Goal: Navigation & Orientation: Find specific page/section

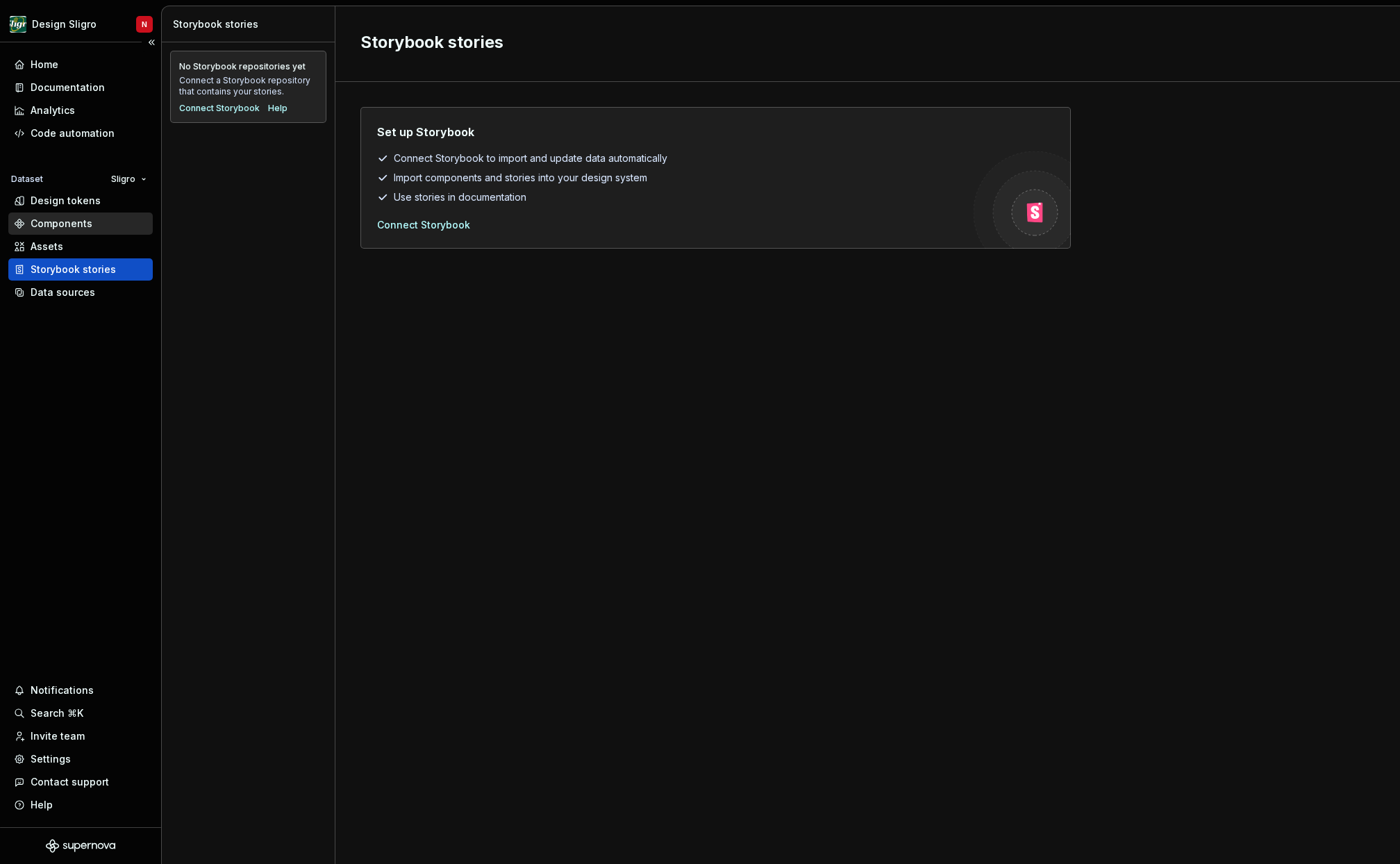
click at [86, 227] on div "Components" at bounding box center [61, 224] width 61 height 13
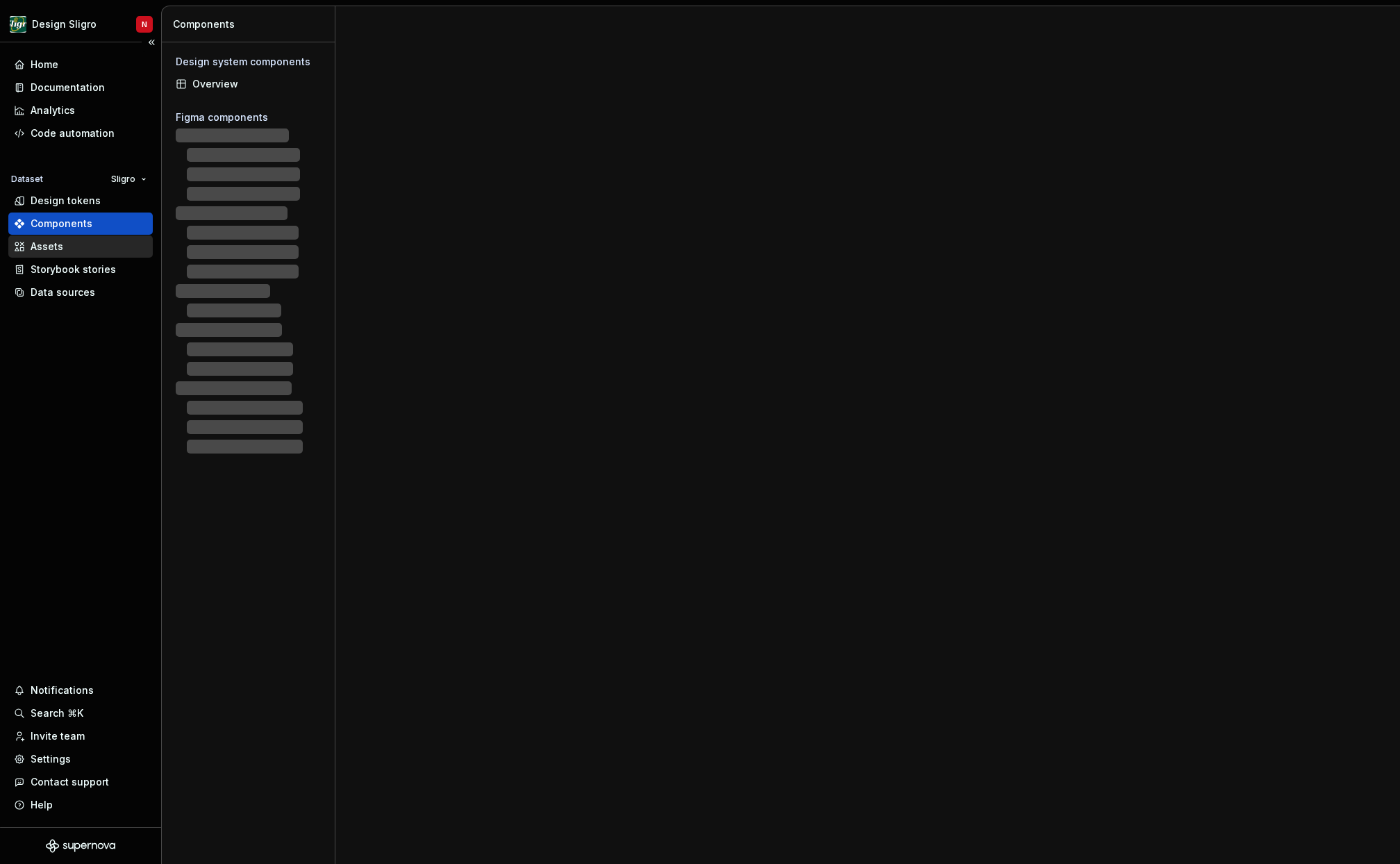
click at [54, 253] on div "Assets" at bounding box center [81, 246] width 144 height 22
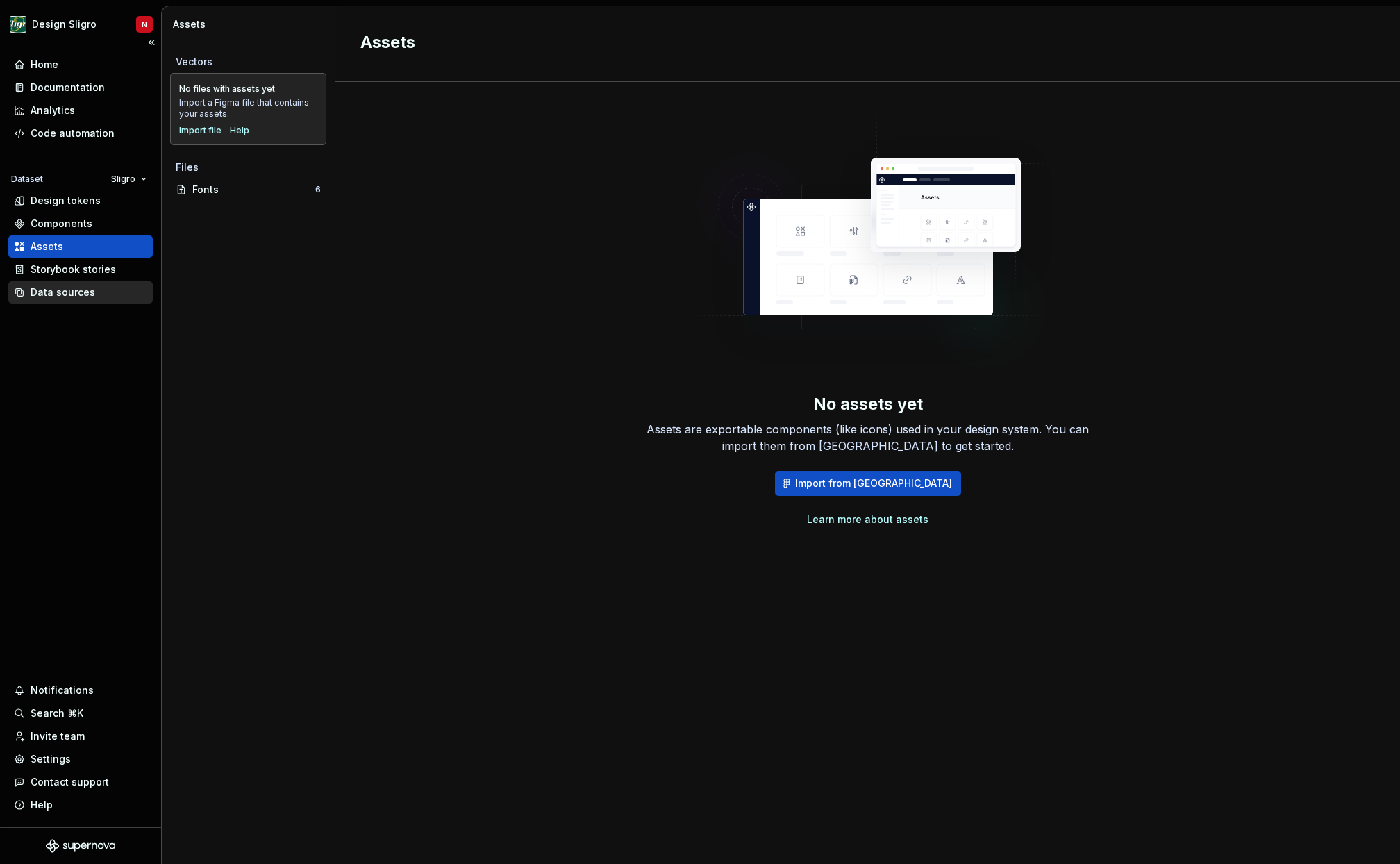
click at [95, 294] on div "Data sources" at bounding box center [80, 292] width 133 height 13
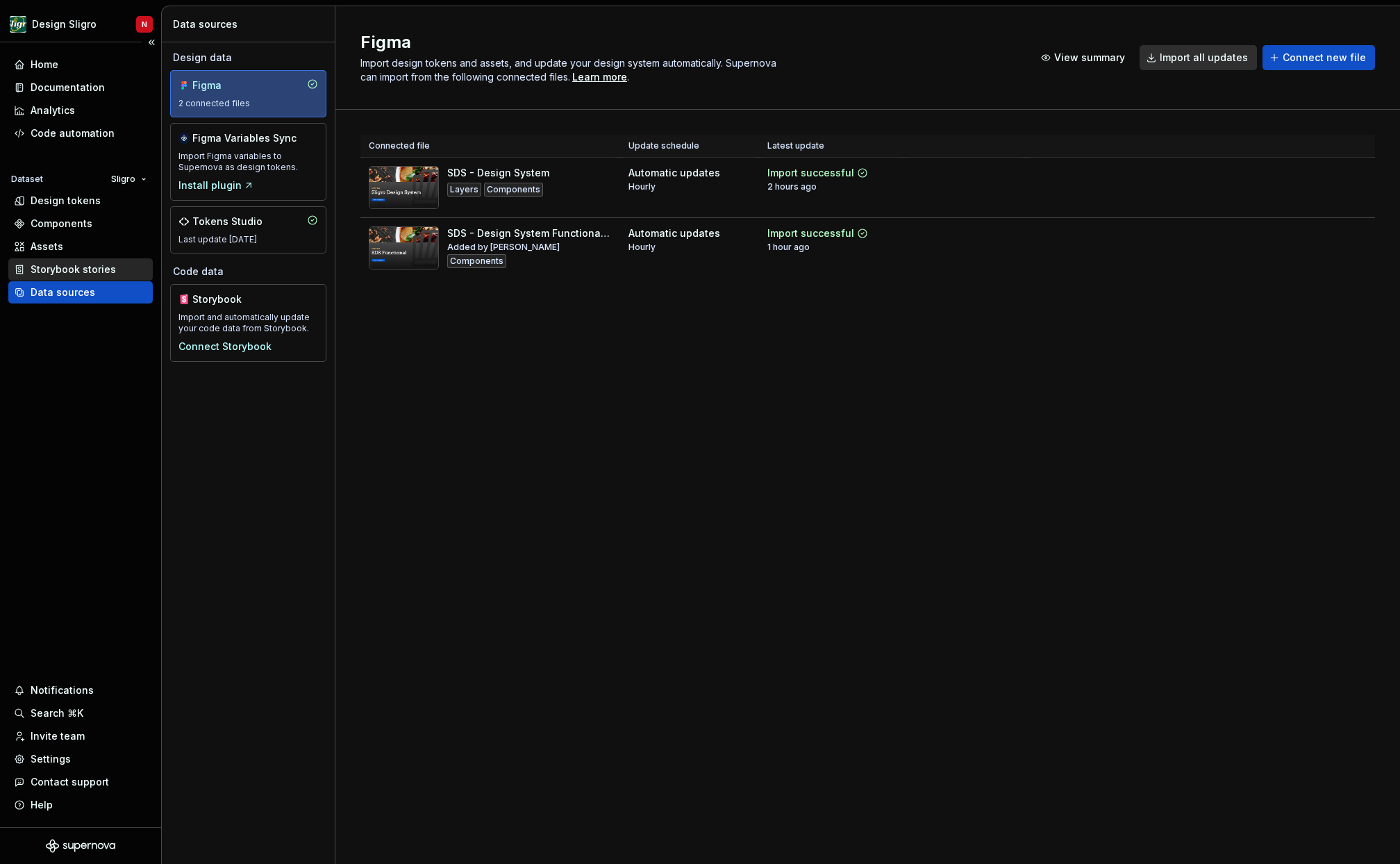
click at [89, 263] on div "Storybook stories" at bounding box center [73, 269] width 85 height 13
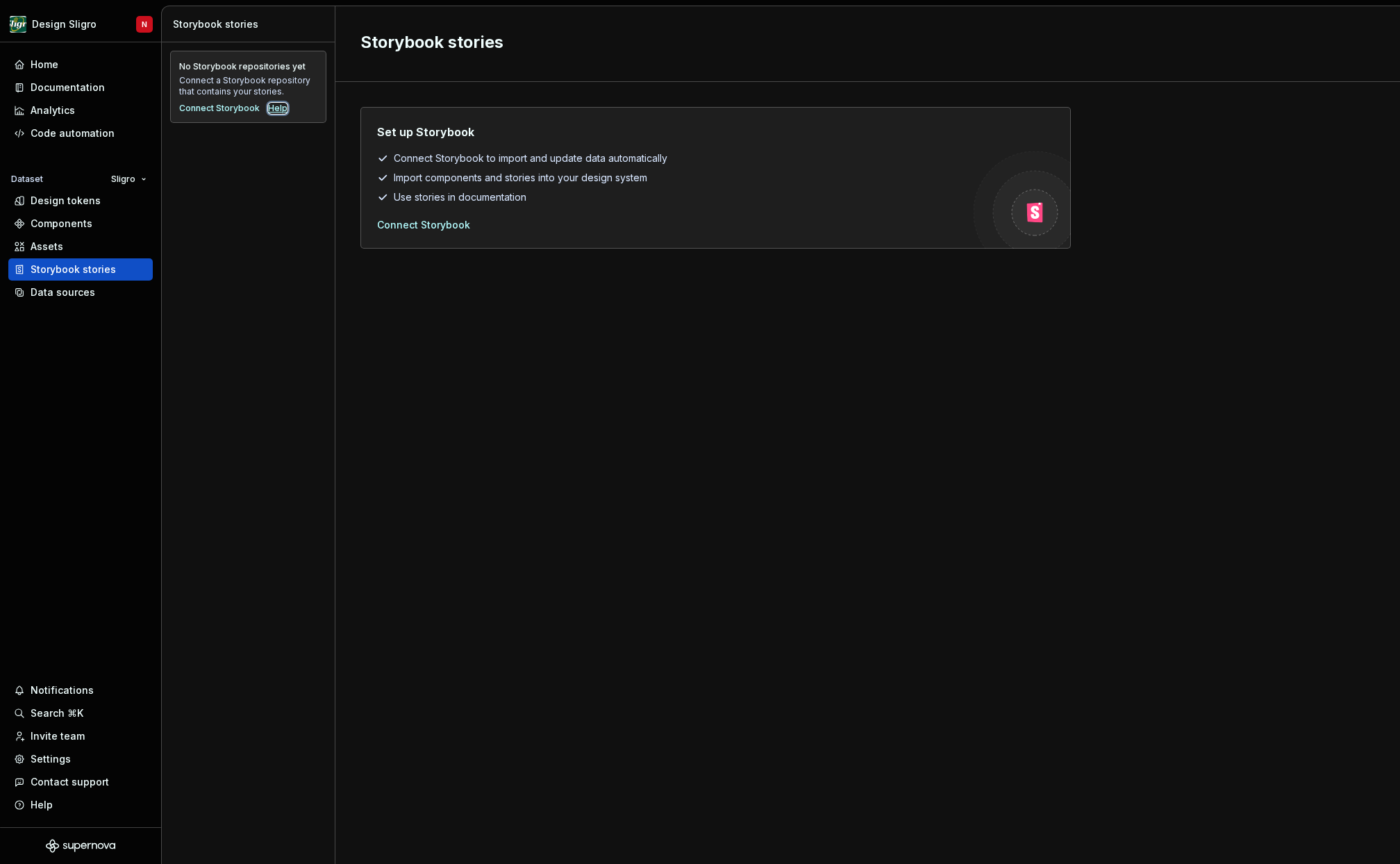
click at [275, 106] on div "Help" at bounding box center [278, 108] width 19 height 12
click at [74, 769] on div "Settings" at bounding box center [81, 758] width 144 height 22
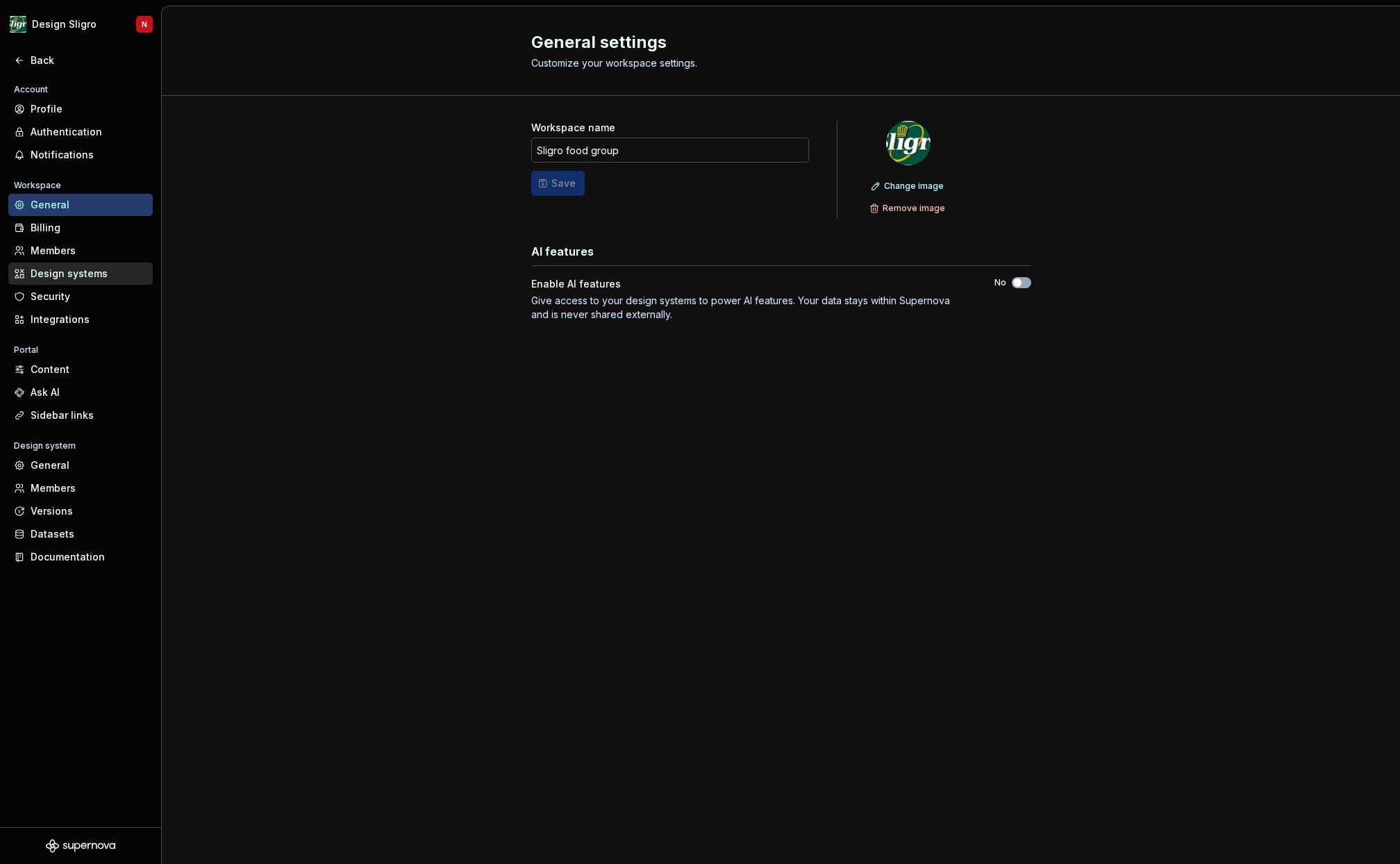
click at [82, 277] on div "Design systems" at bounding box center [89, 274] width 117 height 13
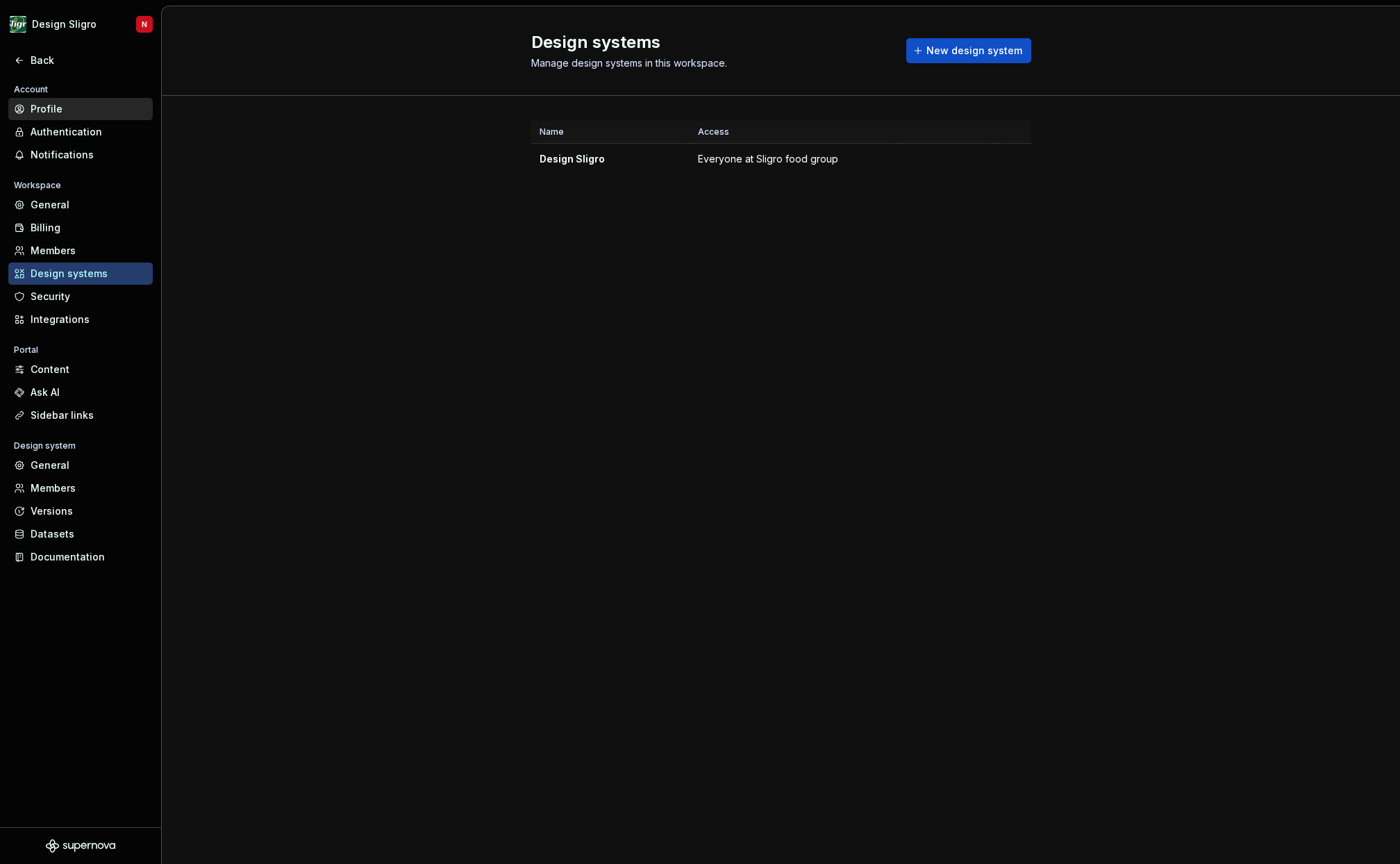
click at [64, 109] on div "Profile" at bounding box center [89, 108] width 117 height 13
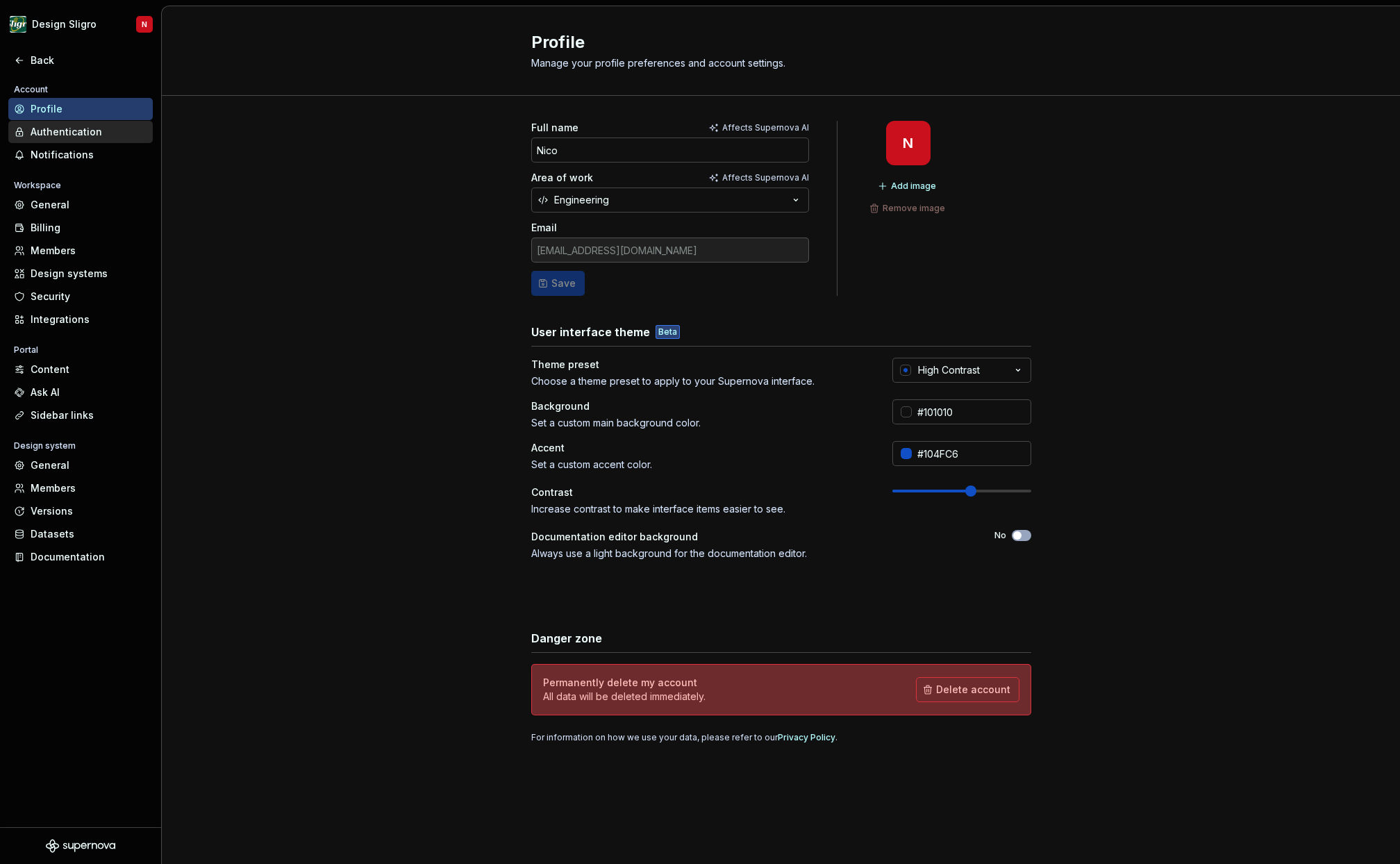
click at [69, 137] on div "Authentication" at bounding box center [89, 132] width 117 height 13
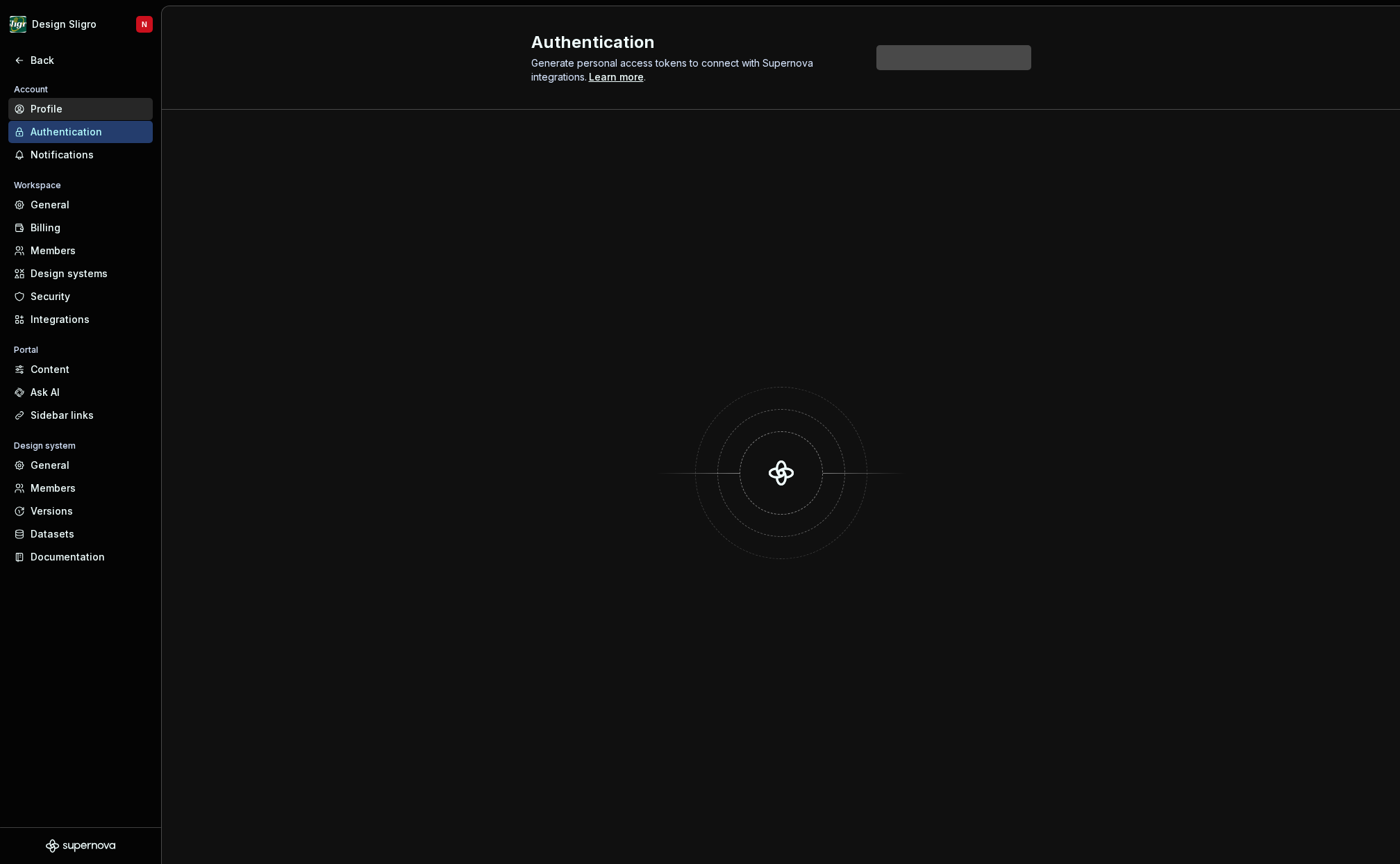
click at [66, 109] on div "Profile" at bounding box center [89, 108] width 117 height 13
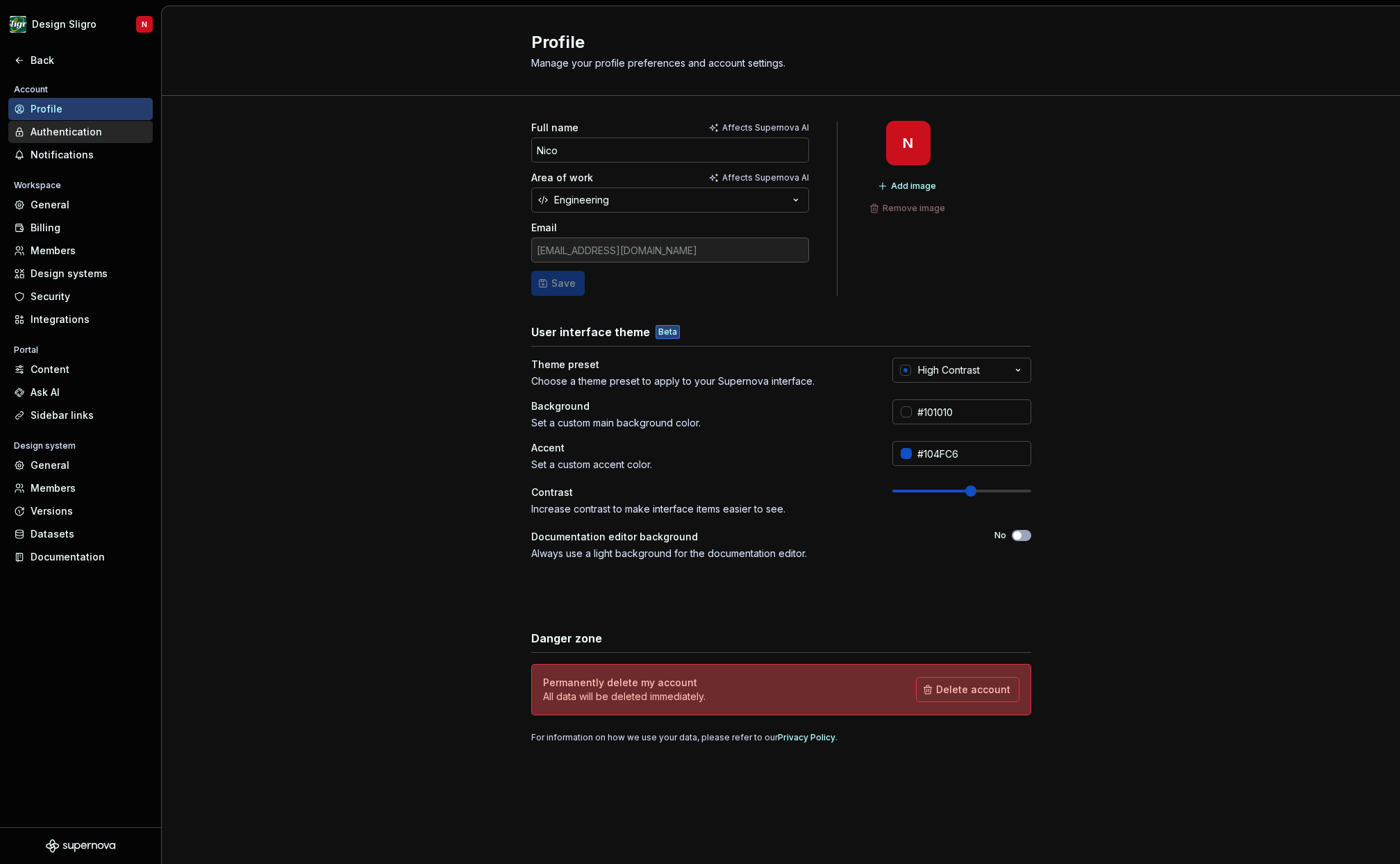
click at [67, 127] on div "Authentication" at bounding box center [89, 132] width 117 height 13
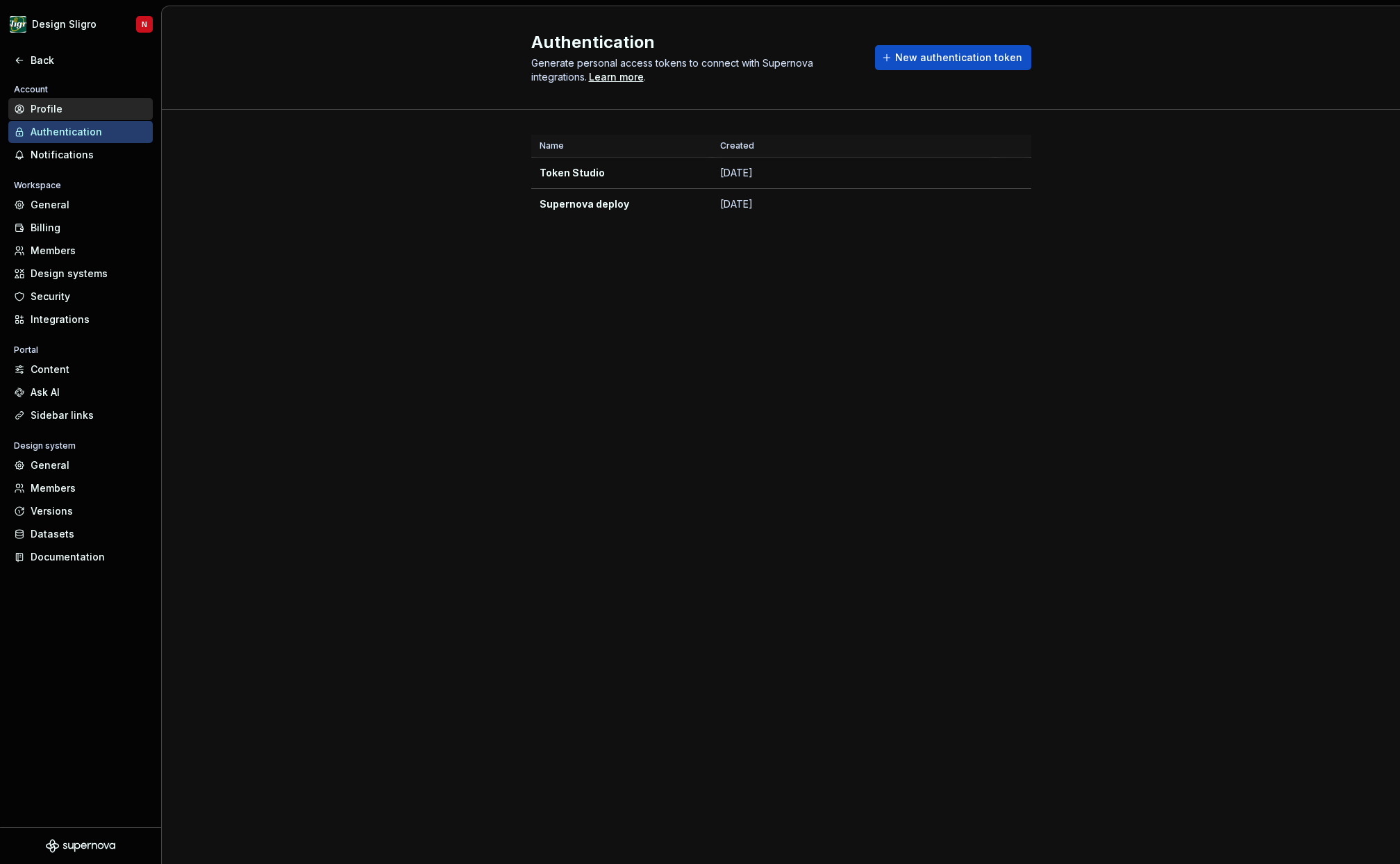
click at [54, 107] on div "Profile" at bounding box center [89, 108] width 117 height 13
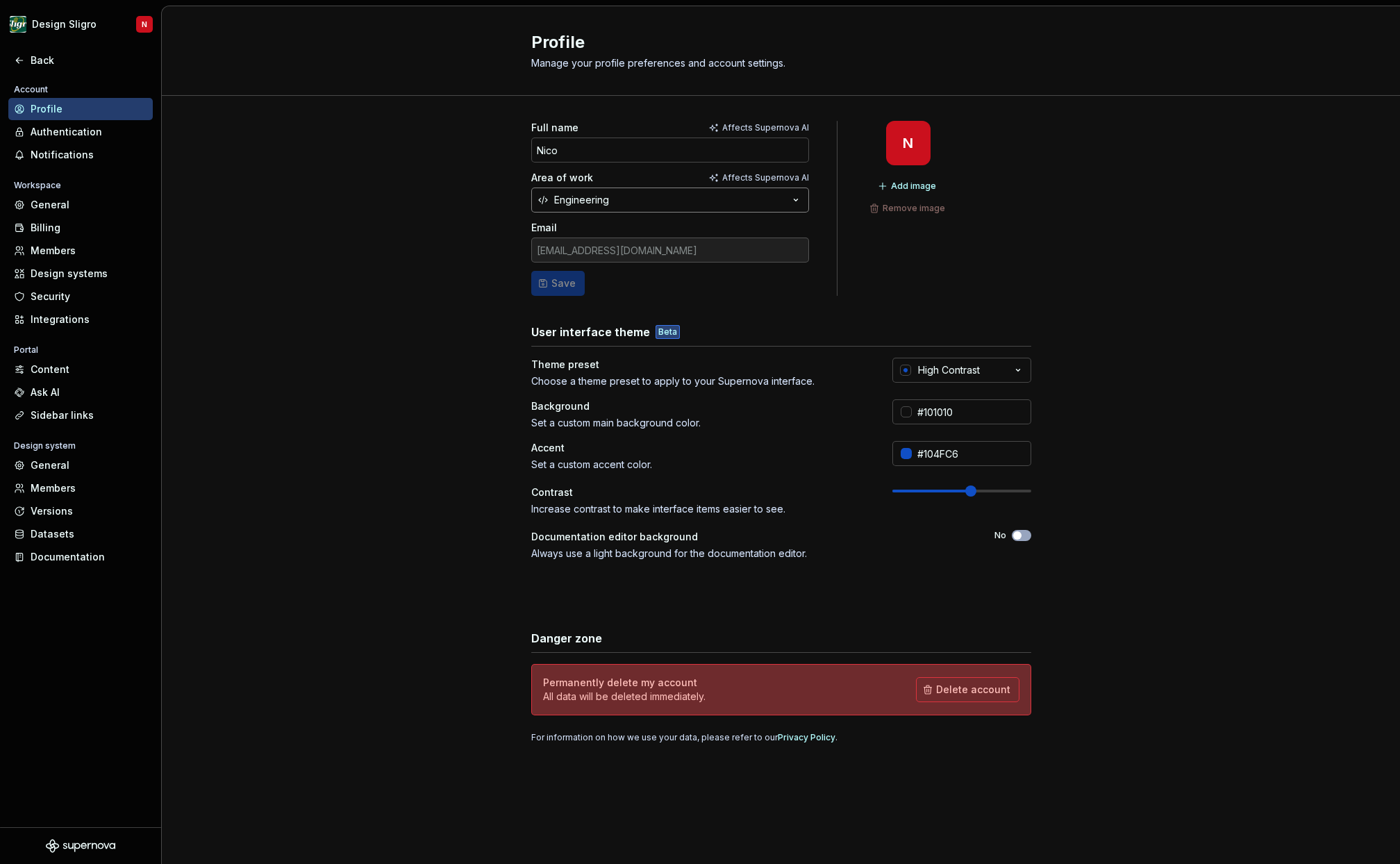
click at [712, 200] on button "Engineering" at bounding box center [669, 200] width 278 height 25
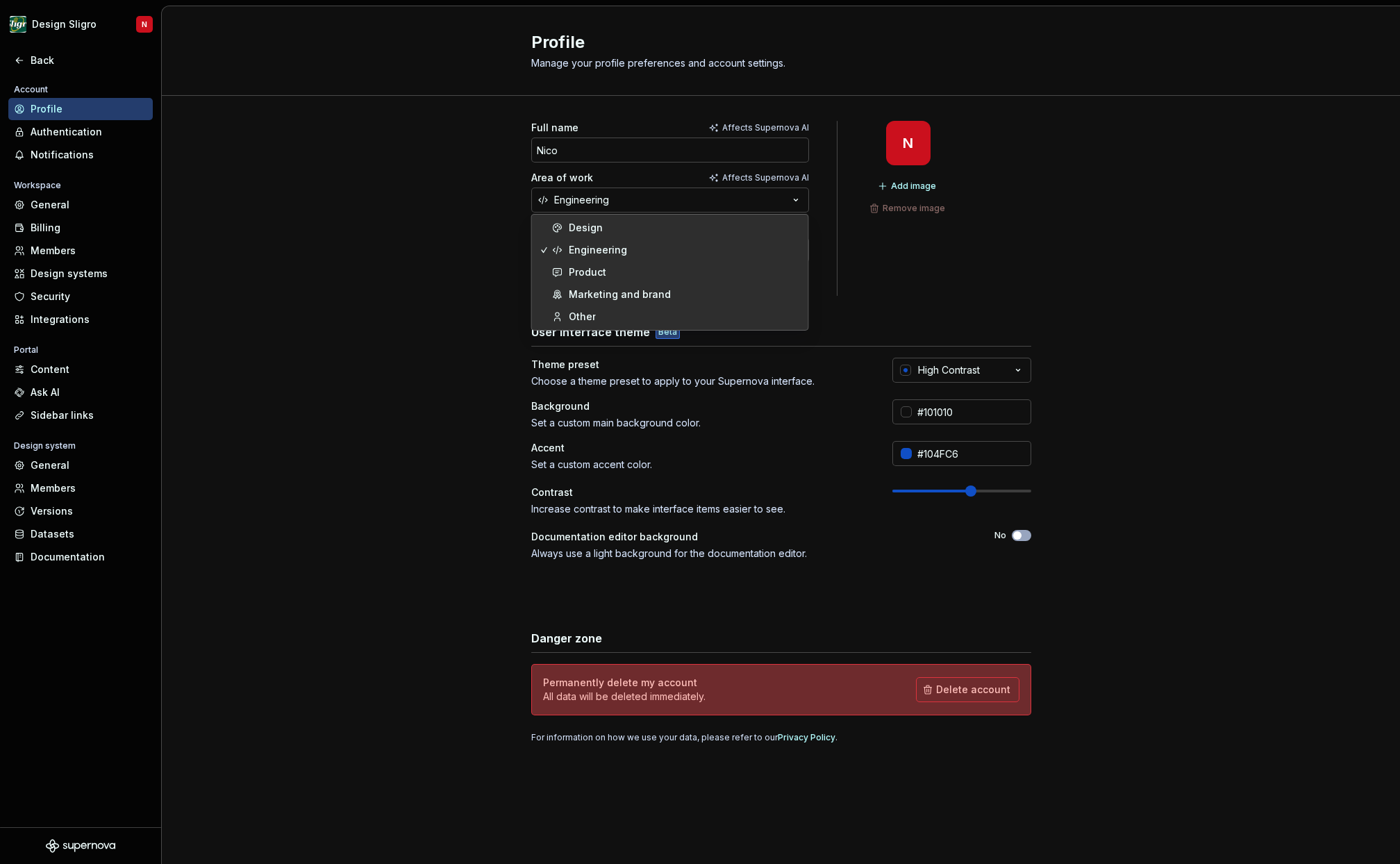
click at [380, 293] on div "Full name Affects Supernova AI Nico Area of work Affects Supernova AI Engineeri…" at bounding box center [782, 445] width 1239 height 700
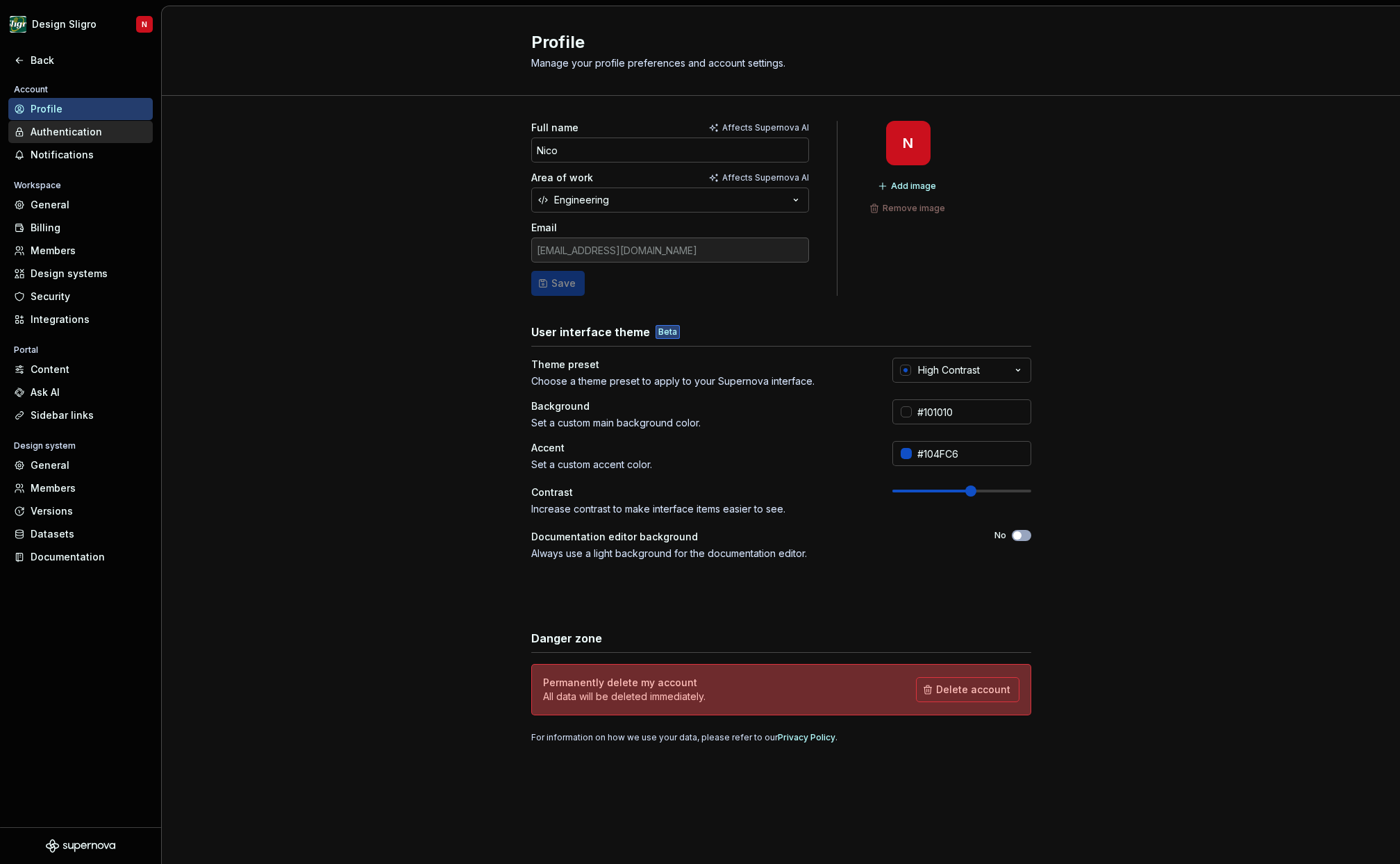
click at [104, 131] on div "Authentication" at bounding box center [89, 132] width 117 height 13
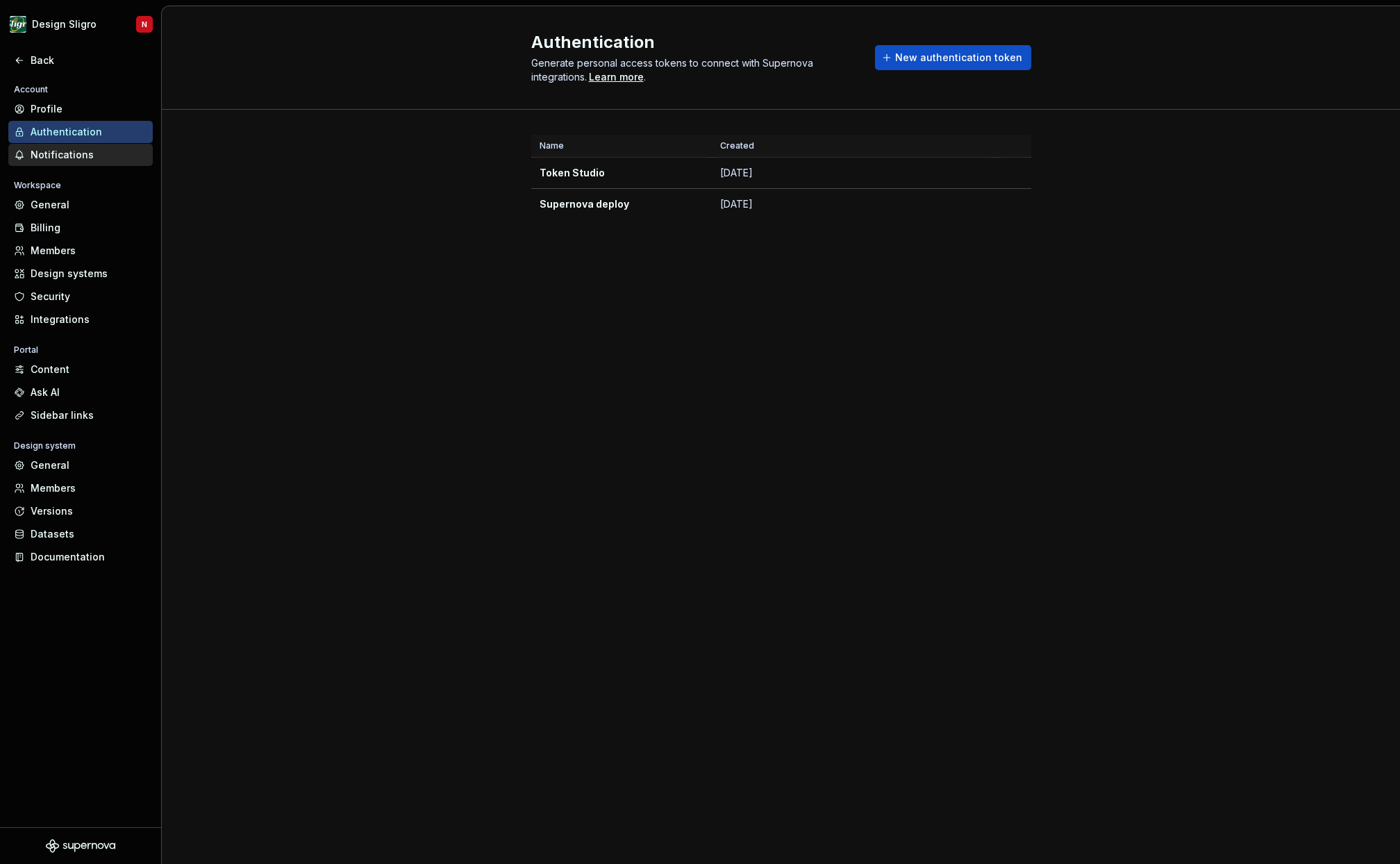
click at [98, 150] on div "Notifications" at bounding box center [89, 155] width 117 height 13
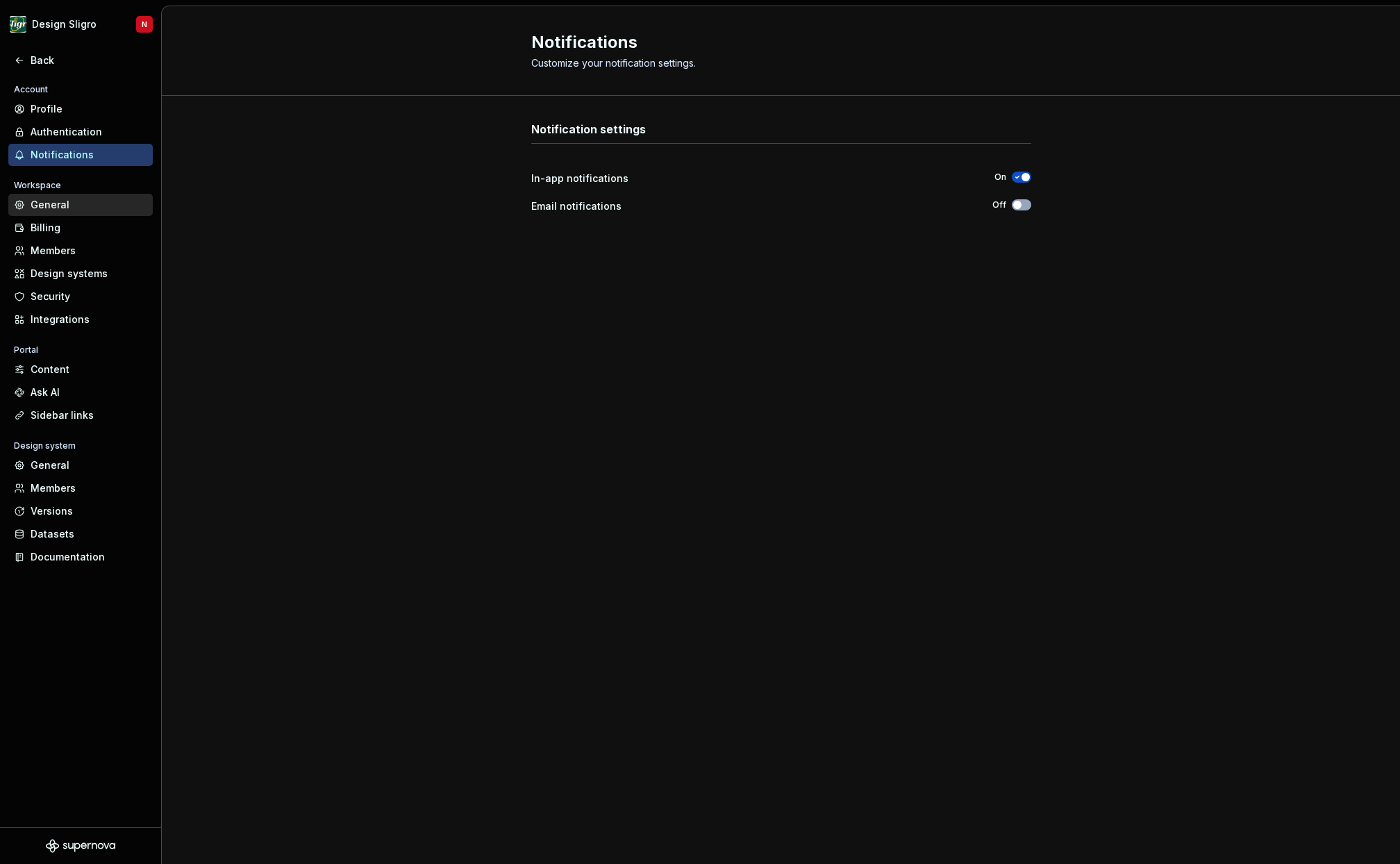
click at [57, 204] on div "General" at bounding box center [89, 204] width 117 height 13
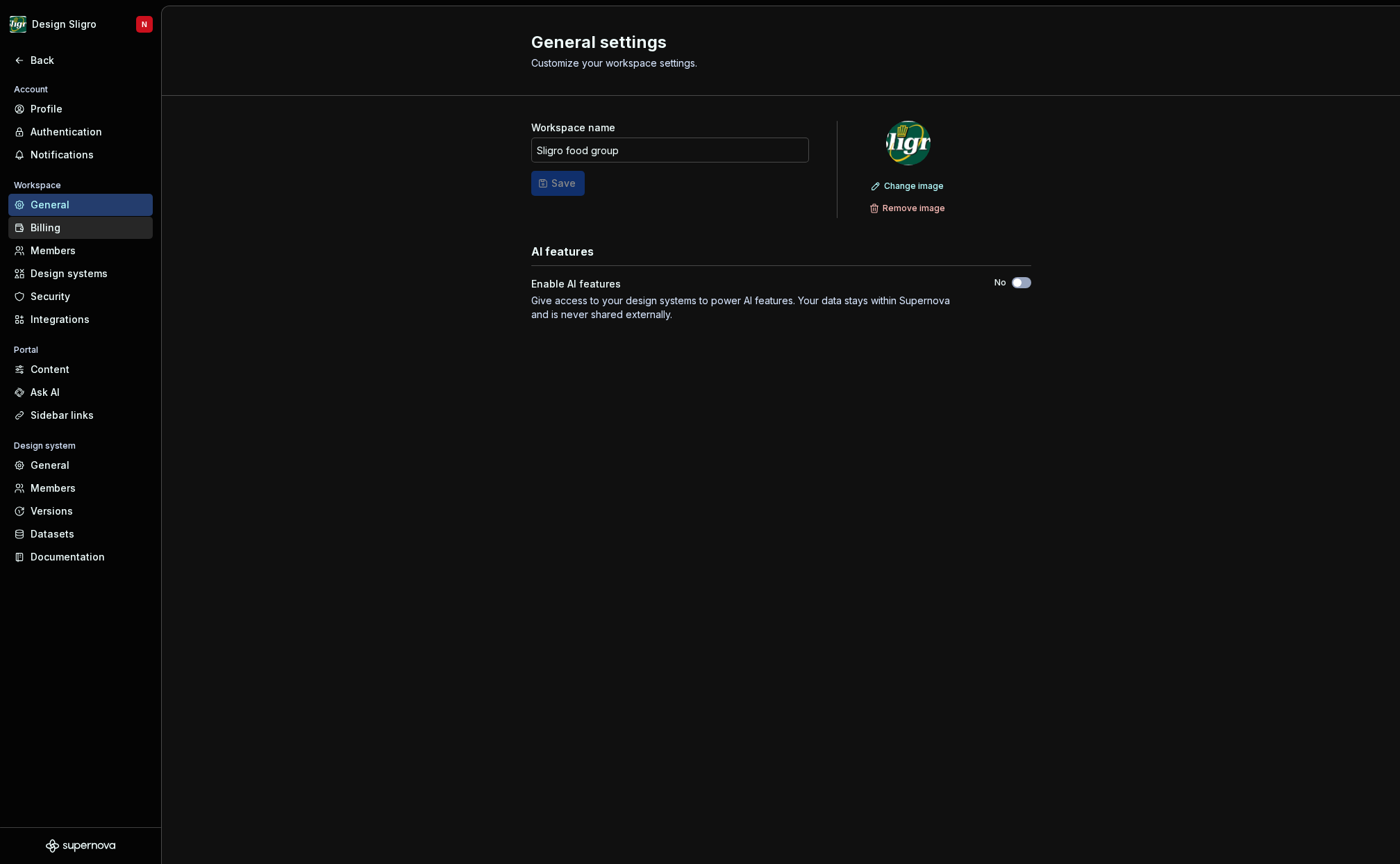
click at [64, 232] on div "Billing" at bounding box center [89, 228] width 117 height 13
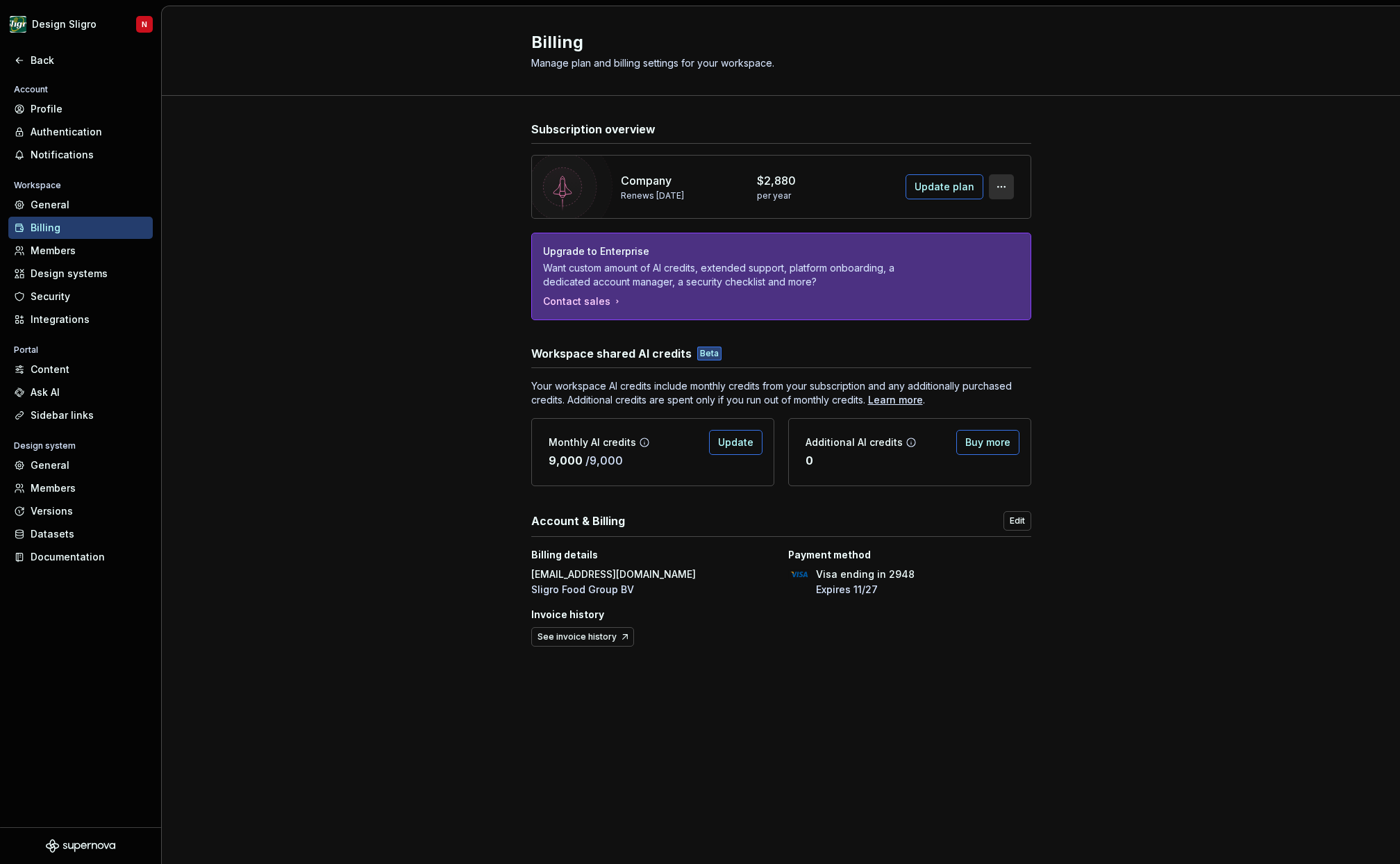
click at [998, 189] on button "button" at bounding box center [1002, 187] width 25 height 25
click at [81, 245] on div "Members" at bounding box center [89, 251] width 117 height 13
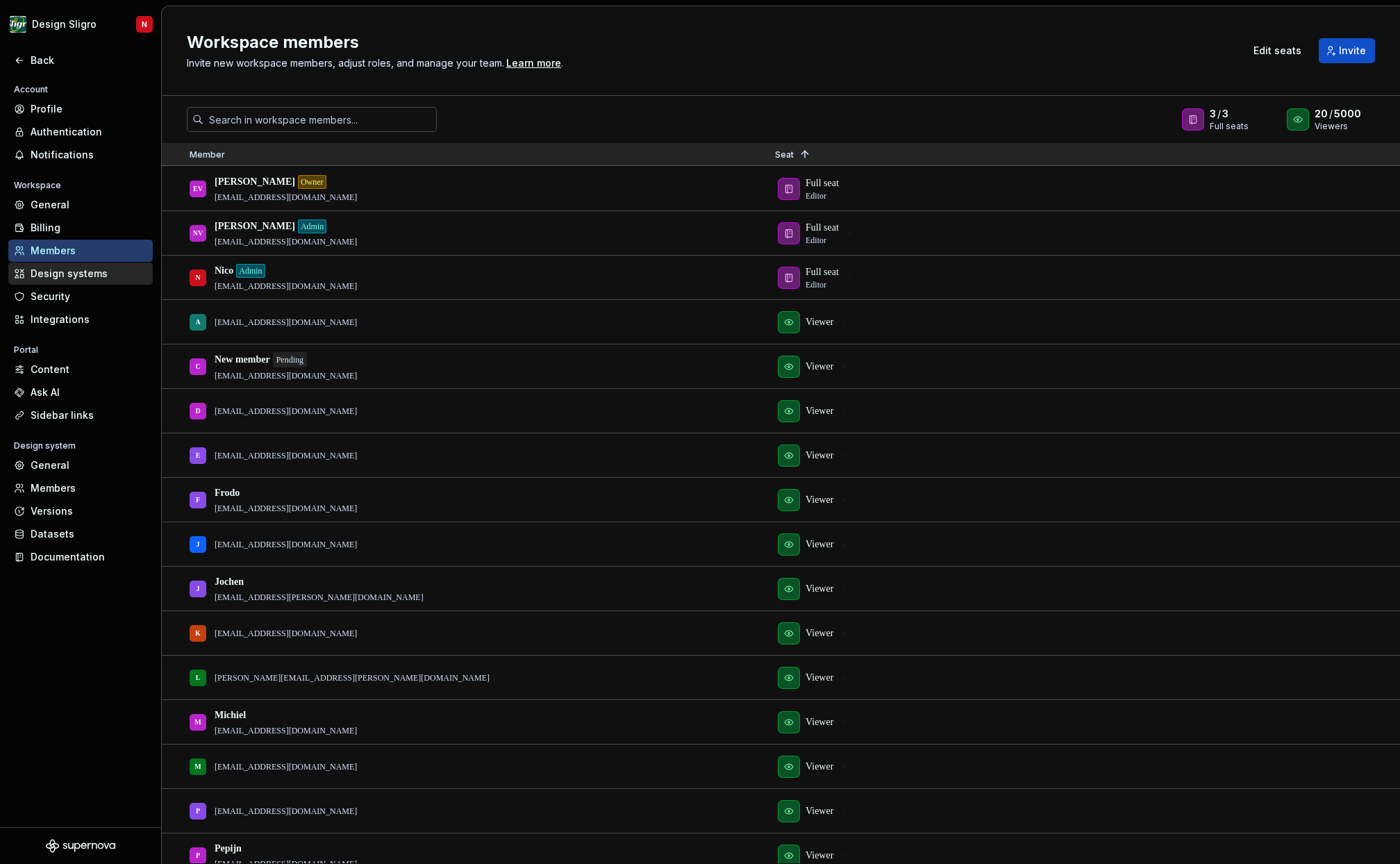
click at [83, 277] on div "Design systems" at bounding box center [89, 274] width 117 height 13
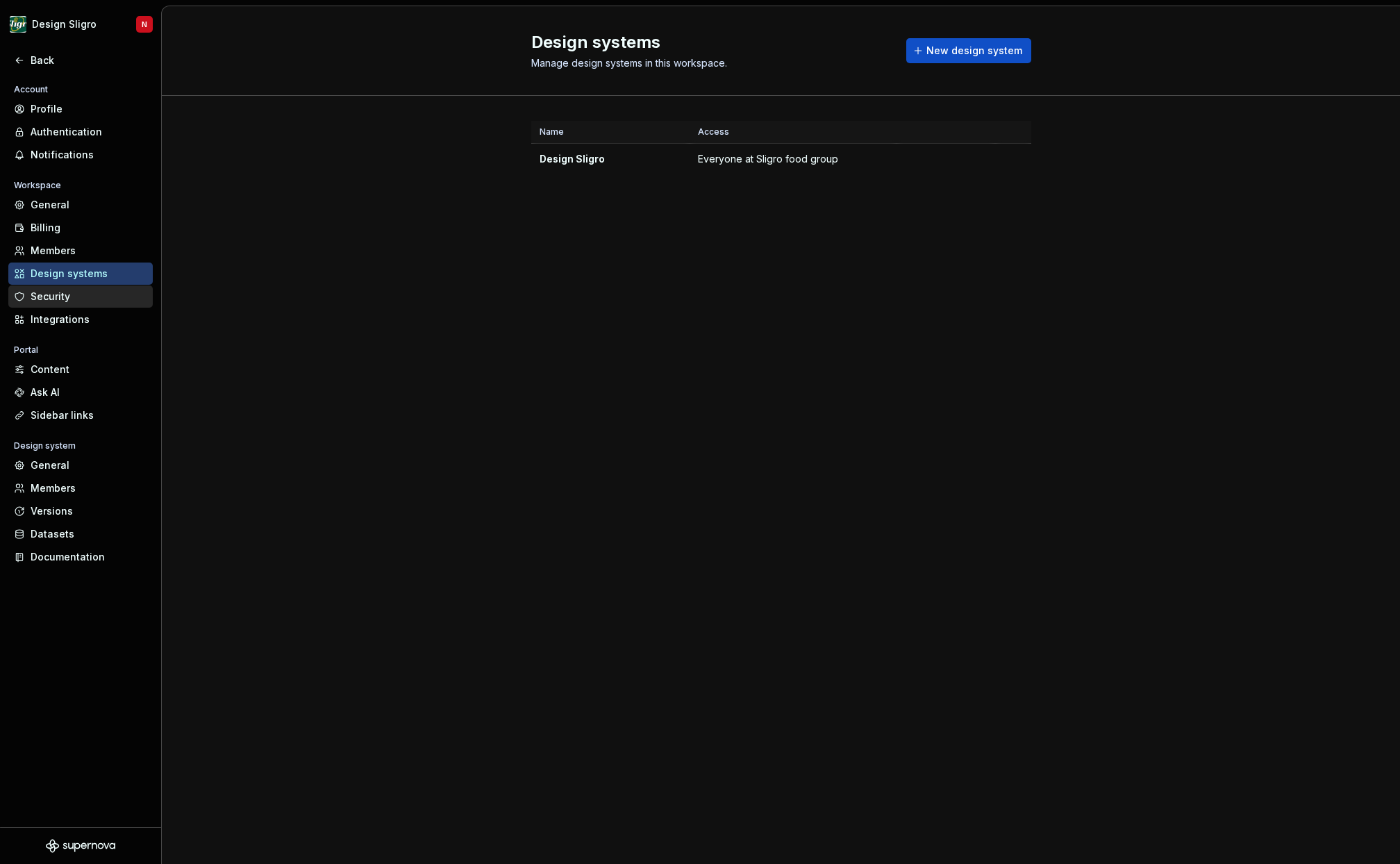
click at [67, 300] on div "Security" at bounding box center [89, 297] width 117 height 13
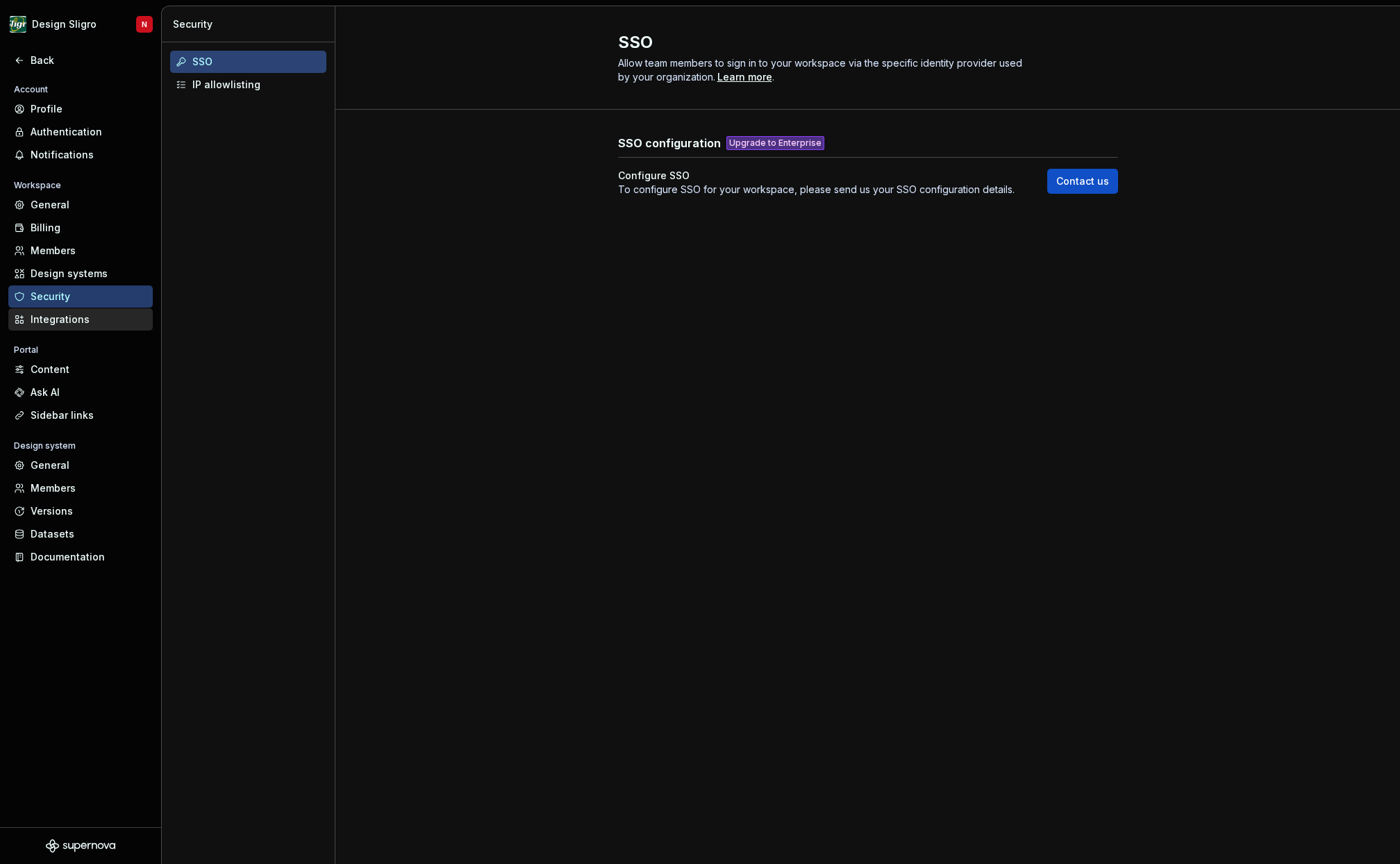
click at [84, 320] on div "Integrations" at bounding box center [89, 319] width 117 height 13
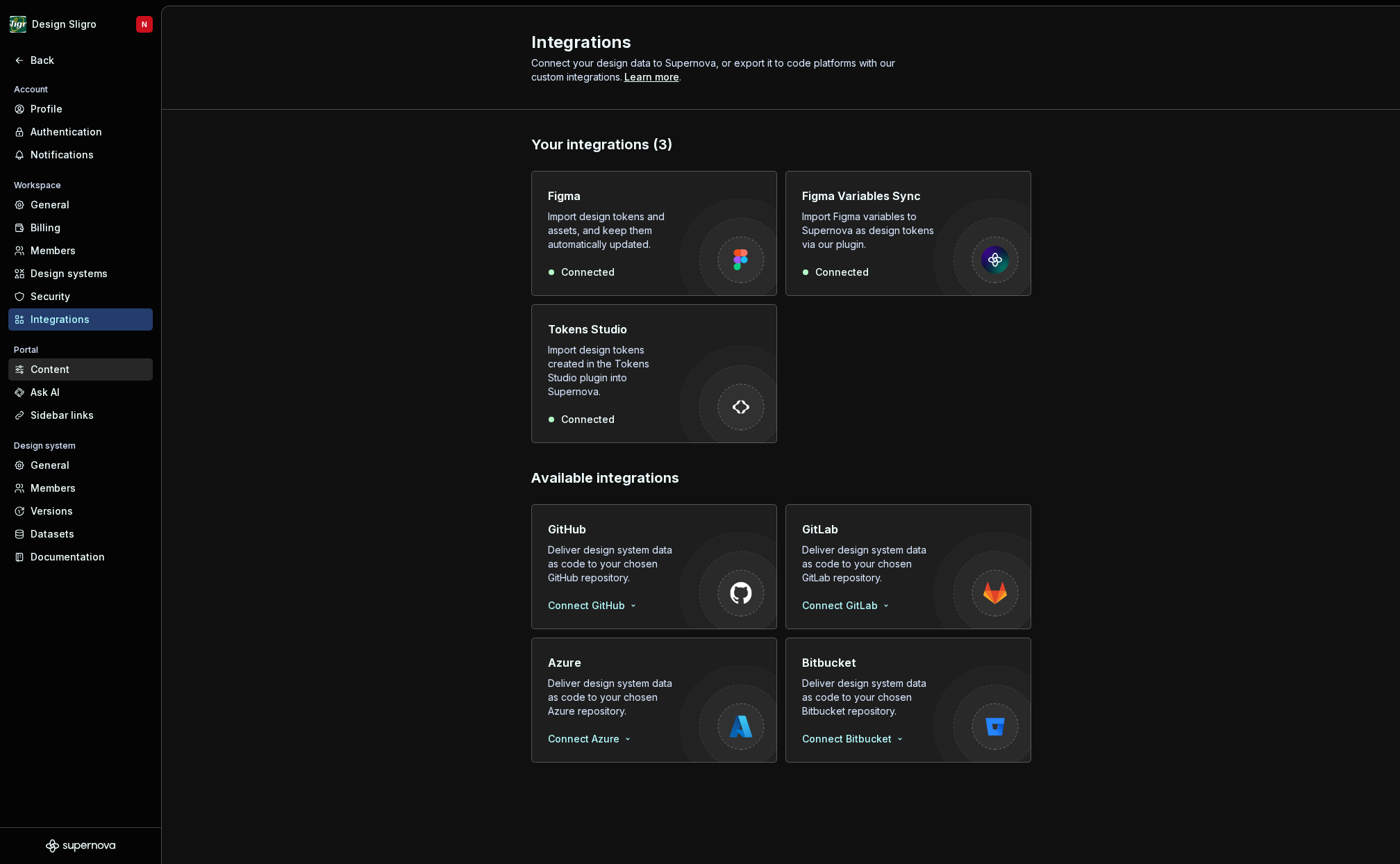
click at [57, 372] on div "Content" at bounding box center [89, 370] width 117 height 13
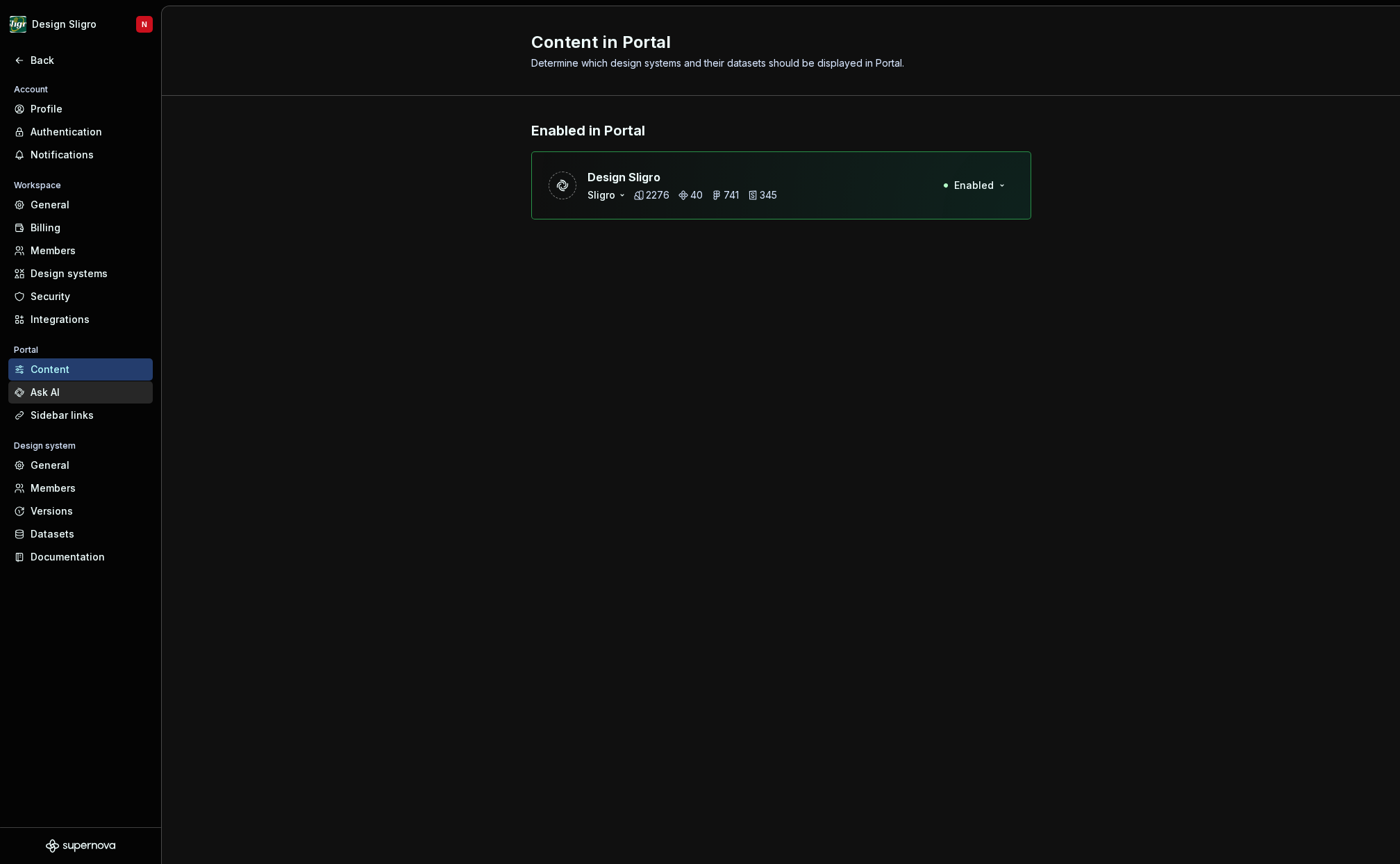
click at [77, 393] on div "Ask AI" at bounding box center [89, 392] width 117 height 13
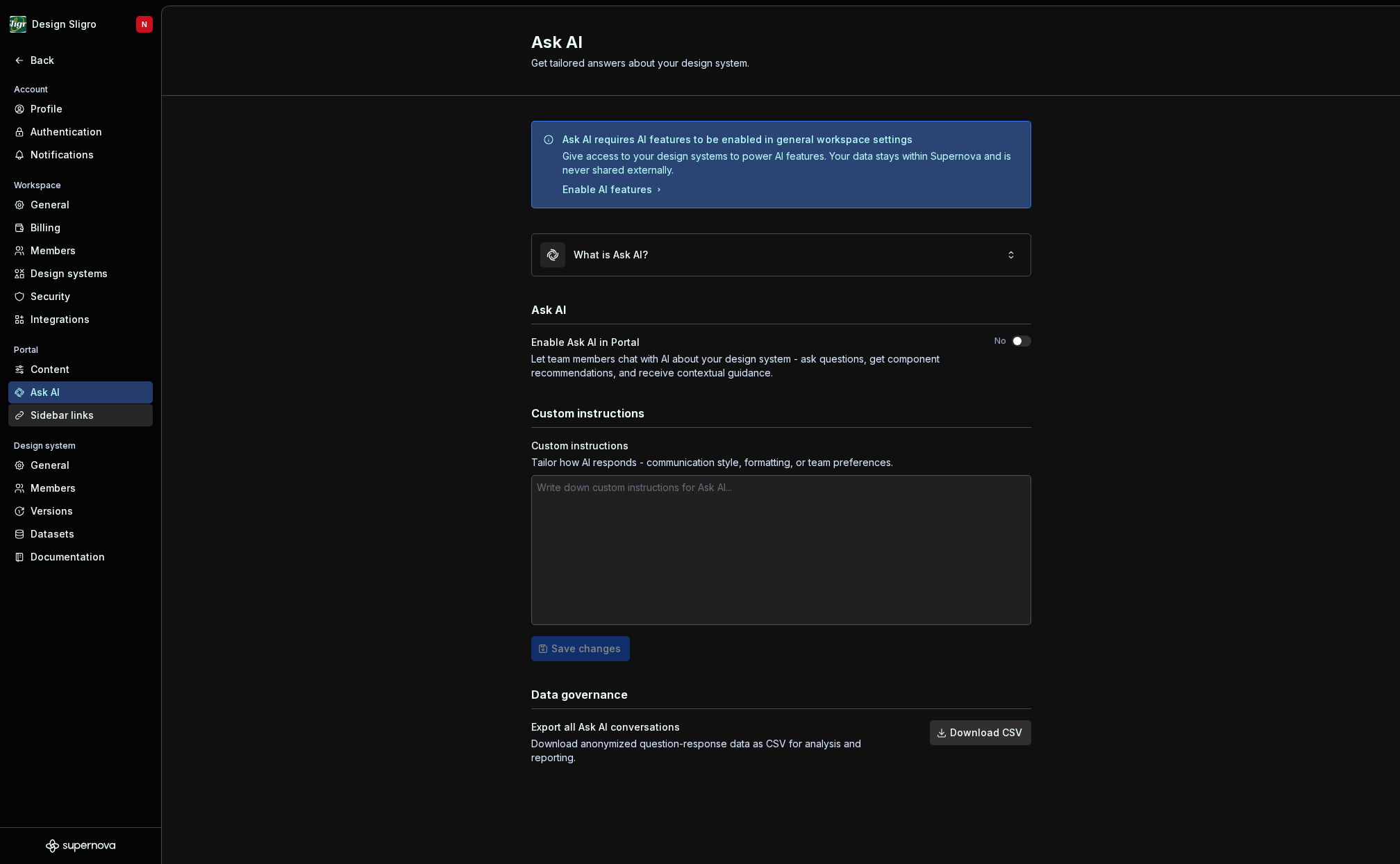
click at [79, 415] on div "Sidebar links" at bounding box center [89, 415] width 117 height 13
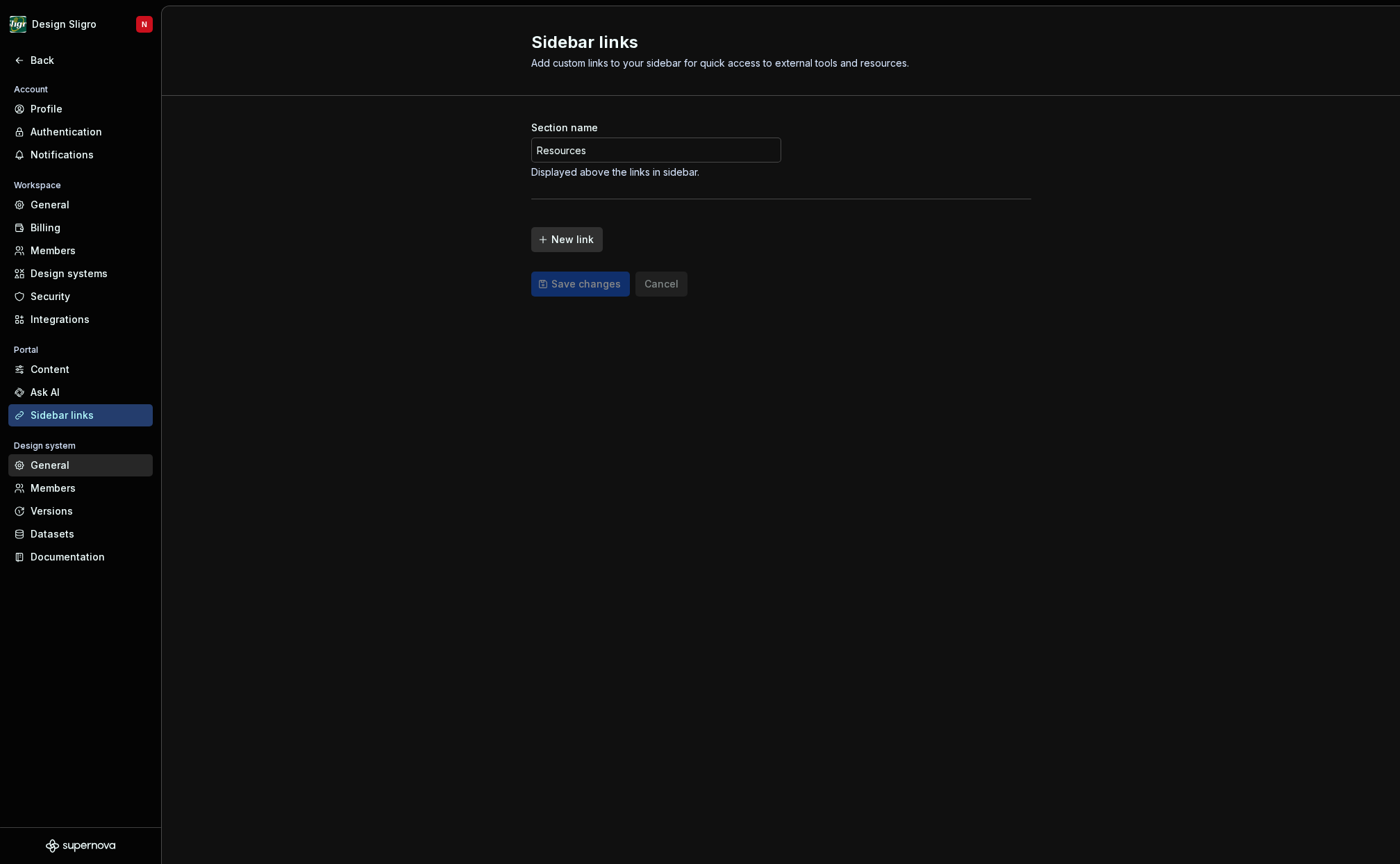
click at [92, 463] on div "General" at bounding box center [89, 465] width 117 height 13
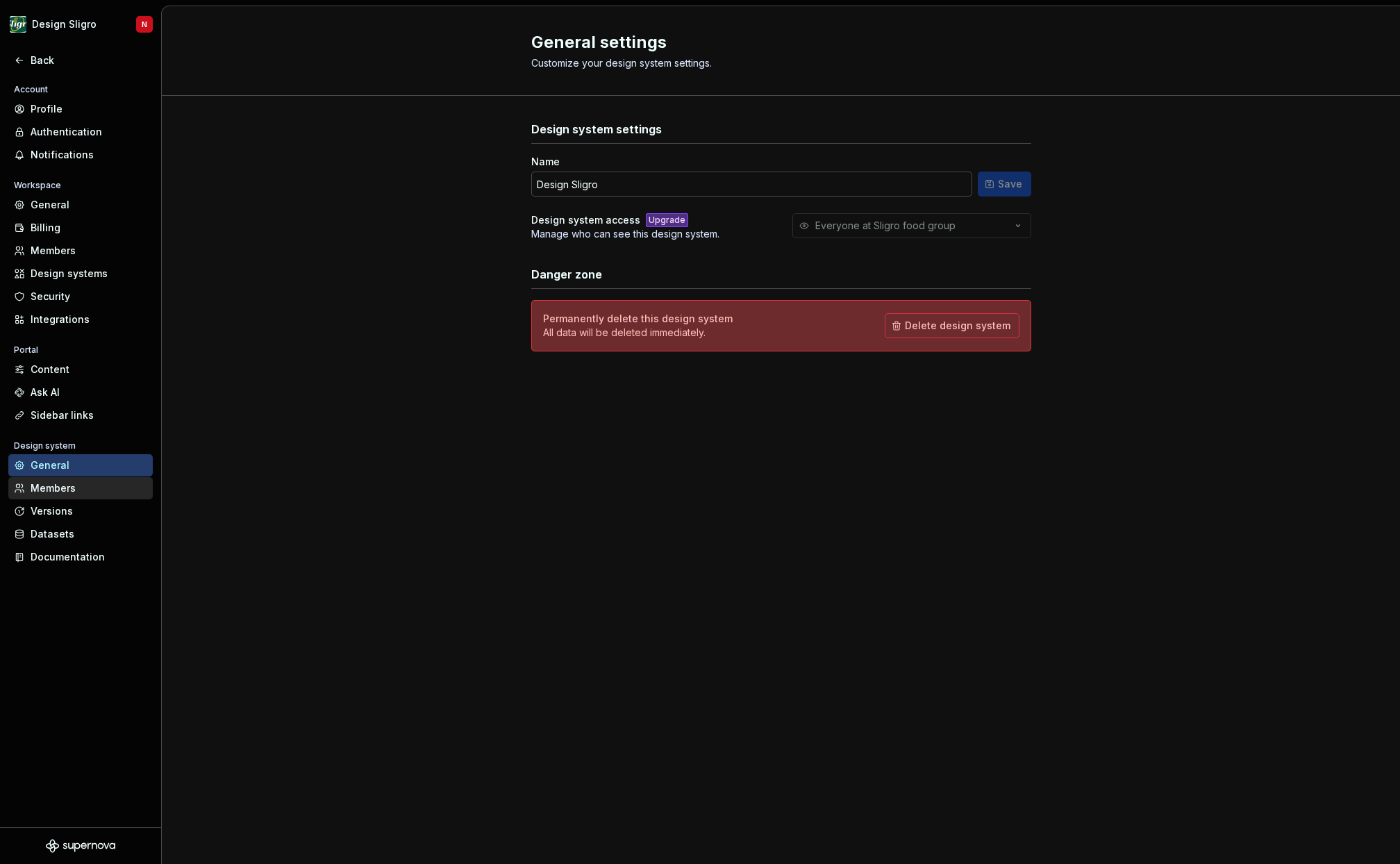
click at [80, 487] on div "Members" at bounding box center [89, 488] width 117 height 13
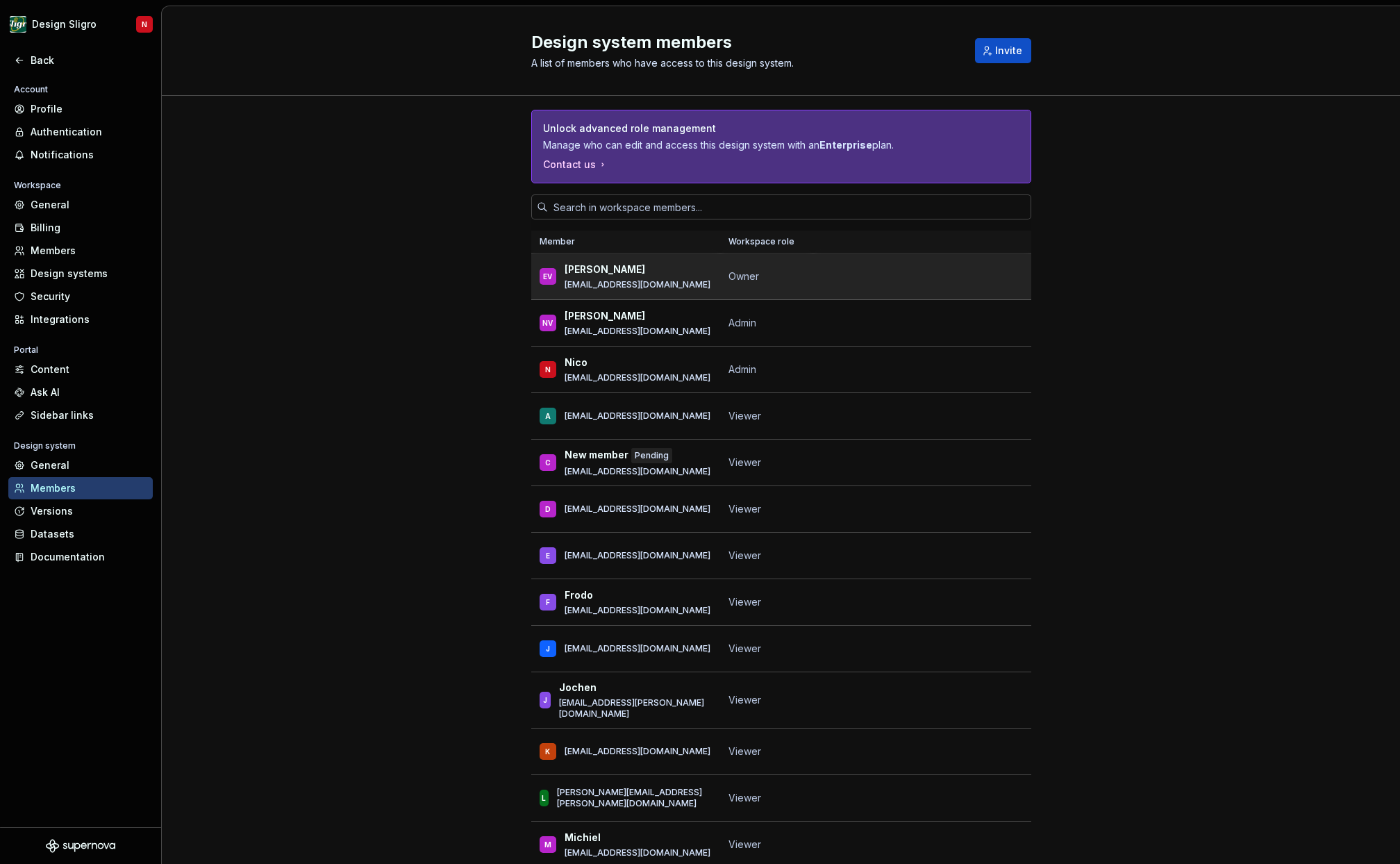
click at [699, 275] on div "[PERSON_NAME] [EMAIL_ADDRESS][DOMAIN_NAME]" at bounding box center [625, 276] width 172 height 29
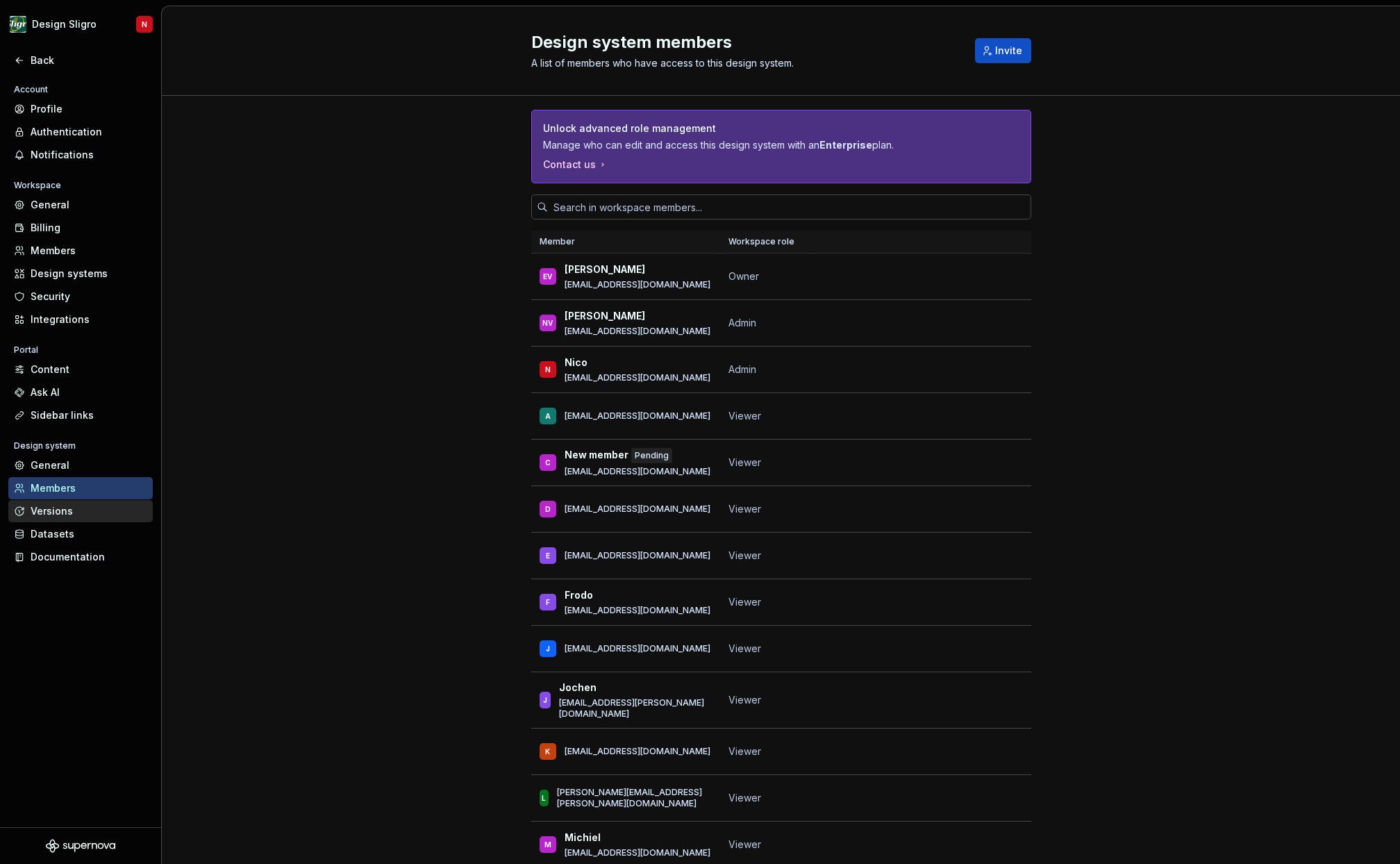
click at [86, 516] on div "Versions" at bounding box center [89, 511] width 117 height 13
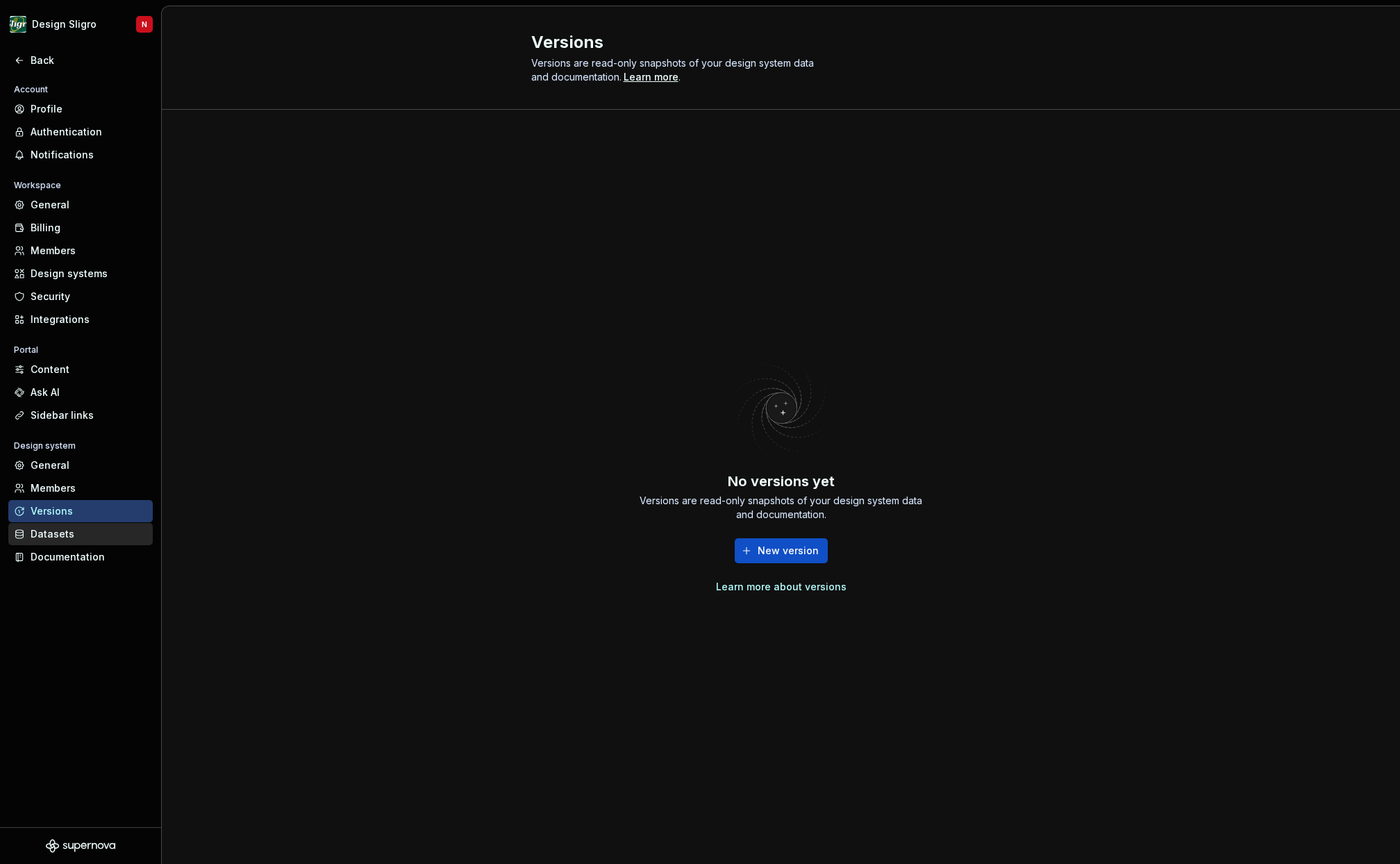
click at [82, 533] on div "Datasets" at bounding box center [89, 534] width 117 height 13
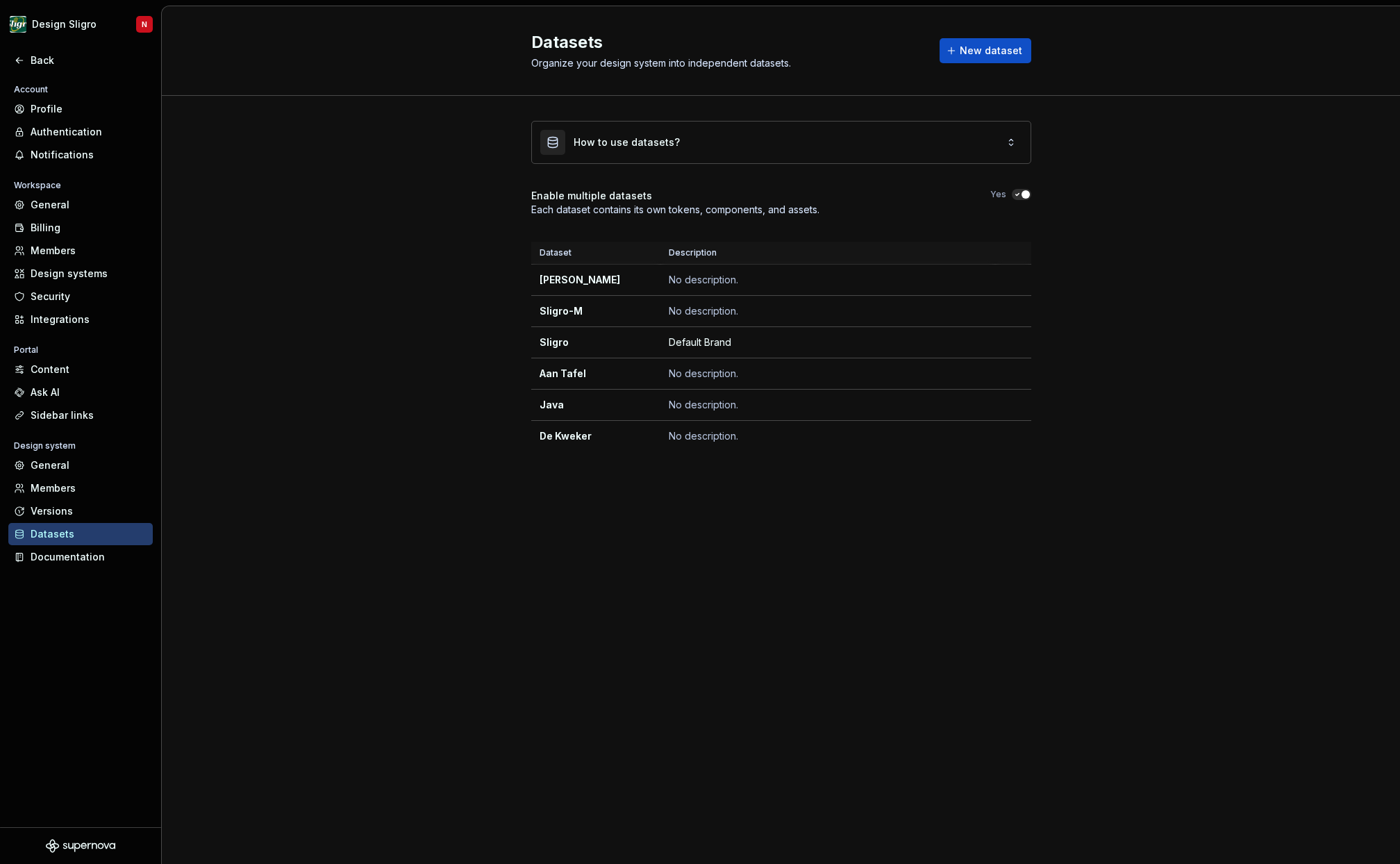
click at [348, 609] on div "Datasets Organize your design system into independent datasets. New dataset How…" at bounding box center [782, 435] width 1239 height 857
click at [74, 562] on div "Documentation" at bounding box center [89, 557] width 117 height 13
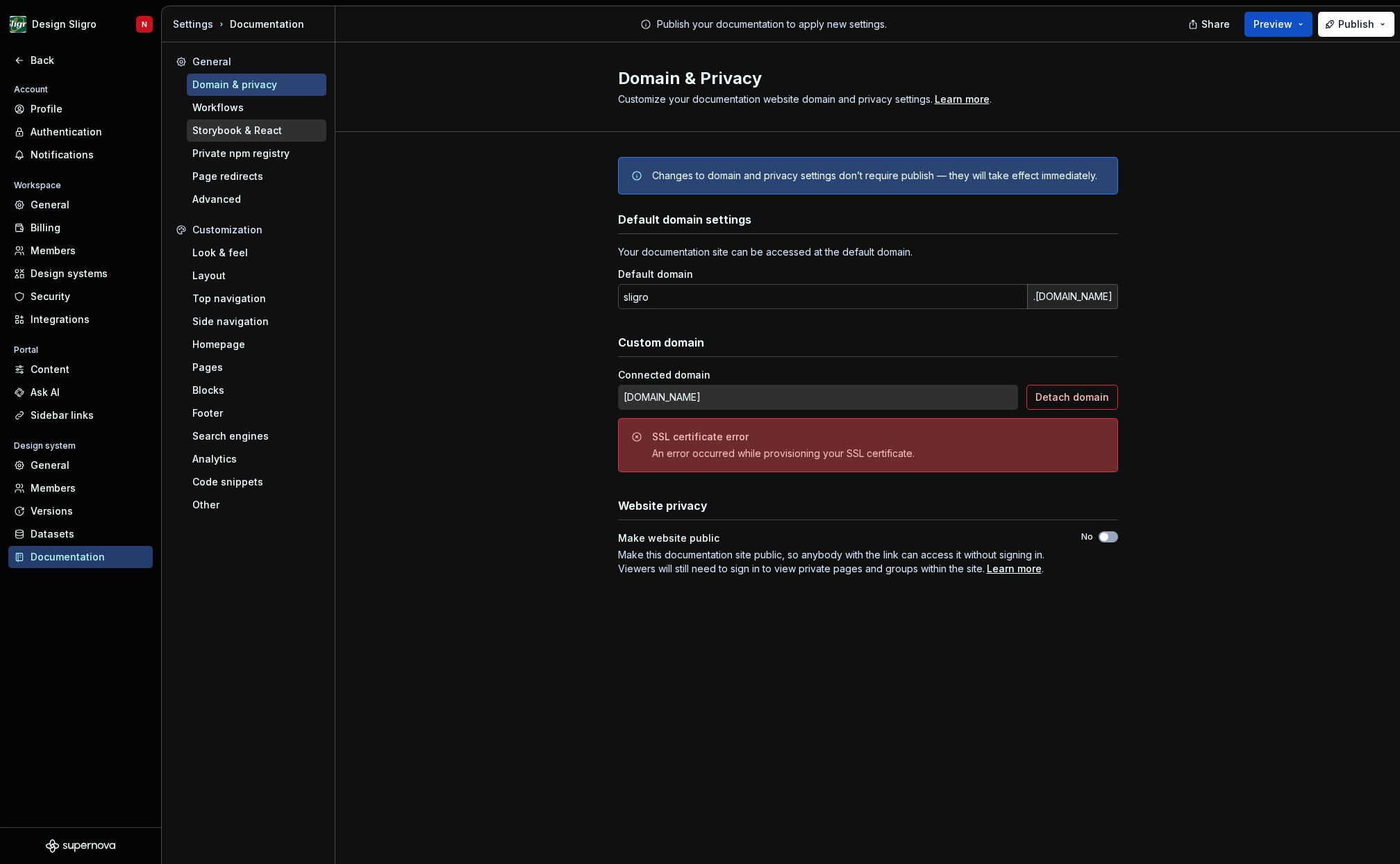
click at [233, 122] on div "Storybook & React" at bounding box center [256, 130] width 139 height 22
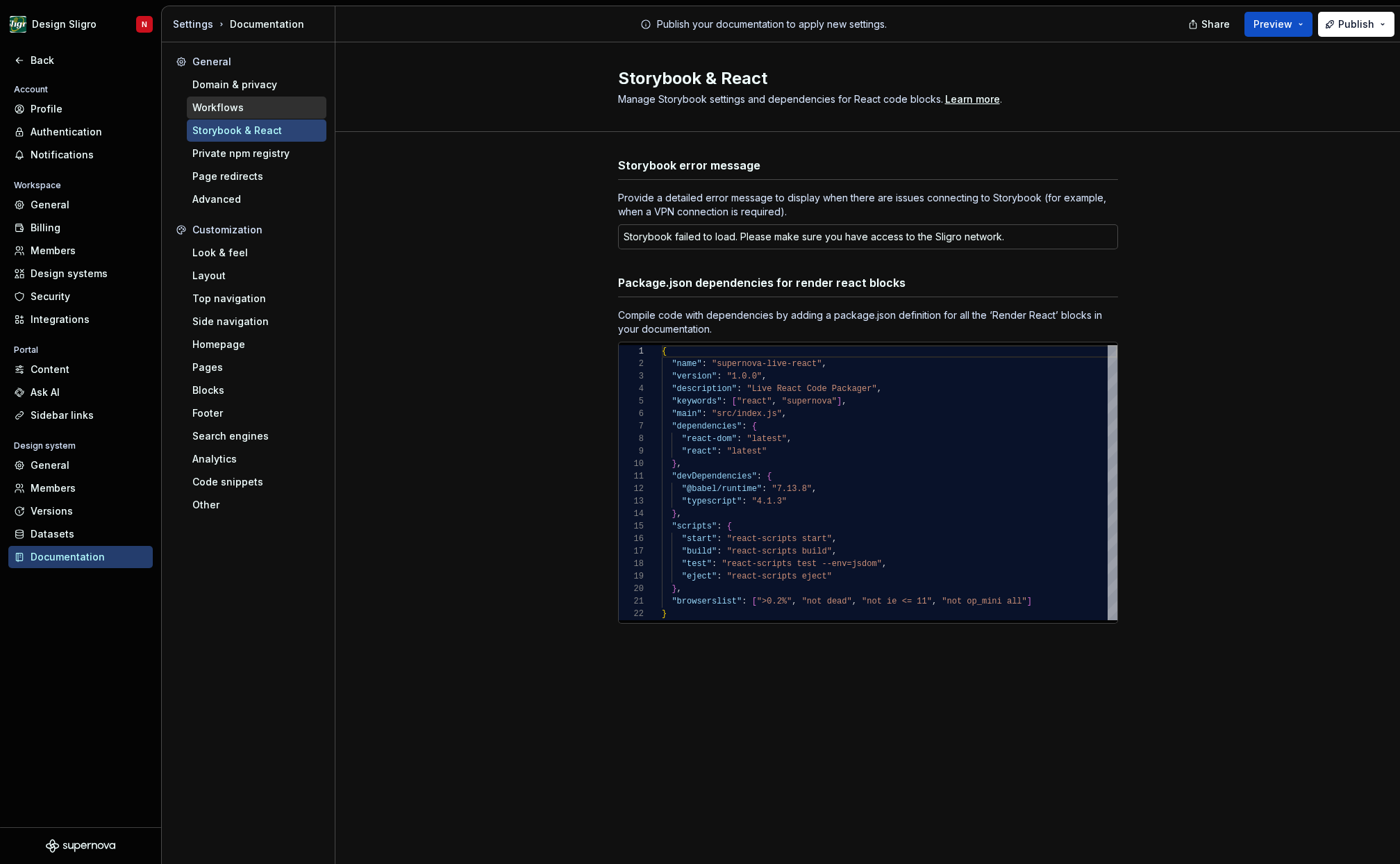
click at [254, 108] on div "Workflows" at bounding box center [256, 108] width 129 height 13
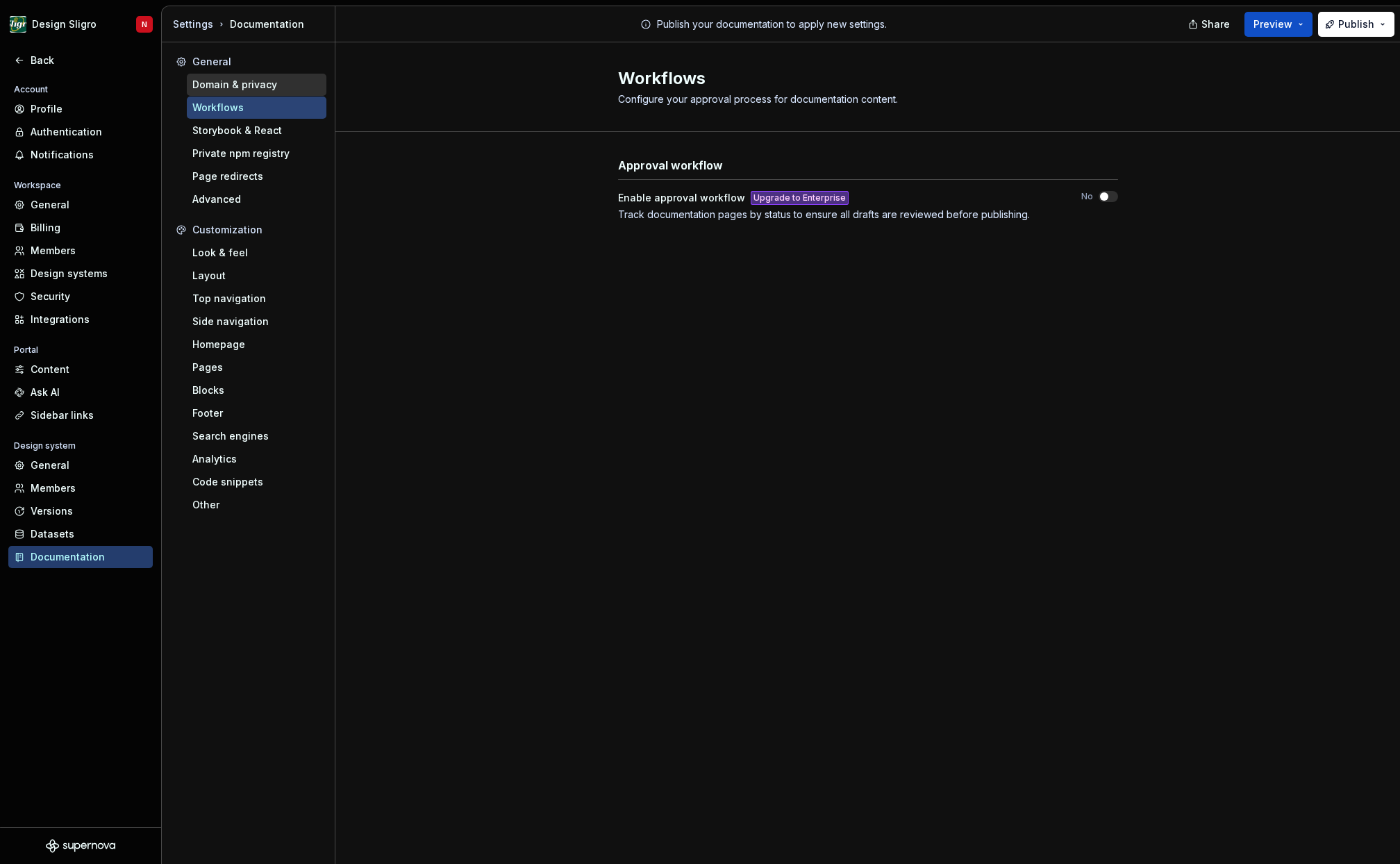
click at [250, 84] on div "Domain & privacy" at bounding box center [256, 84] width 129 height 13
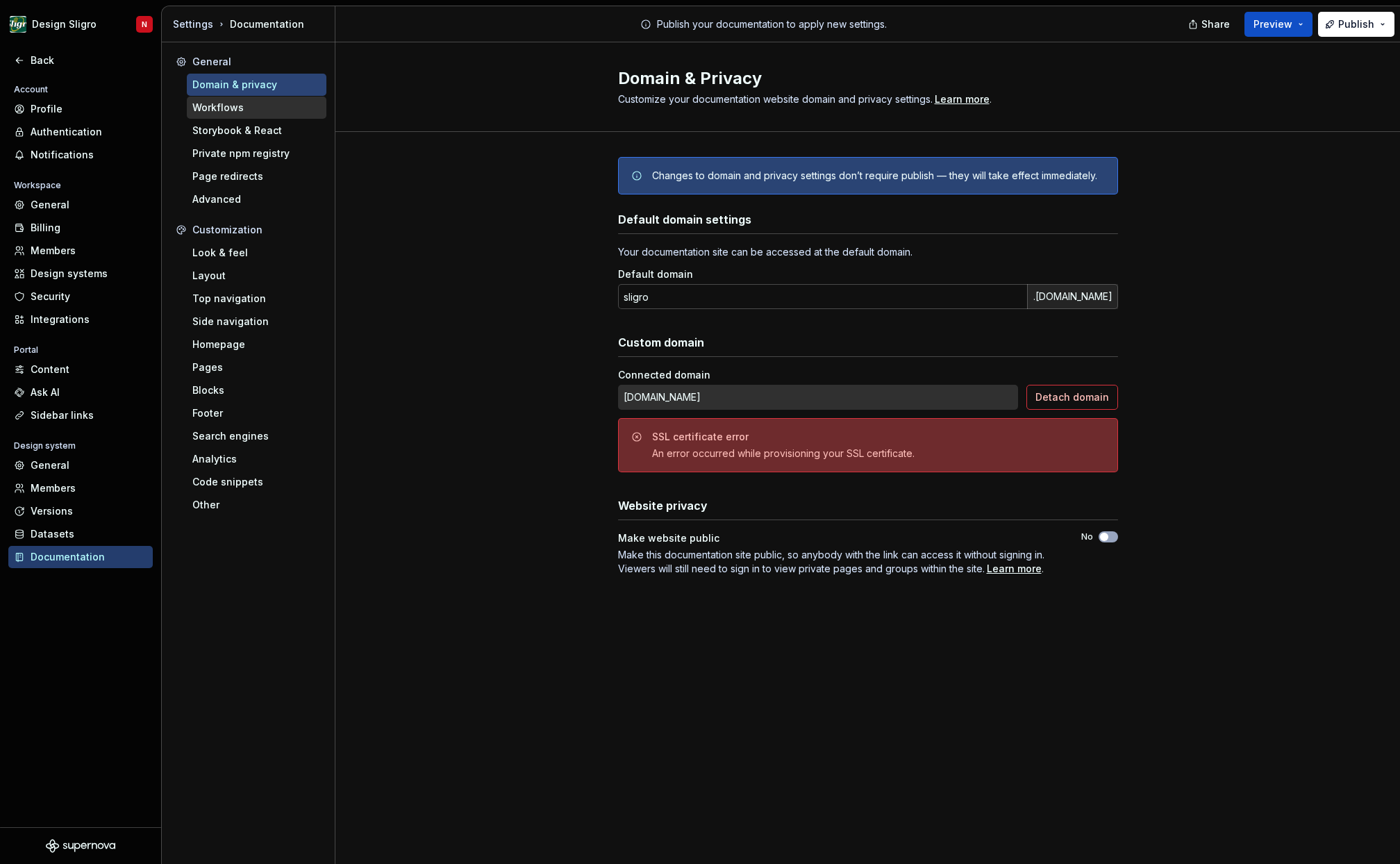
click at [232, 106] on div "Workflows" at bounding box center [256, 108] width 129 height 13
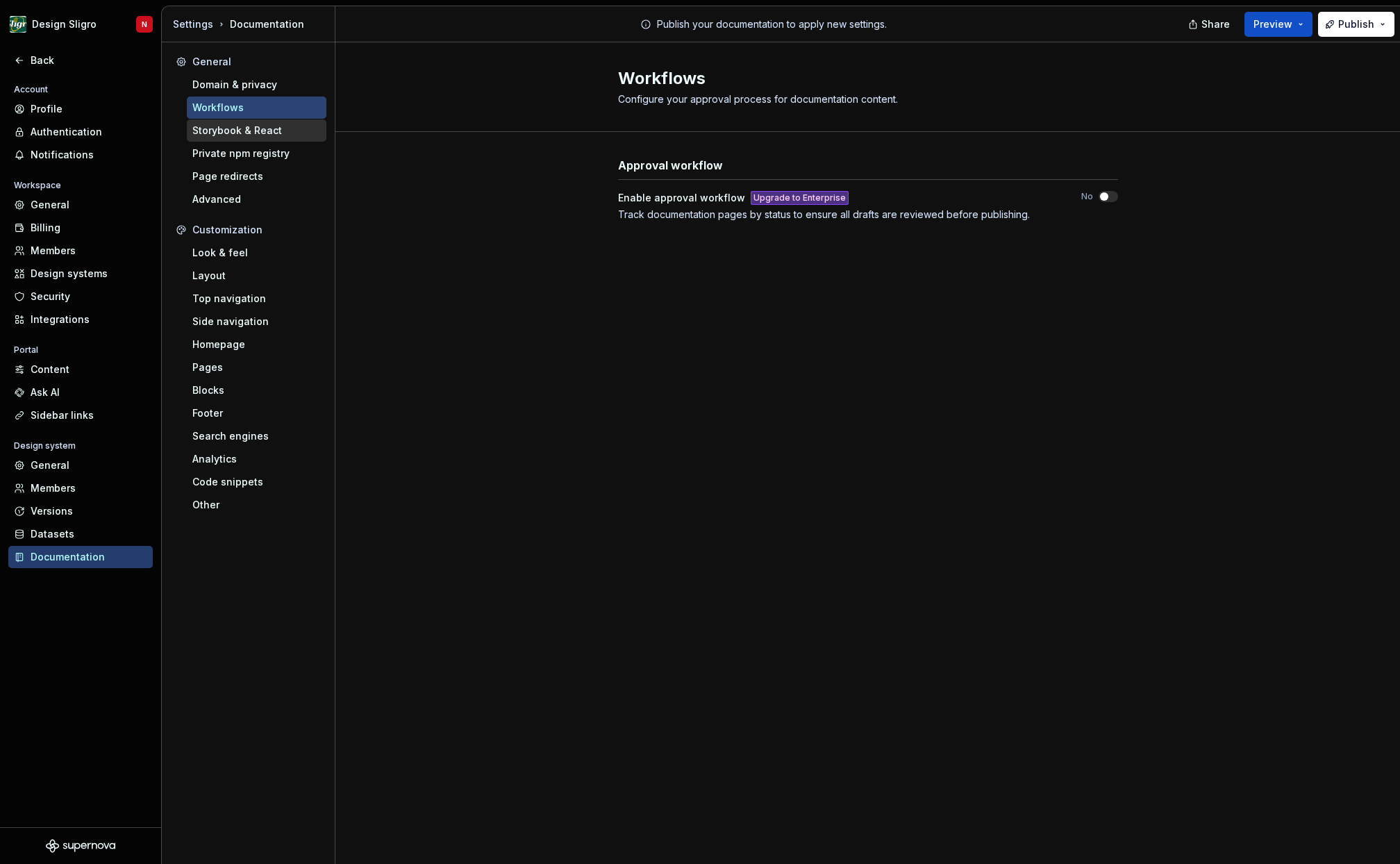
click at [222, 127] on div "Storybook & React" at bounding box center [256, 131] width 129 height 13
type textarea "*"
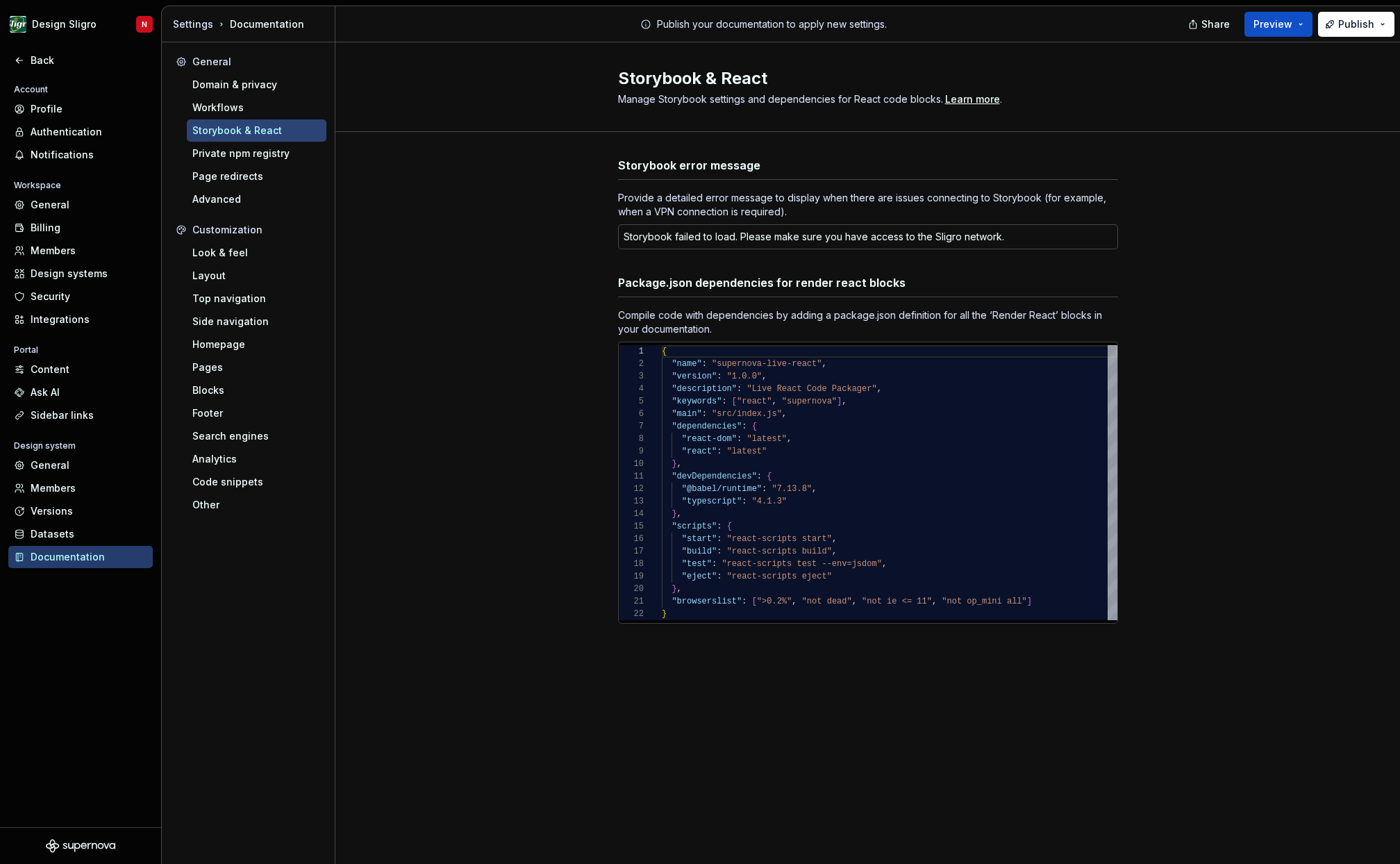
type textarea "**********"
click at [900, 415] on div "{ "name" : "supernova-live-react" , "version" : "1.0.0" , "description" : "Live…" at bounding box center [889, 482] width 455 height 275
click at [828, 415] on div "{ "name" : "supernova-live-react" , "version" : "1.0.0" , "description" : "Live…" at bounding box center [889, 482] width 455 height 275
click at [821, 422] on div "{ "name" : "supernova-live-react" , "version" : "1.0.0" , "description" : "Live…" at bounding box center [889, 482] width 455 height 275
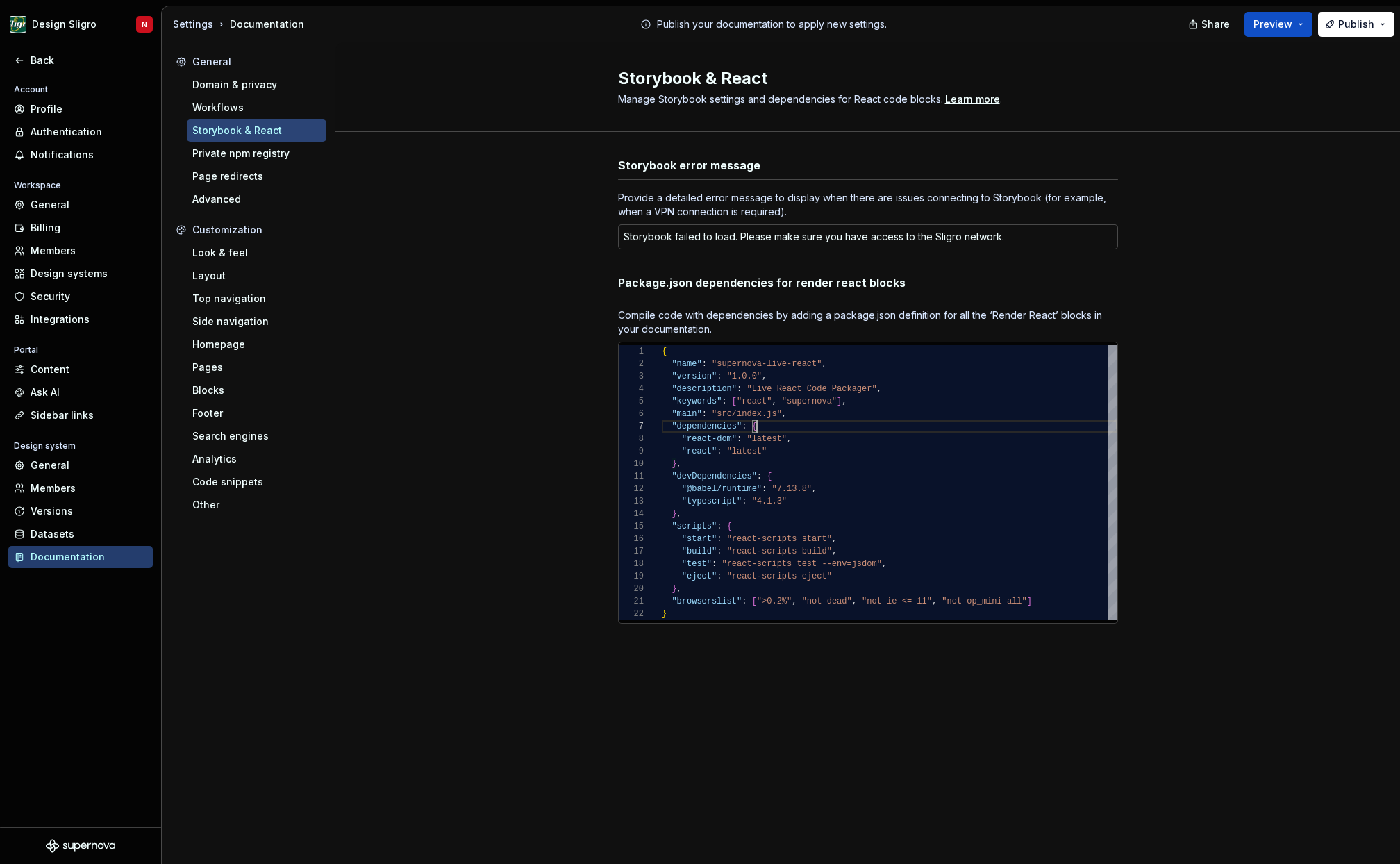
type textarea "*"
type textarea "**********"
type textarea "*"
type textarea "**********"
type textarea "*"
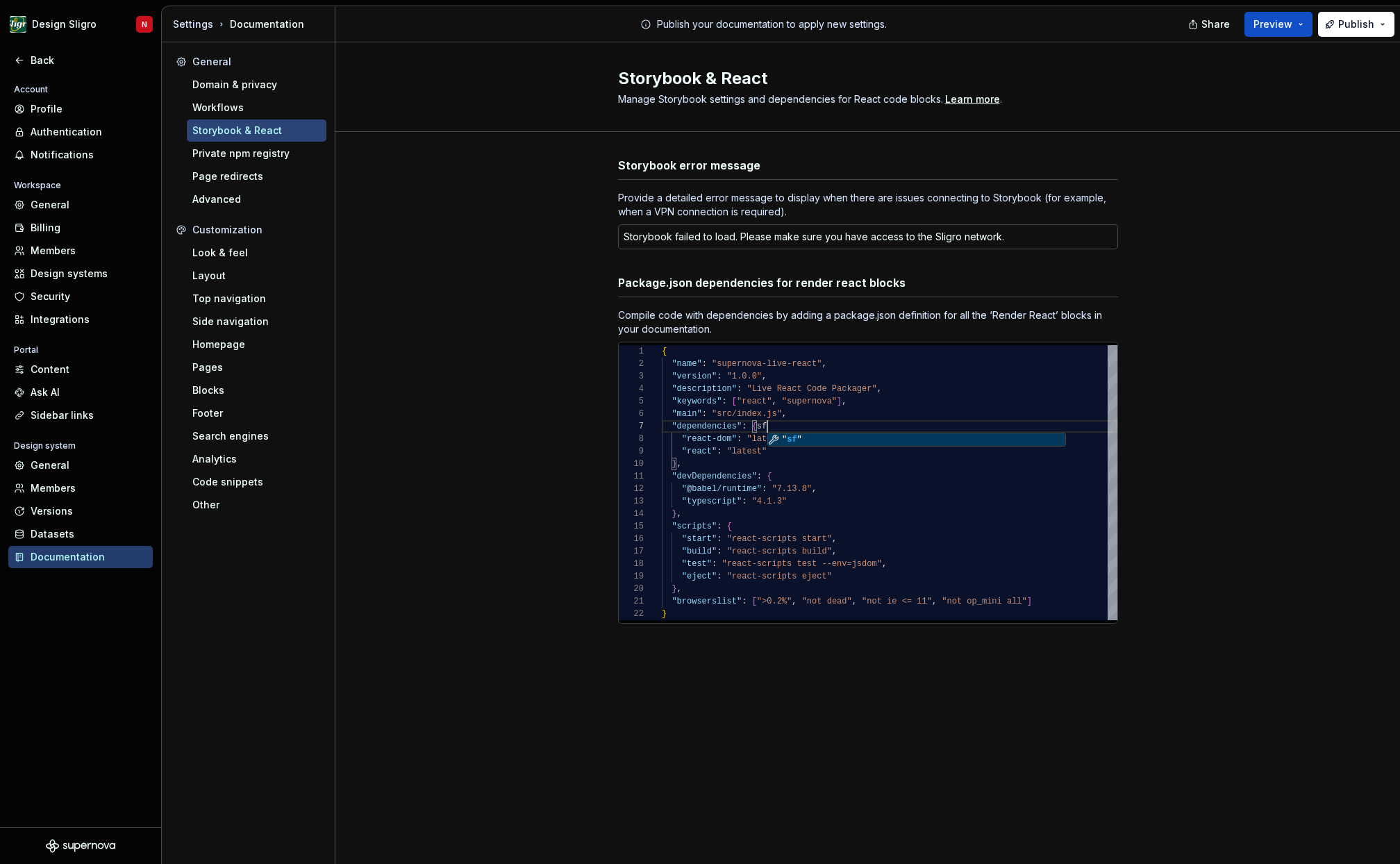
type textarea "**********"
click at [857, 451] on div "{ "name" : "supernova-live-react" , "version" : "1.0.0" , "description" : "Live…" at bounding box center [889, 482] width 455 height 275
click at [237, 156] on div "Private npm registry" at bounding box center [256, 154] width 129 height 13
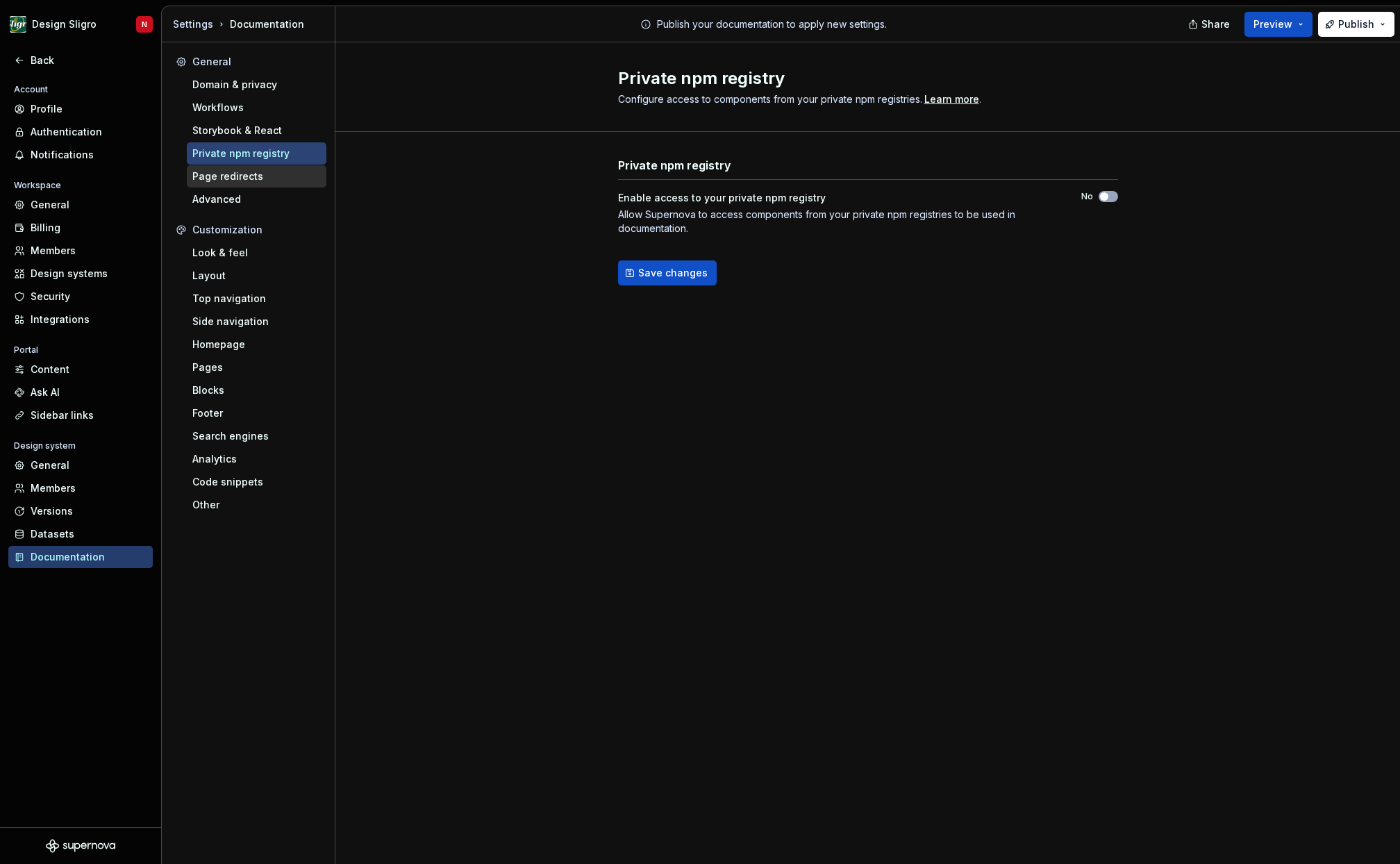
click at [238, 180] on div "Page redirects" at bounding box center [256, 176] width 129 height 13
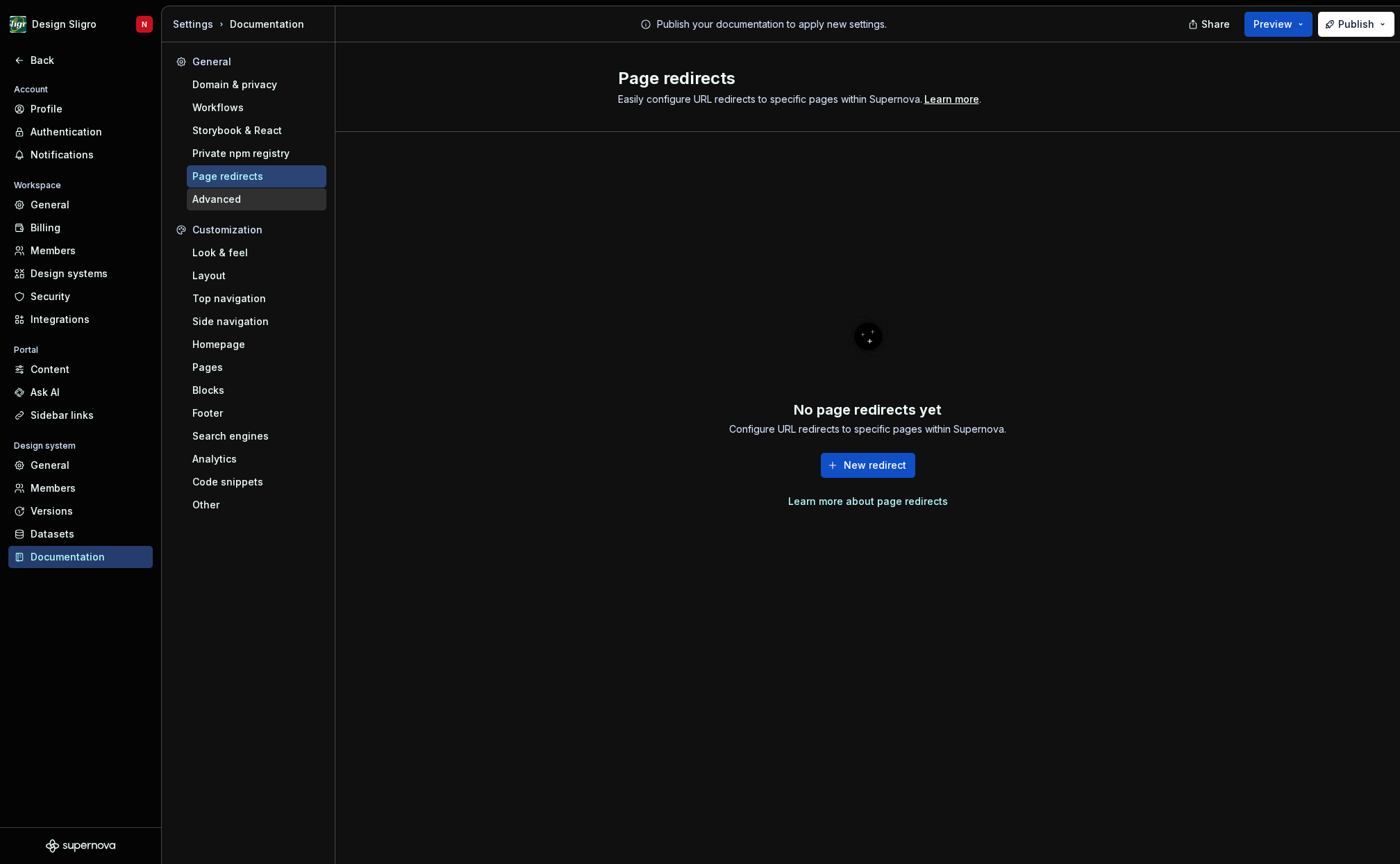
click at [222, 204] on div "Advanced" at bounding box center [256, 199] width 129 height 13
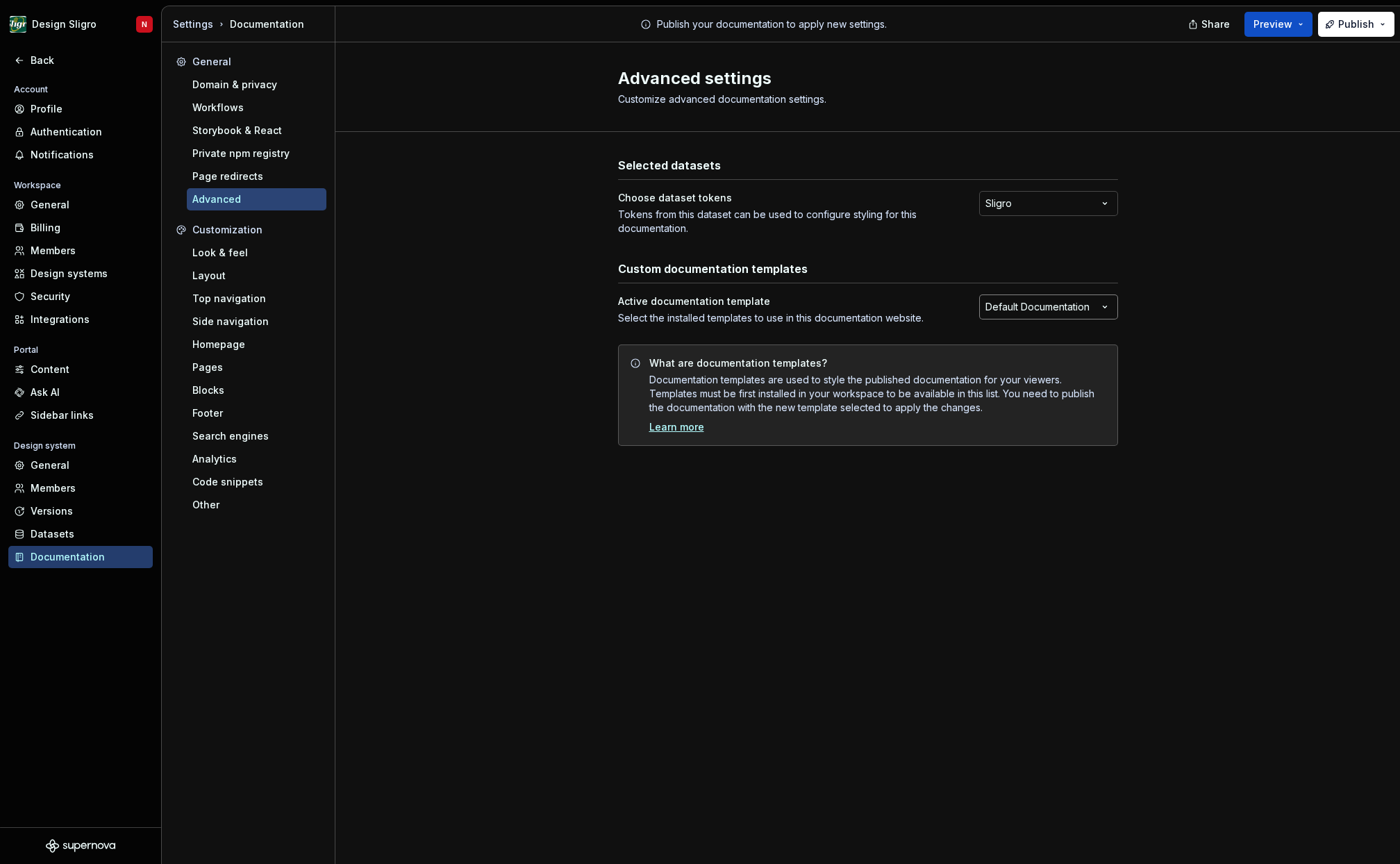
click at [1107, 307] on html "Design Sligro N Back Account Profile Authentication Notifications Workspace Gen…" at bounding box center [700, 432] width 1400 height 864
click at [1206, 310] on html "Design Sligro N Back Account Profile Authentication Notifications Workspace Gen…" at bounding box center [700, 432] width 1400 height 864
click at [255, 245] on div "Look & feel" at bounding box center [256, 252] width 139 height 22
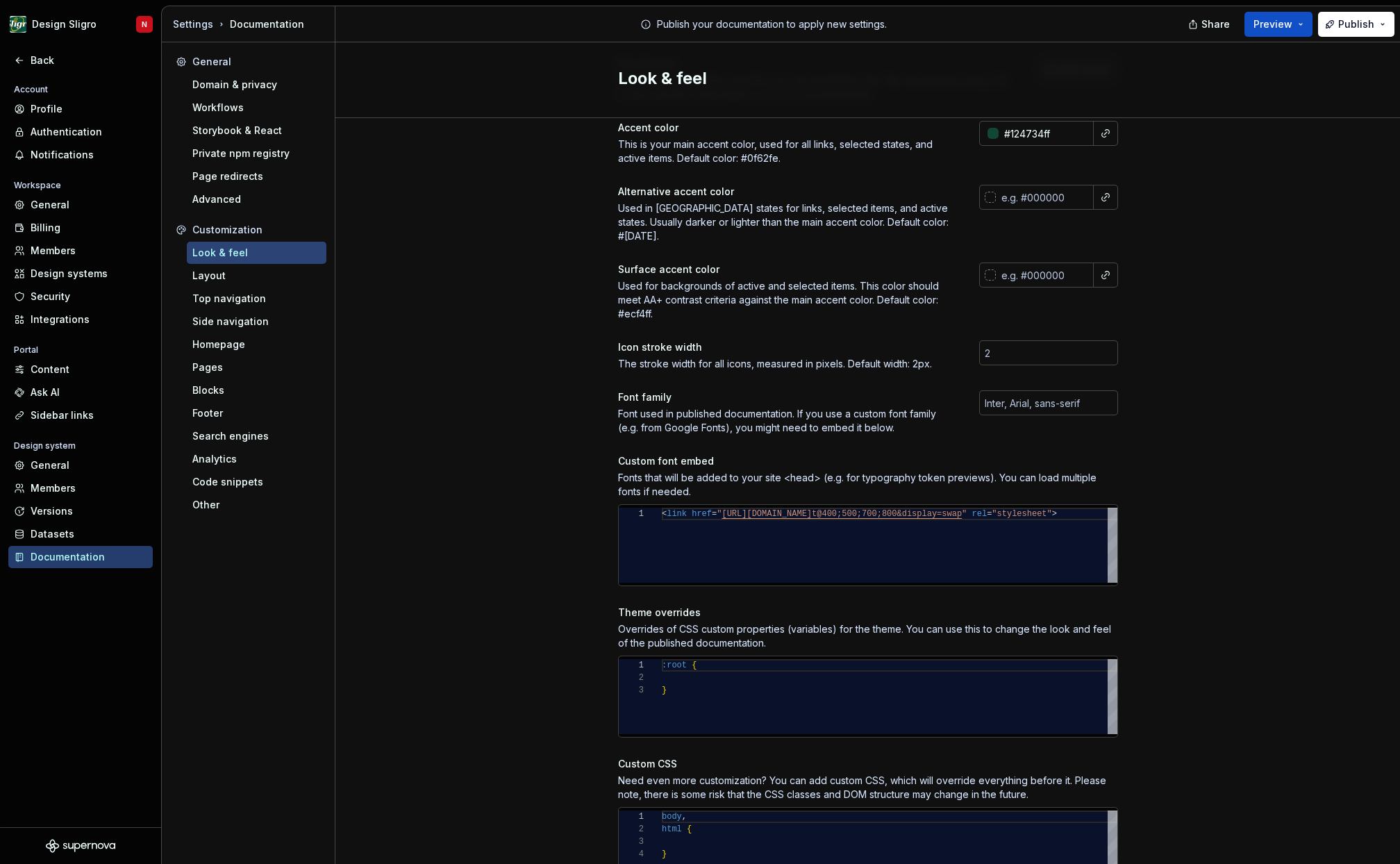
scroll to position [282, 0]
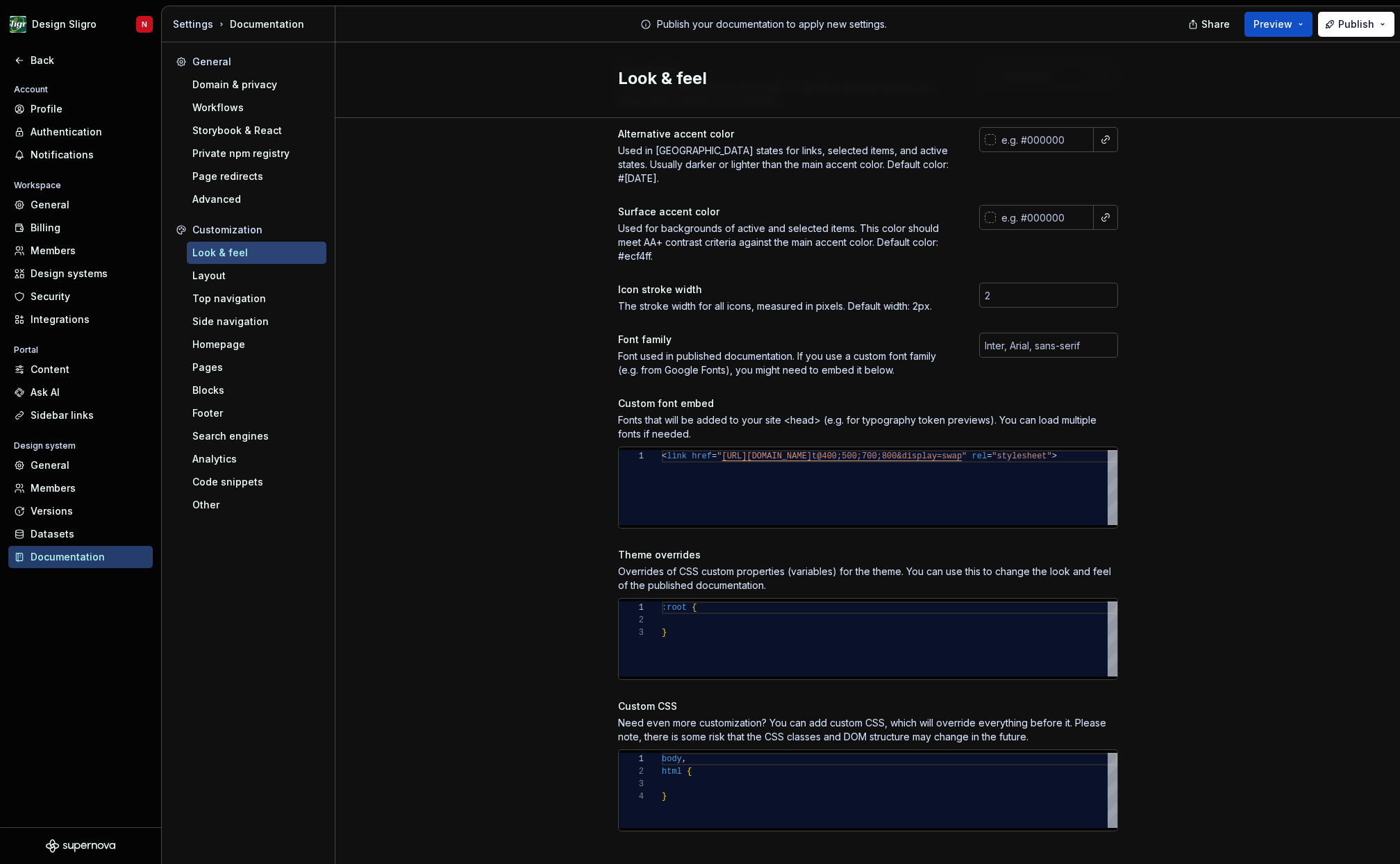
click at [228, 260] on div "Look & feel" at bounding box center [256, 252] width 139 height 22
click at [226, 273] on div "Layout" at bounding box center [256, 276] width 129 height 13
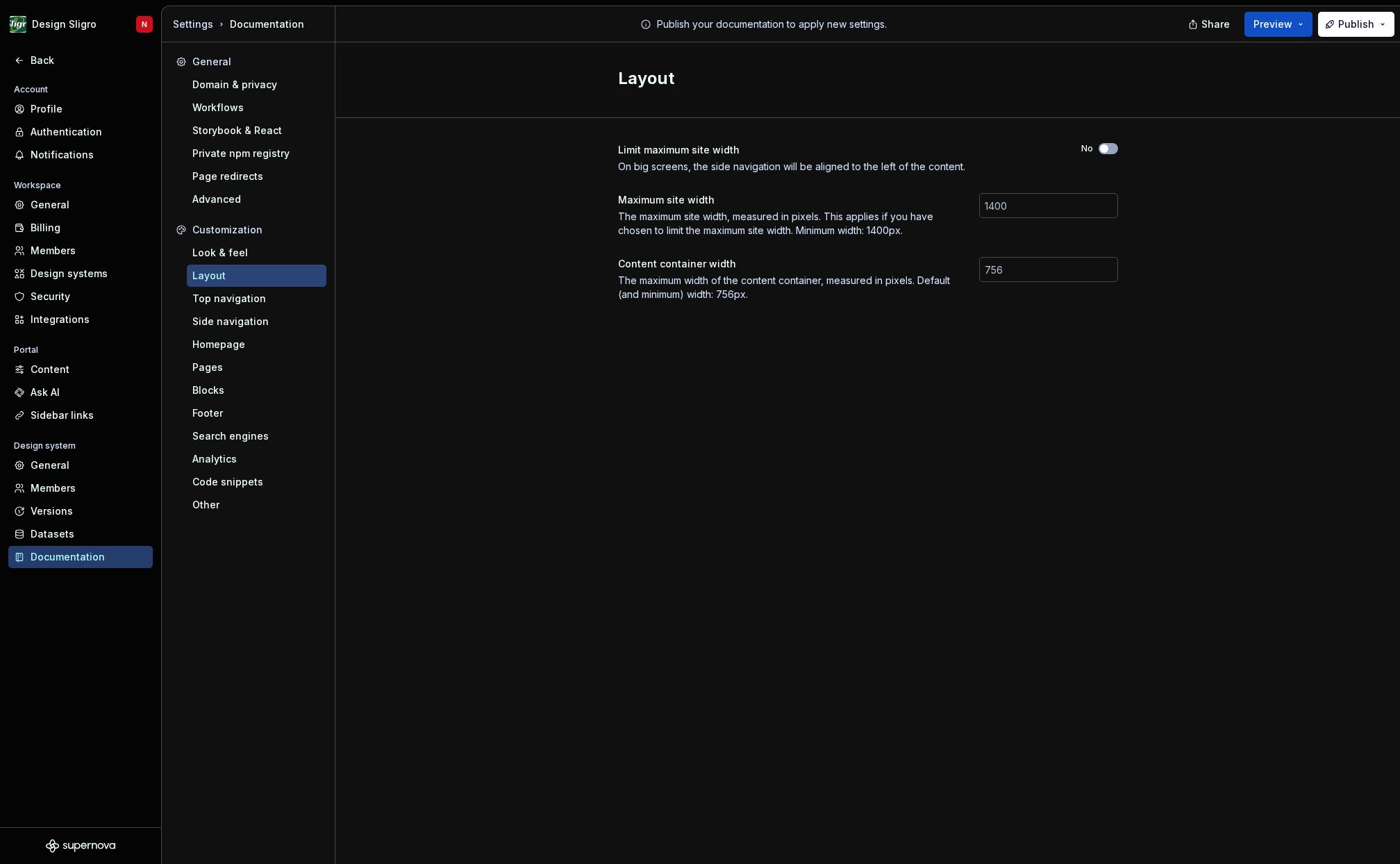
click at [237, 287] on div "Customization Look & feel Layout Top navigation Side navigation Homepage Pages …" at bounding box center [248, 368] width 157 height 298
click at [237, 297] on div "Top navigation" at bounding box center [256, 299] width 129 height 13
click at [238, 319] on div "Side navigation" at bounding box center [256, 322] width 129 height 13
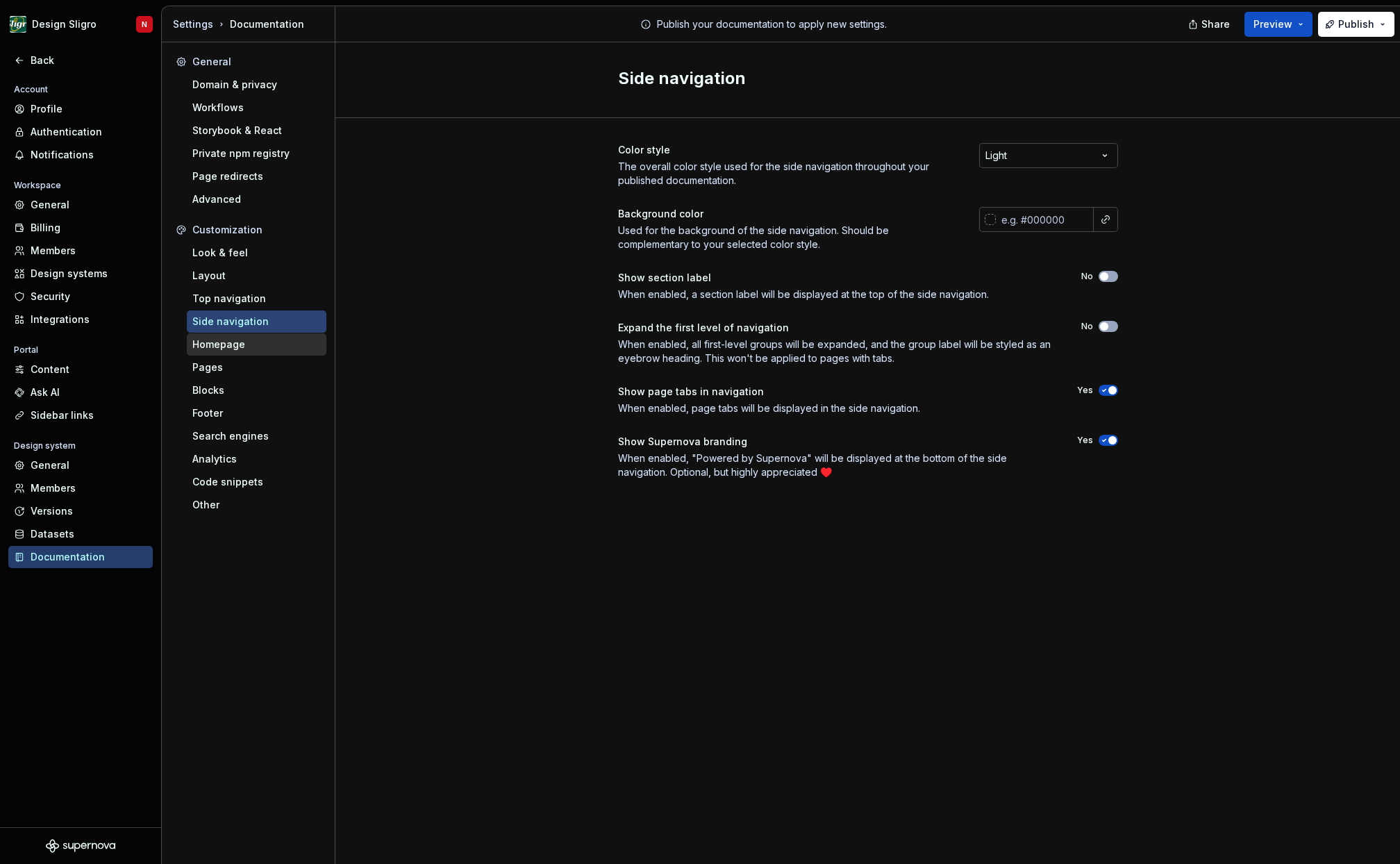
click at [229, 348] on div "Homepage" at bounding box center [256, 344] width 129 height 13
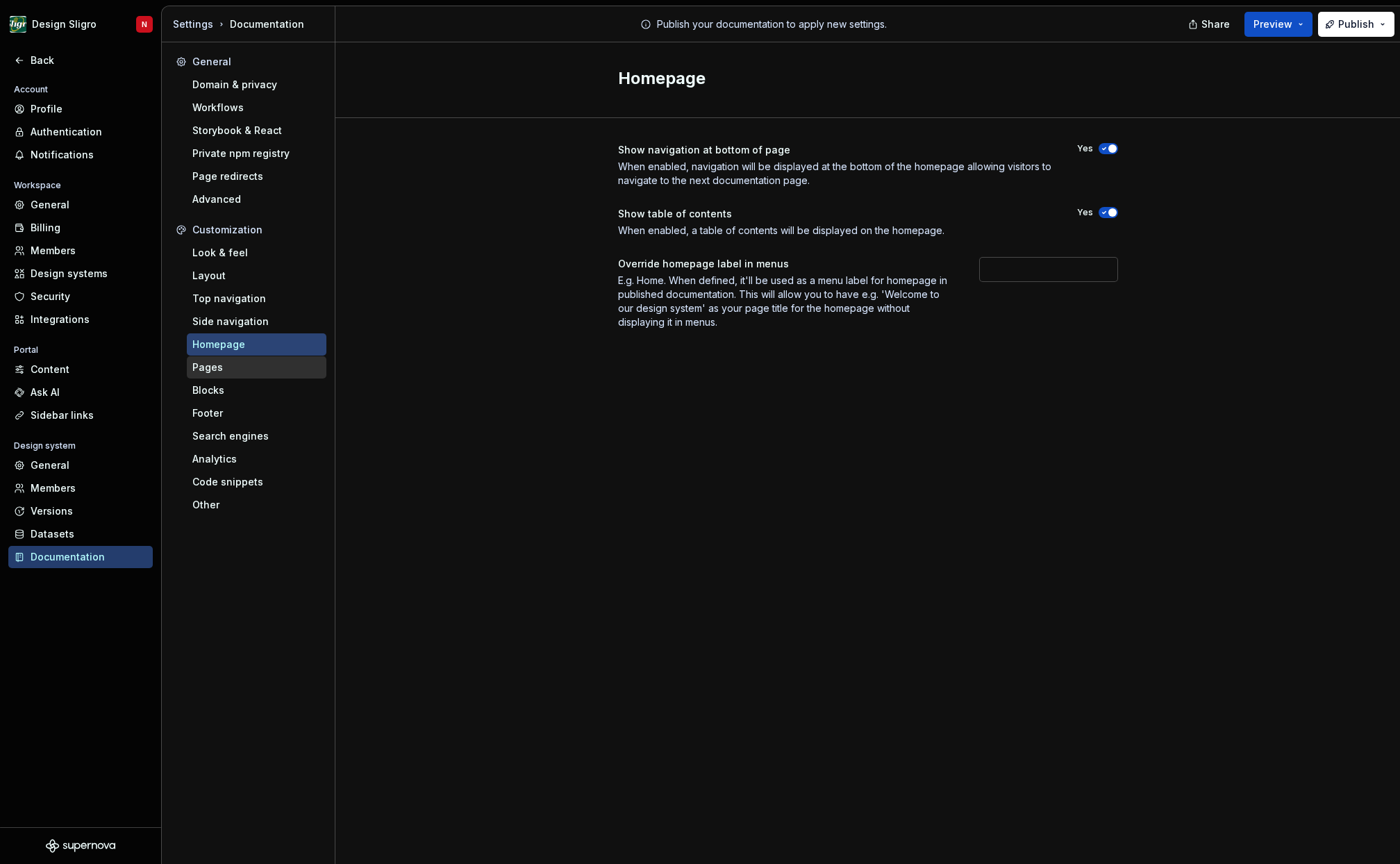
click at [221, 372] on div "Pages" at bounding box center [256, 367] width 129 height 13
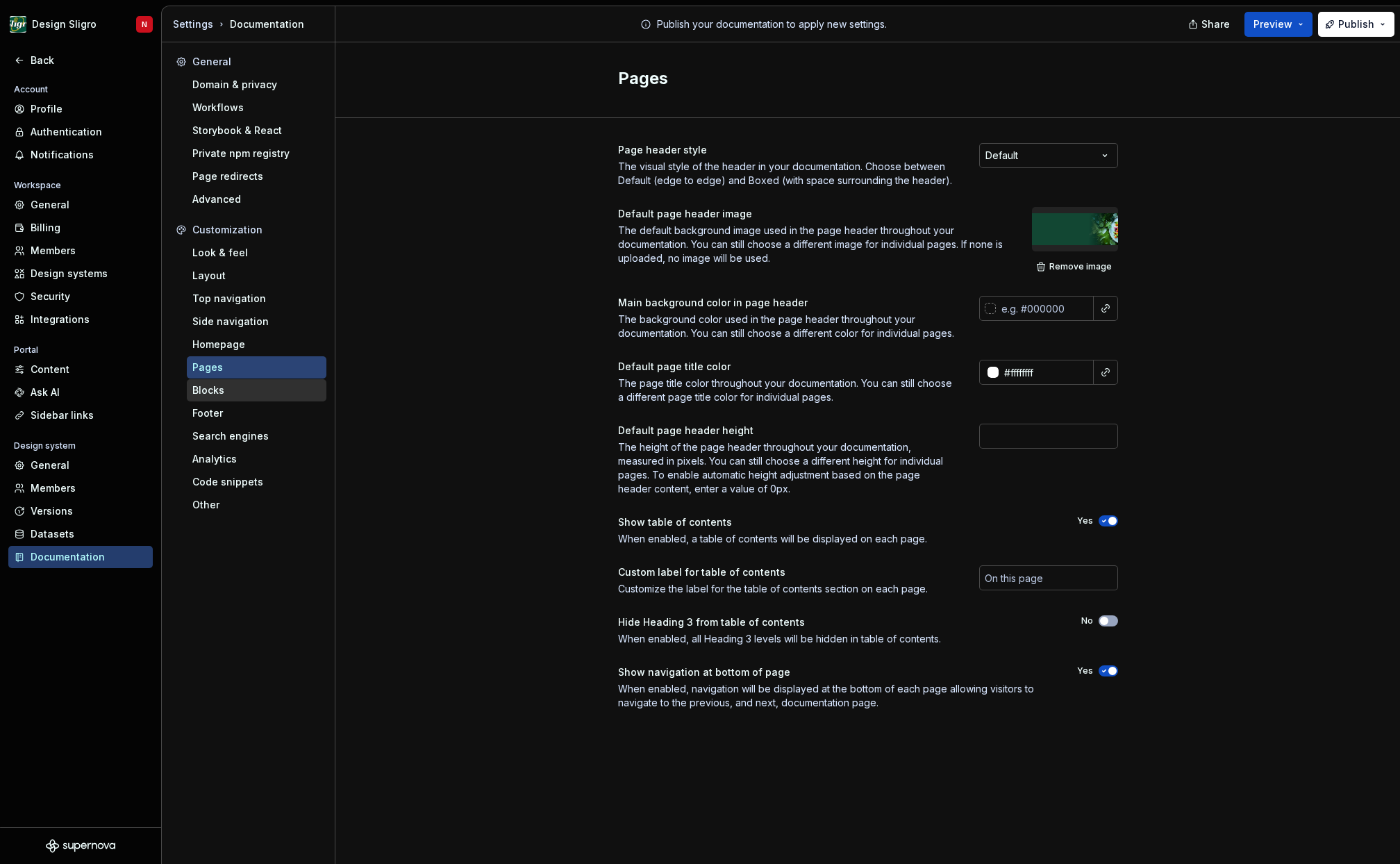
click at [221, 400] on div "Blocks" at bounding box center [256, 390] width 139 height 22
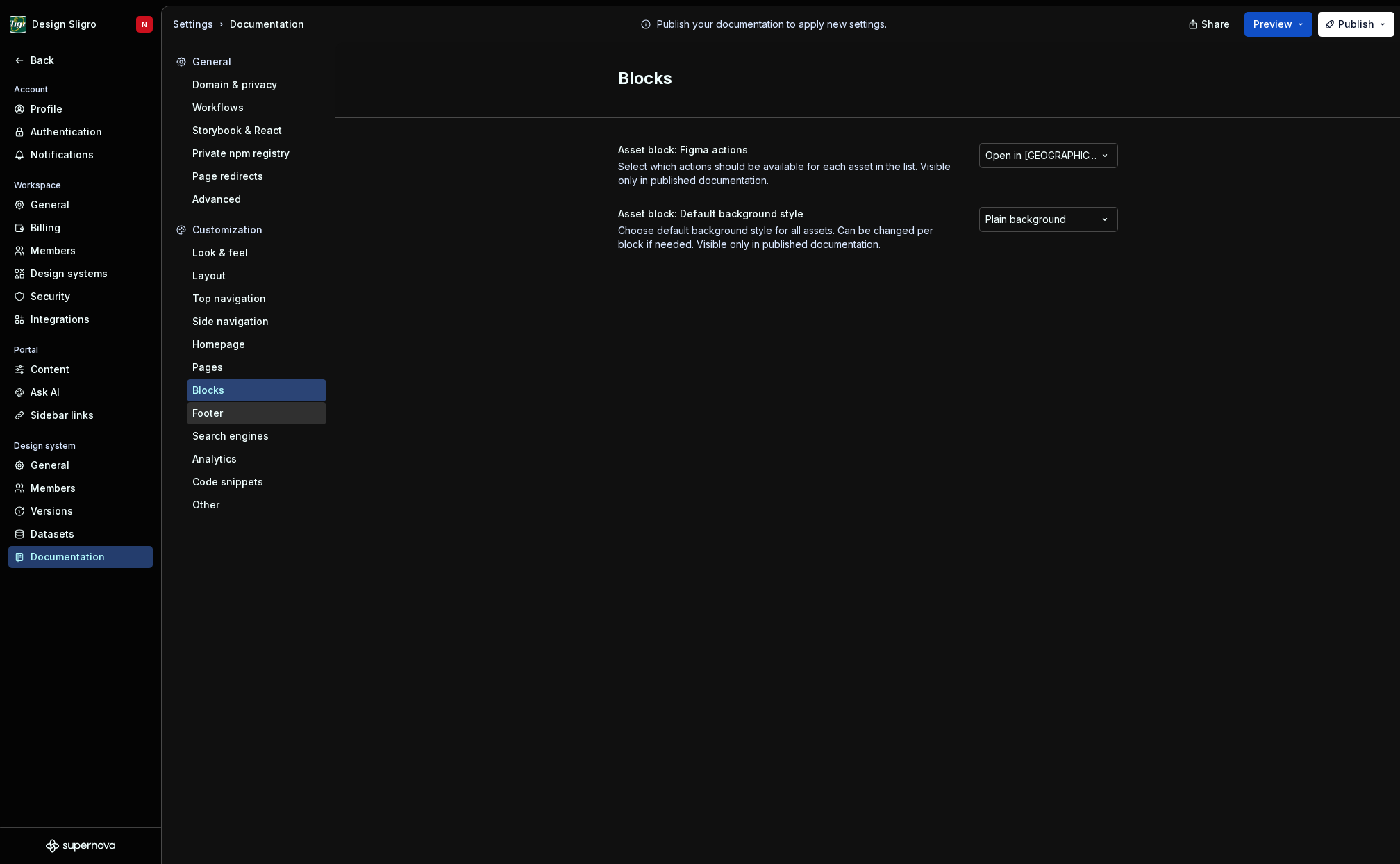
click at [222, 415] on div "Footer" at bounding box center [256, 413] width 129 height 13
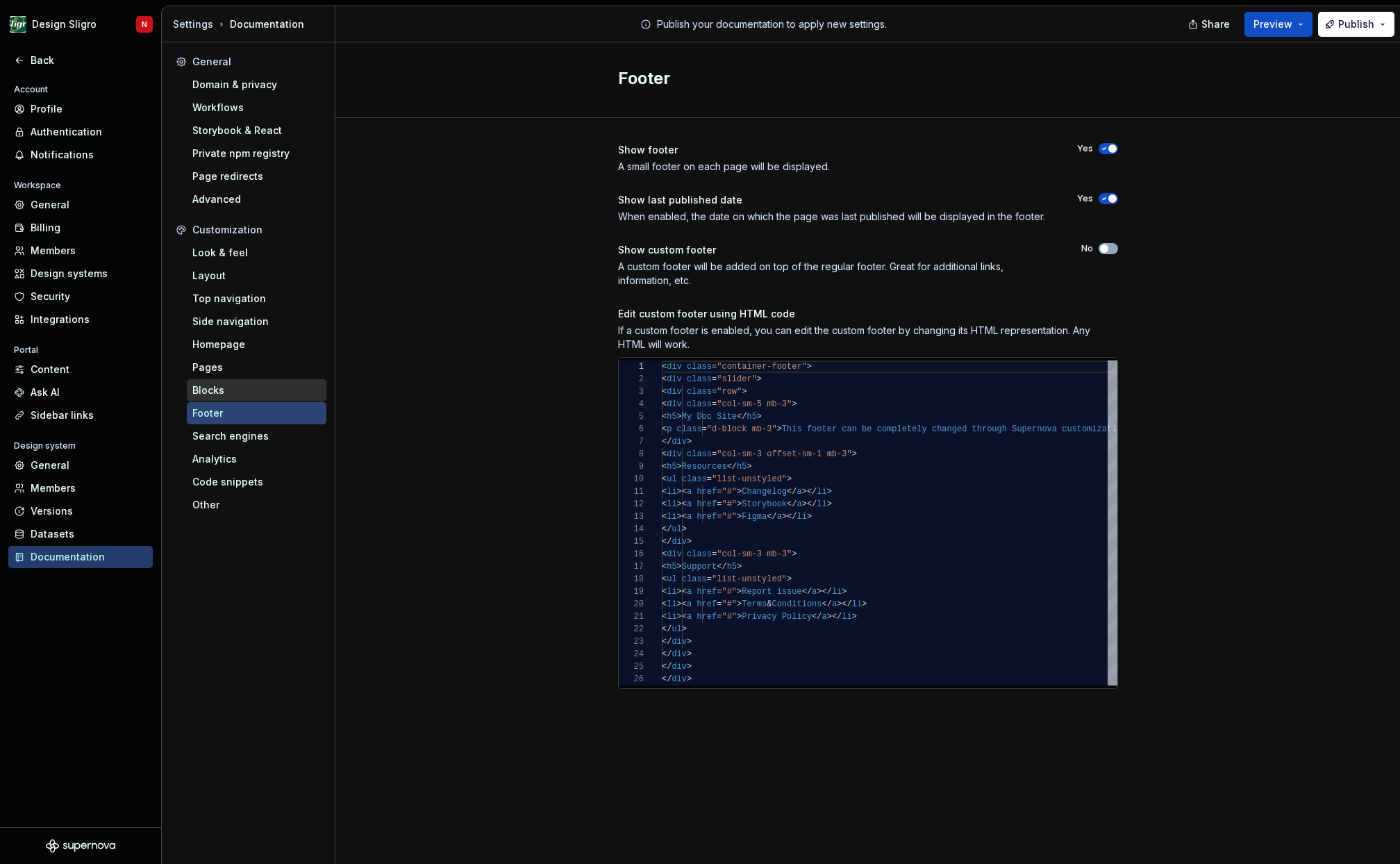
click at [245, 390] on div "Blocks" at bounding box center [256, 390] width 129 height 13
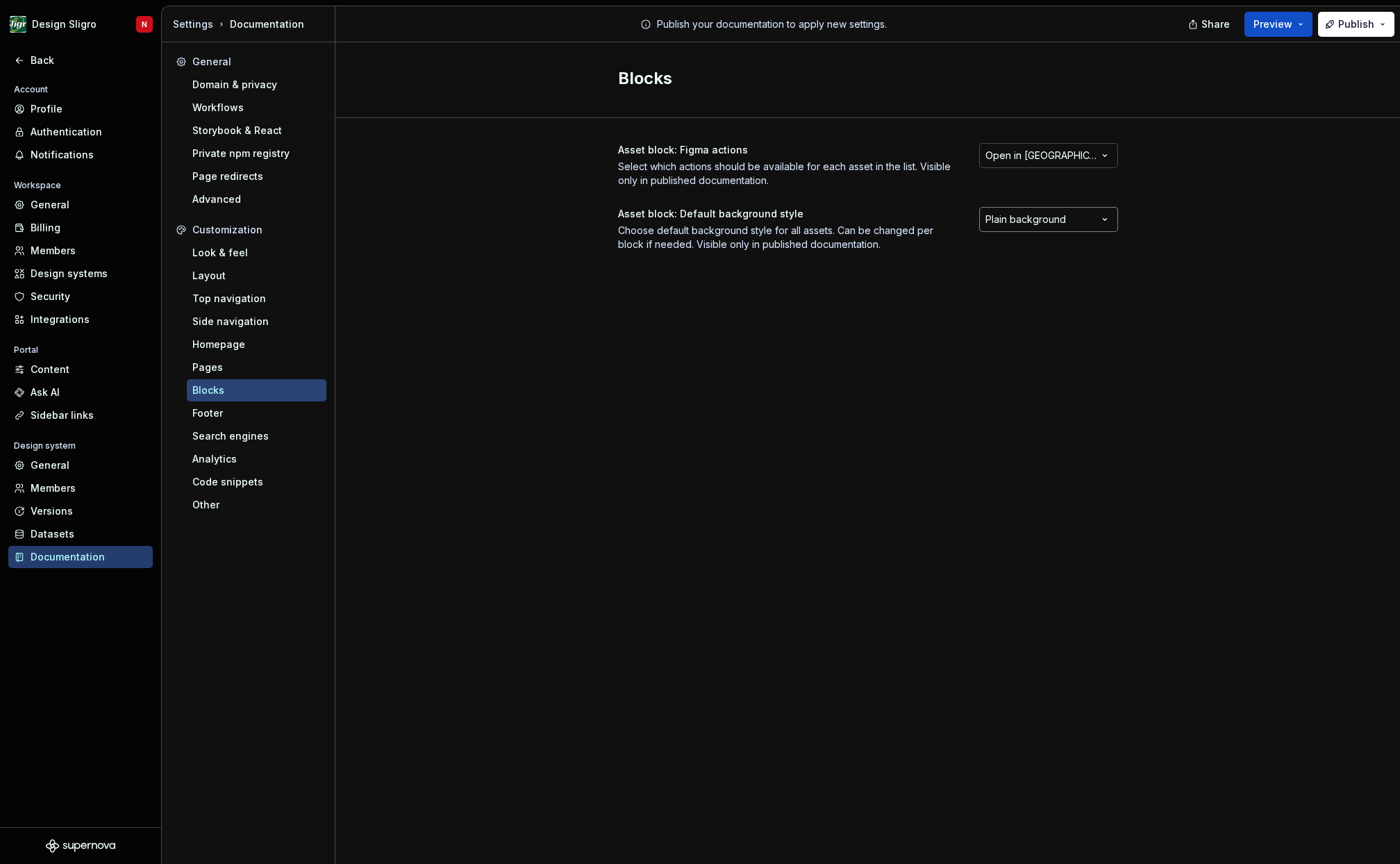
click at [1092, 222] on html "Design Sligro N Back Account Profile Authentication Notifications Workspace Gen…" at bounding box center [700, 432] width 1400 height 864
click at [818, 372] on html "Design Sligro N Back Account Profile Authentication Notifications Workspace Gen…" at bounding box center [700, 432] width 1400 height 864
click at [267, 421] on div "Footer" at bounding box center [256, 413] width 139 height 22
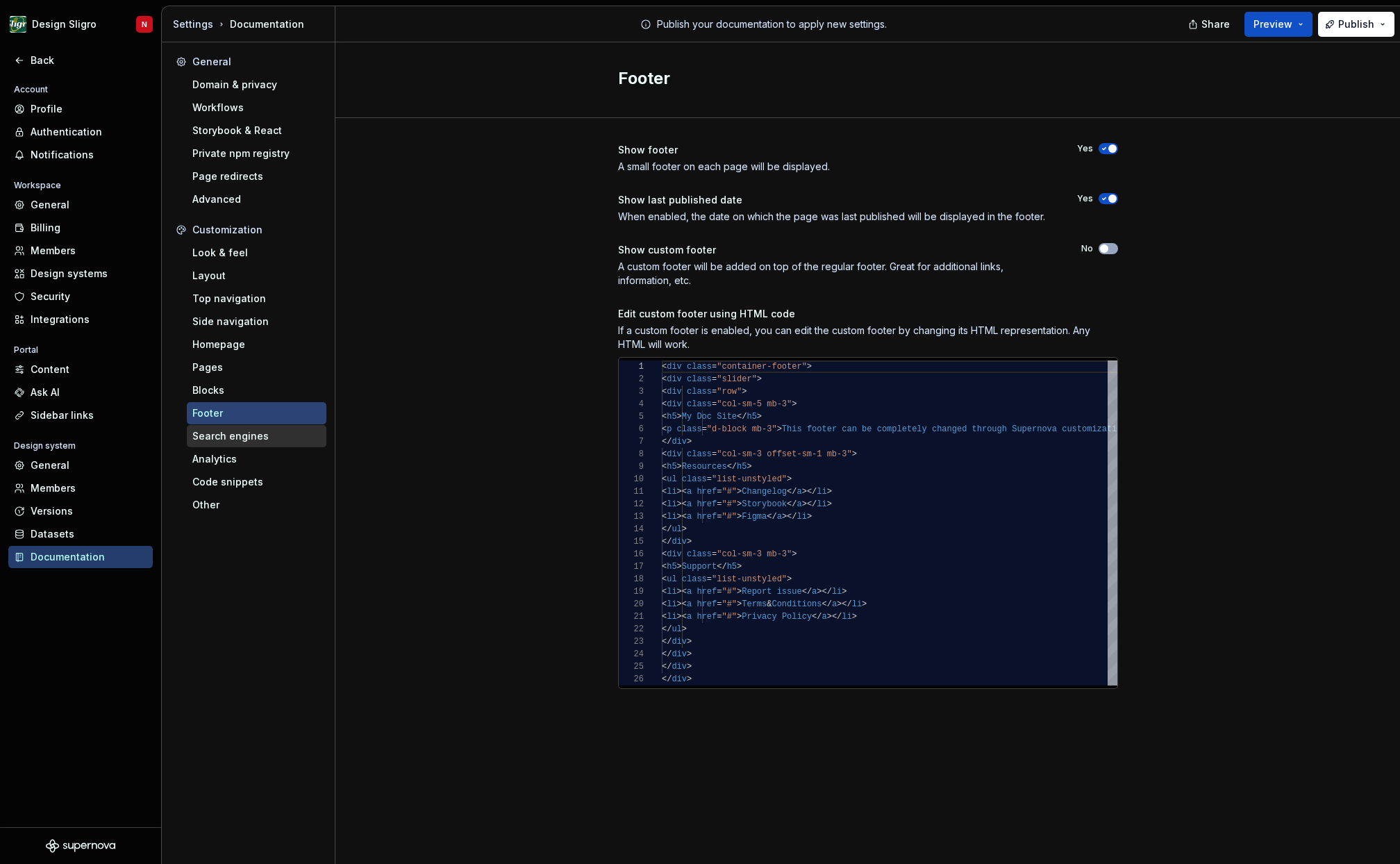
click at [259, 440] on div "Search engines" at bounding box center [256, 436] width 129 height 13
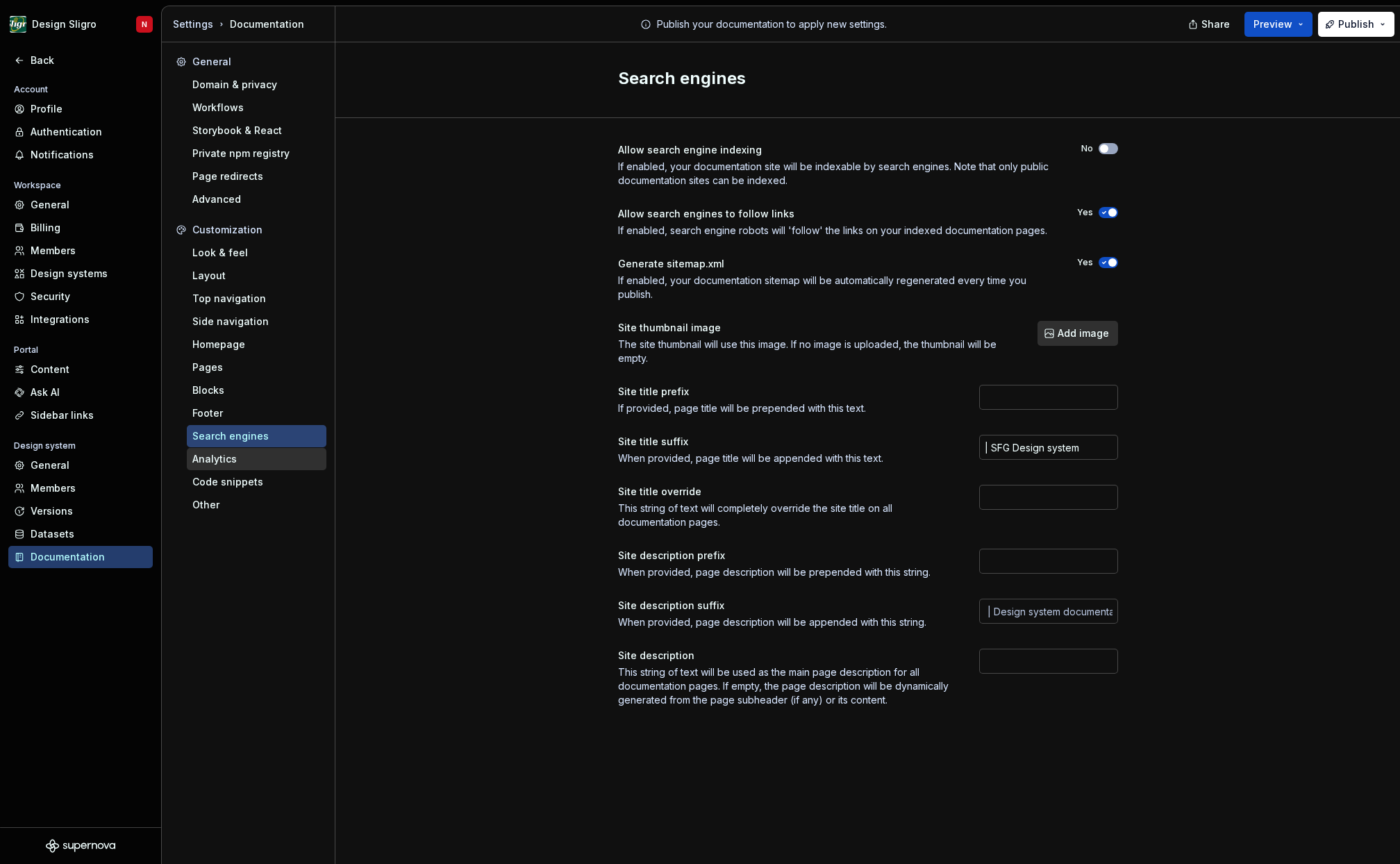
click at [236, 463] on div "Analytics" at bounding box center [256, 459] width 129 height 13
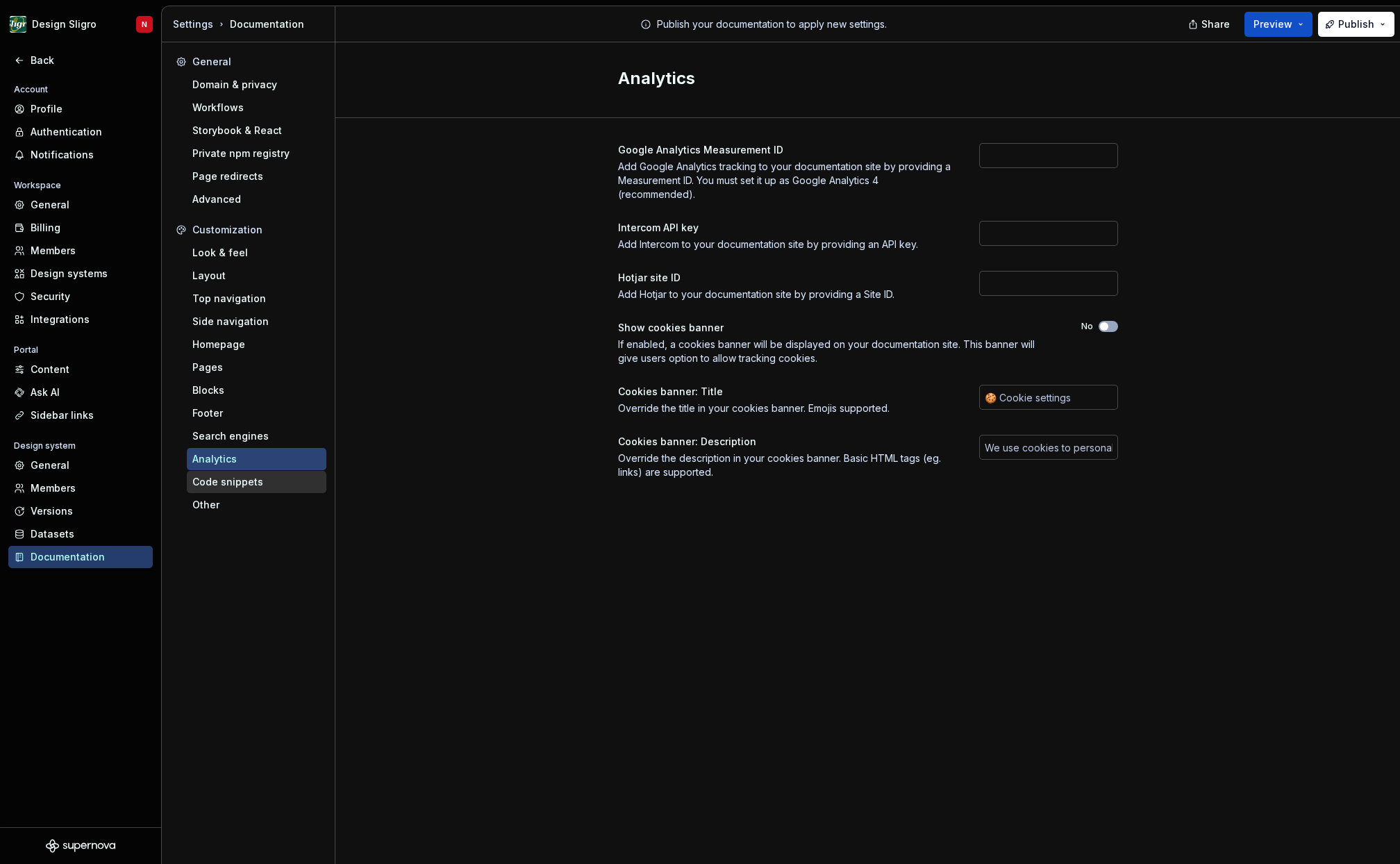
click at [242, 486] on div "Code snippets" at bounding box center [256, 482] width 129 height 13
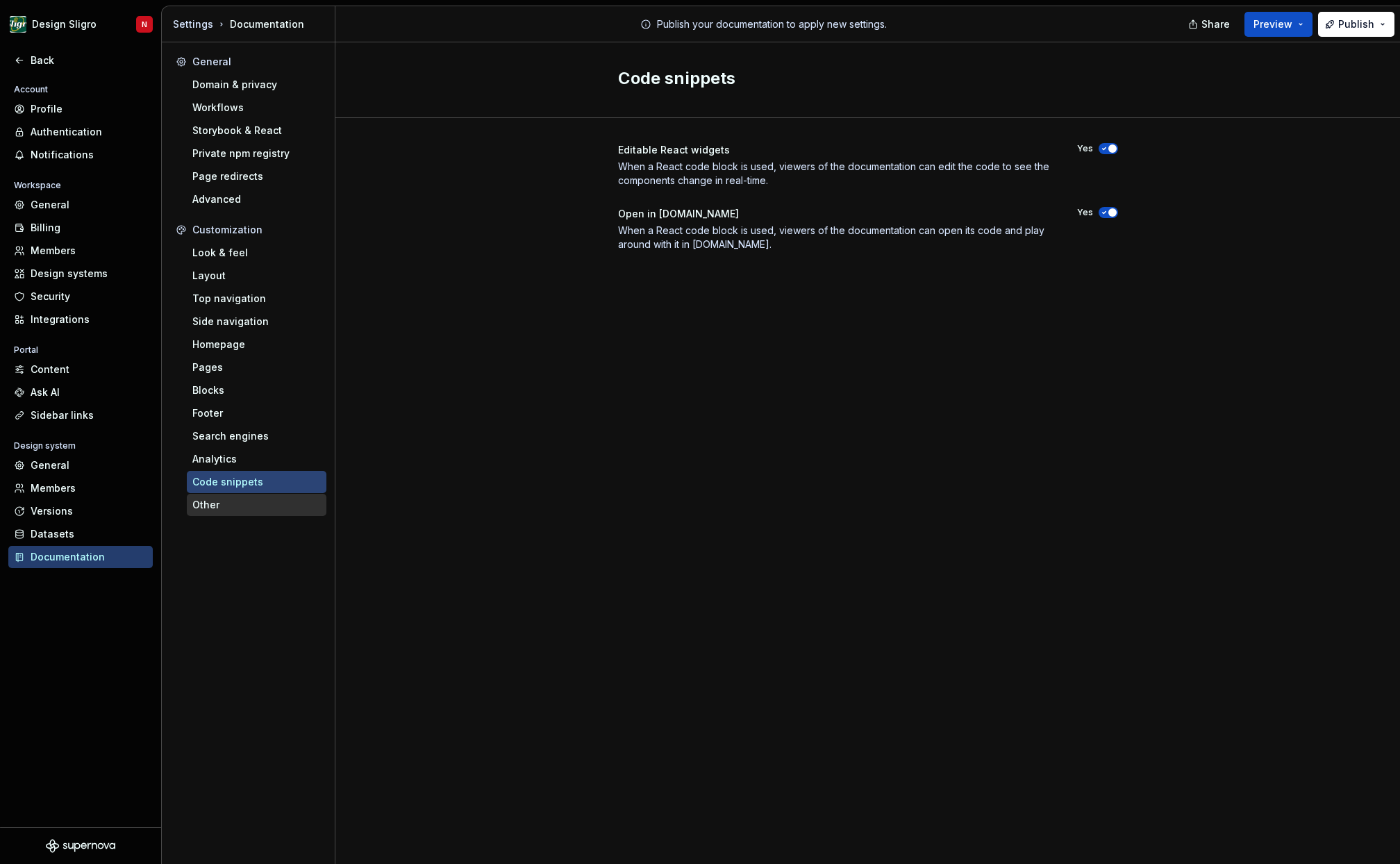
click at [222, 502] on div "Other" at bounding box center [256, 505] width 129 height 13
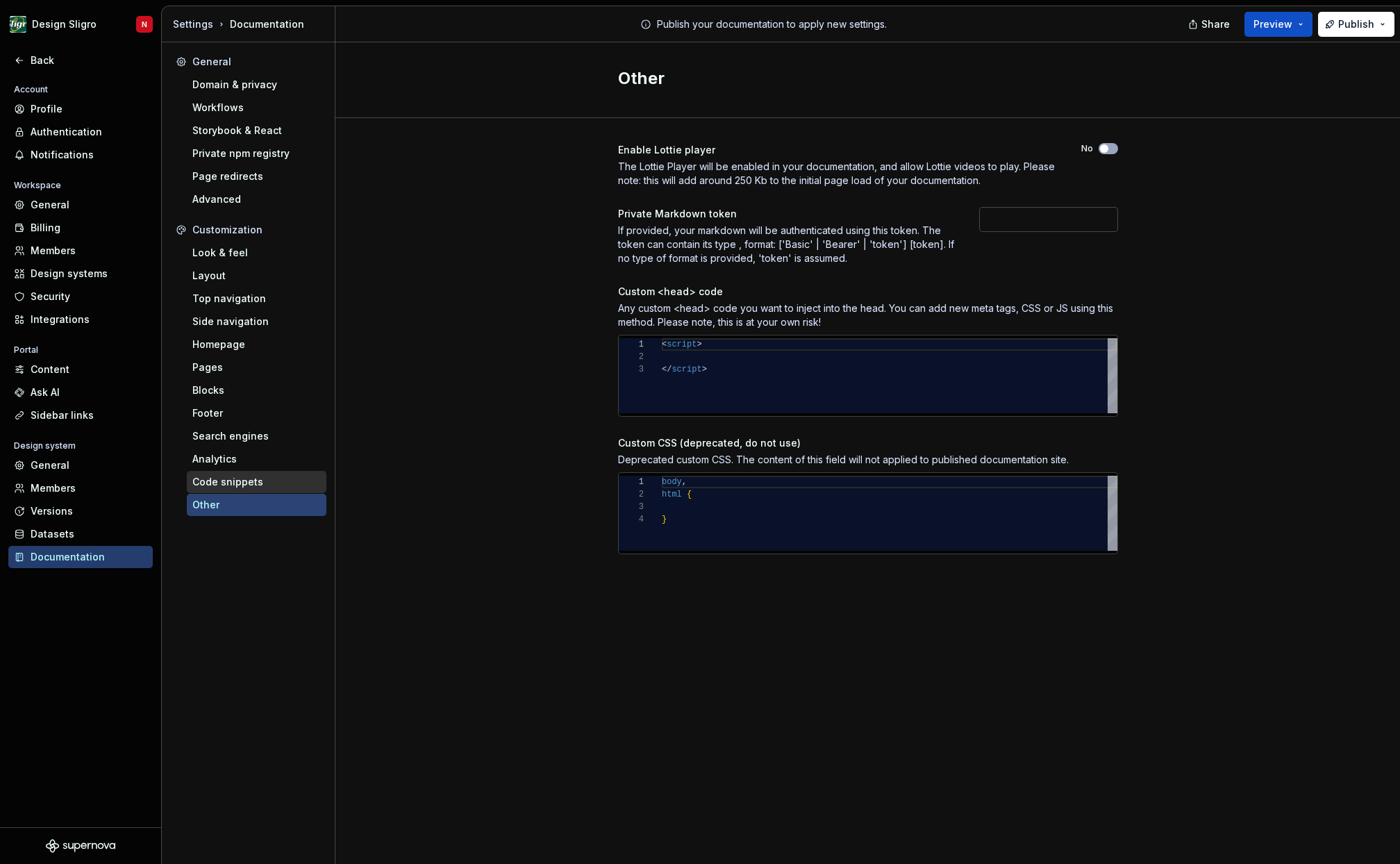
click at [230, 484] on div "Code snippets" at bounding box center [256, 482] width 129 height 13
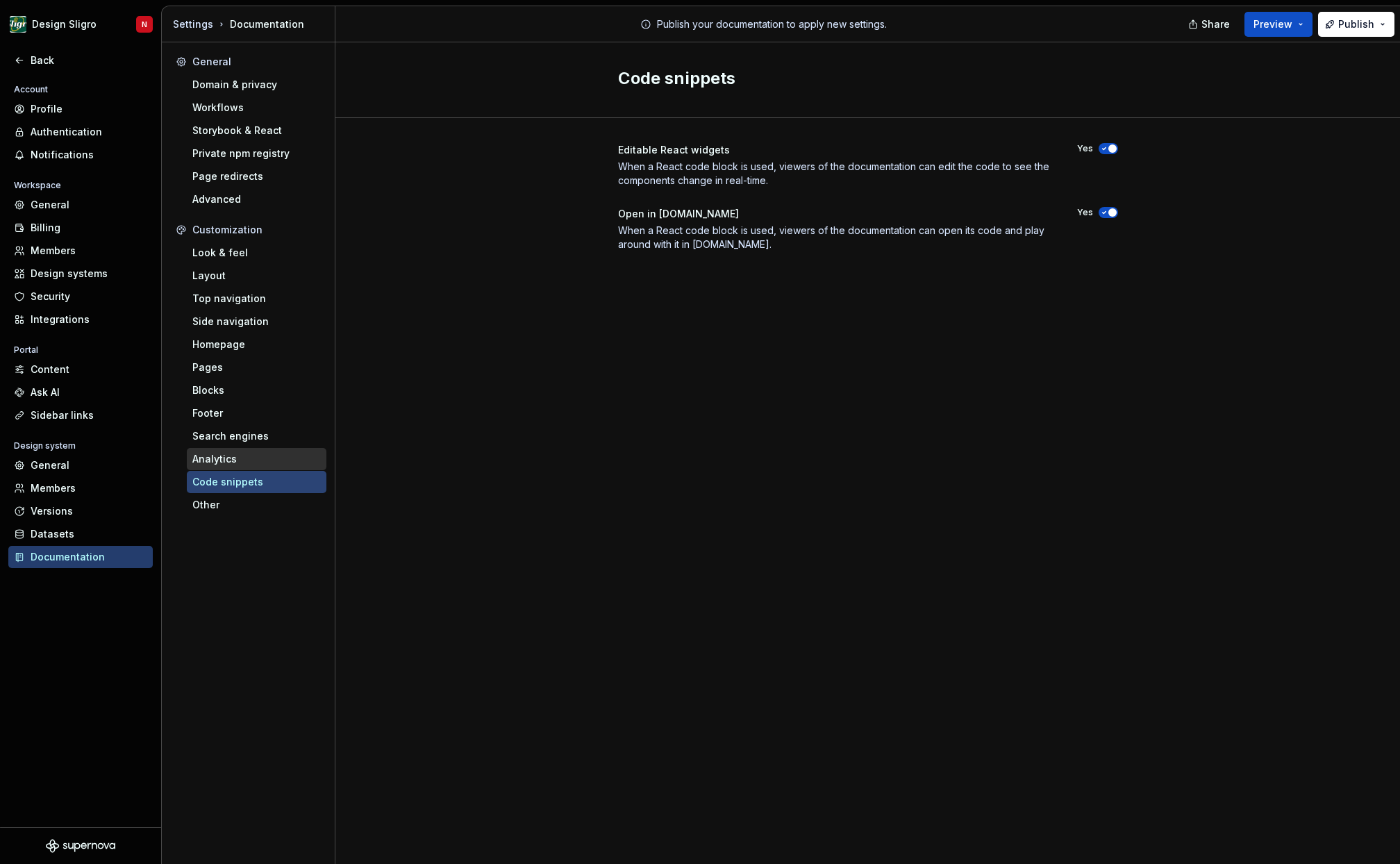
click at [205, 459] on div "Analytics" at bounding box center [256, 459] width 129 height 13
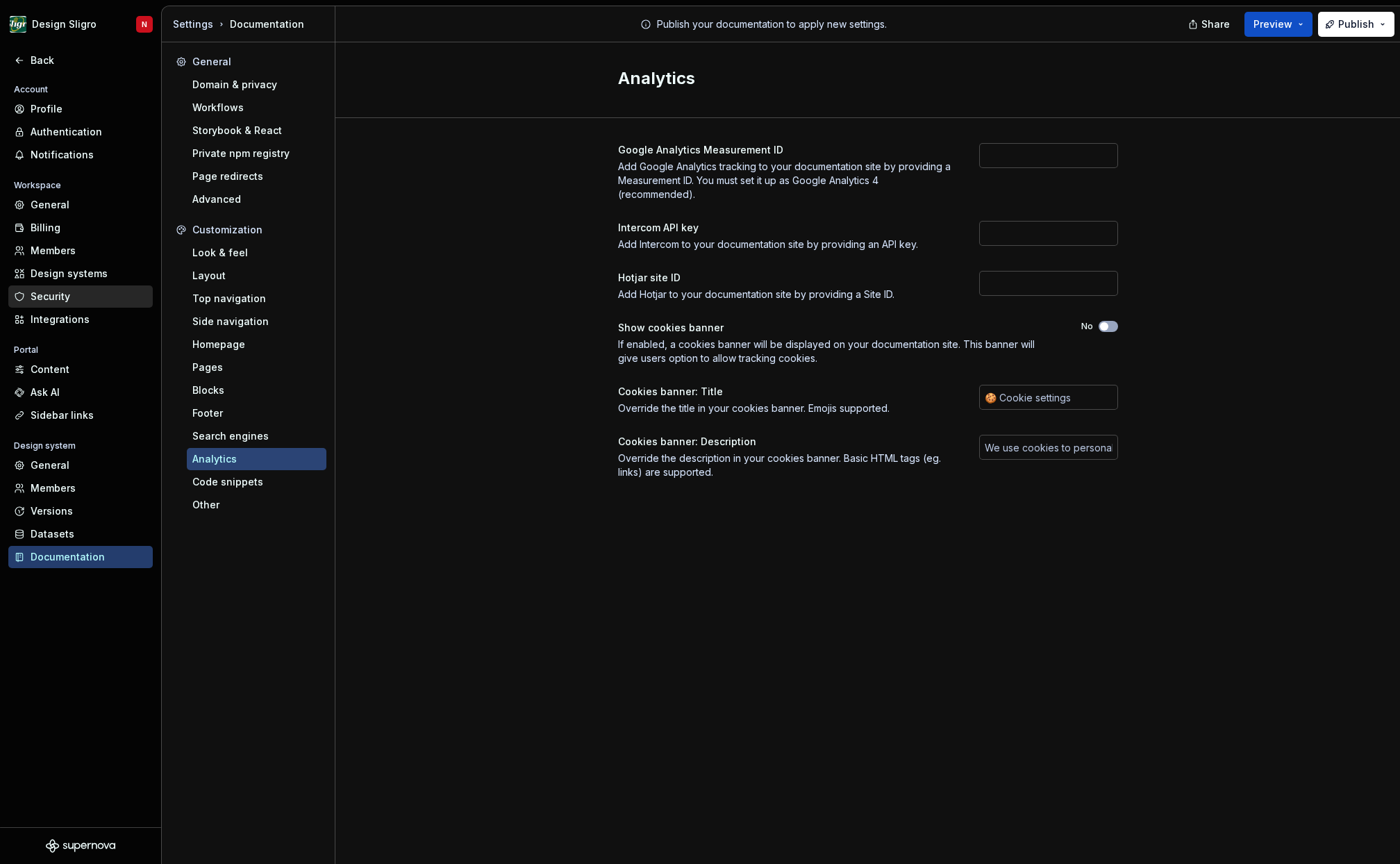
click at [80, 302] on div "Security" at bounding box center [89, 297] width 117 height 13
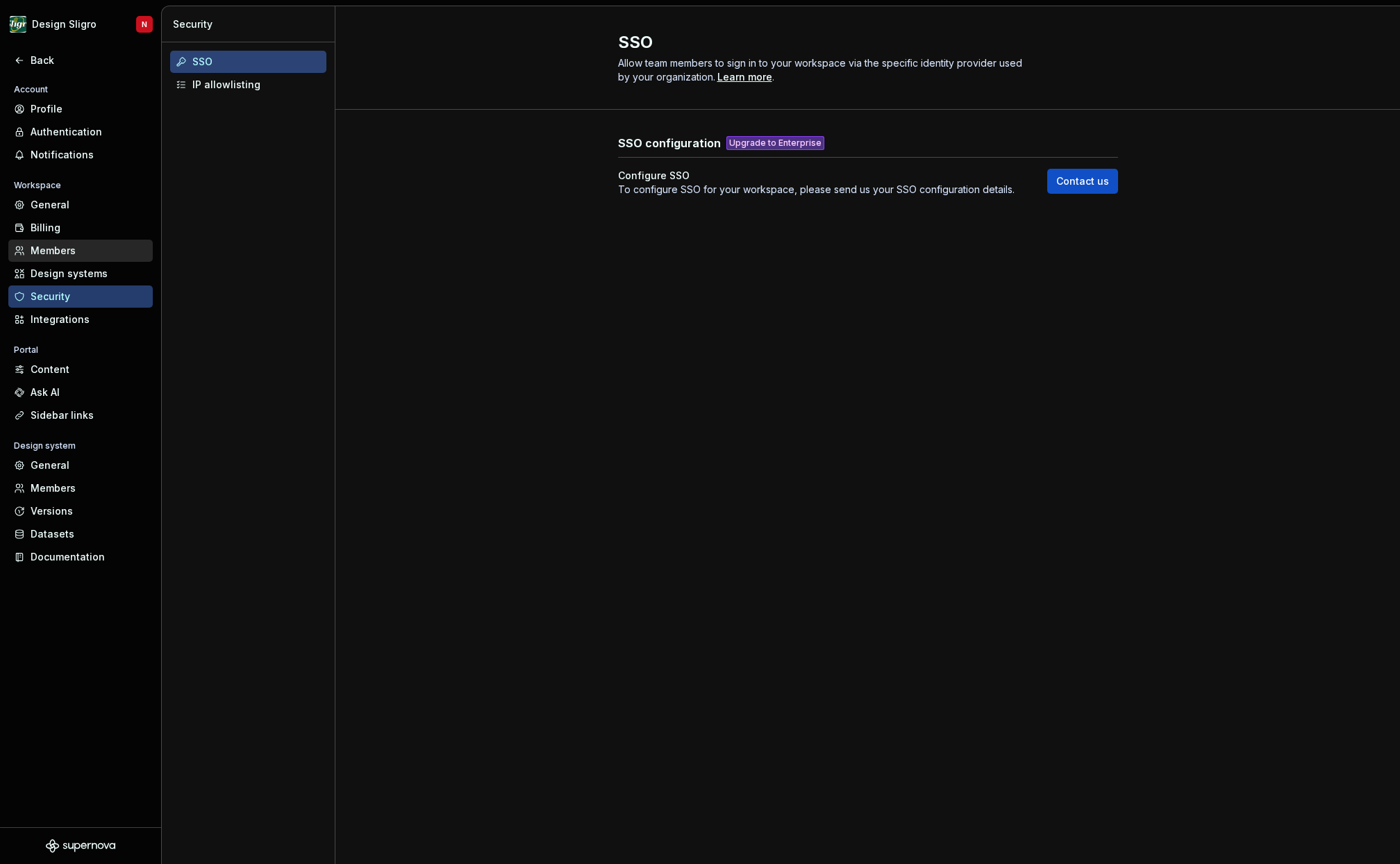
click at [58, 252] on div "Members" at bounding box center [89, 251] width 117 height 13
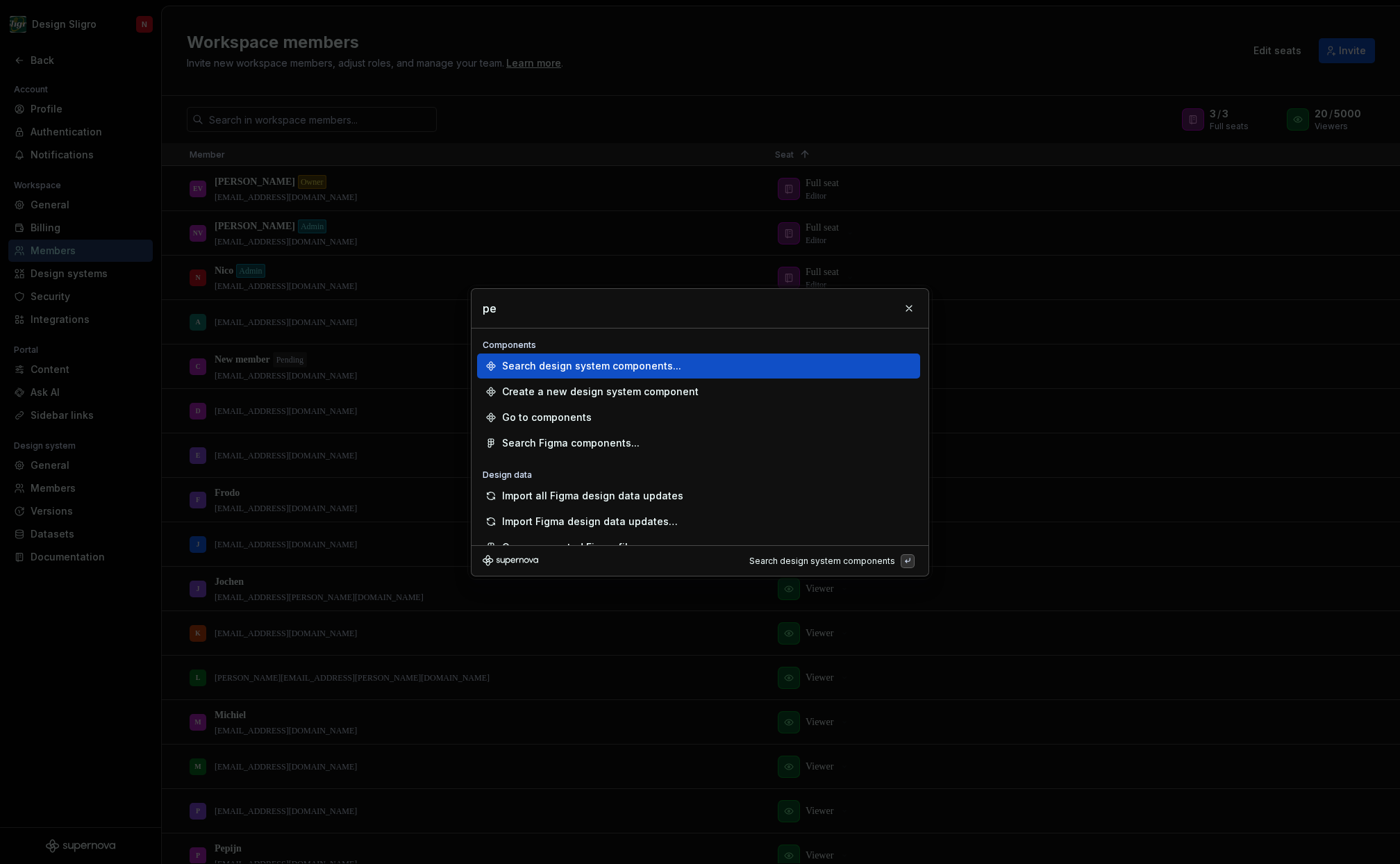
type input "p"
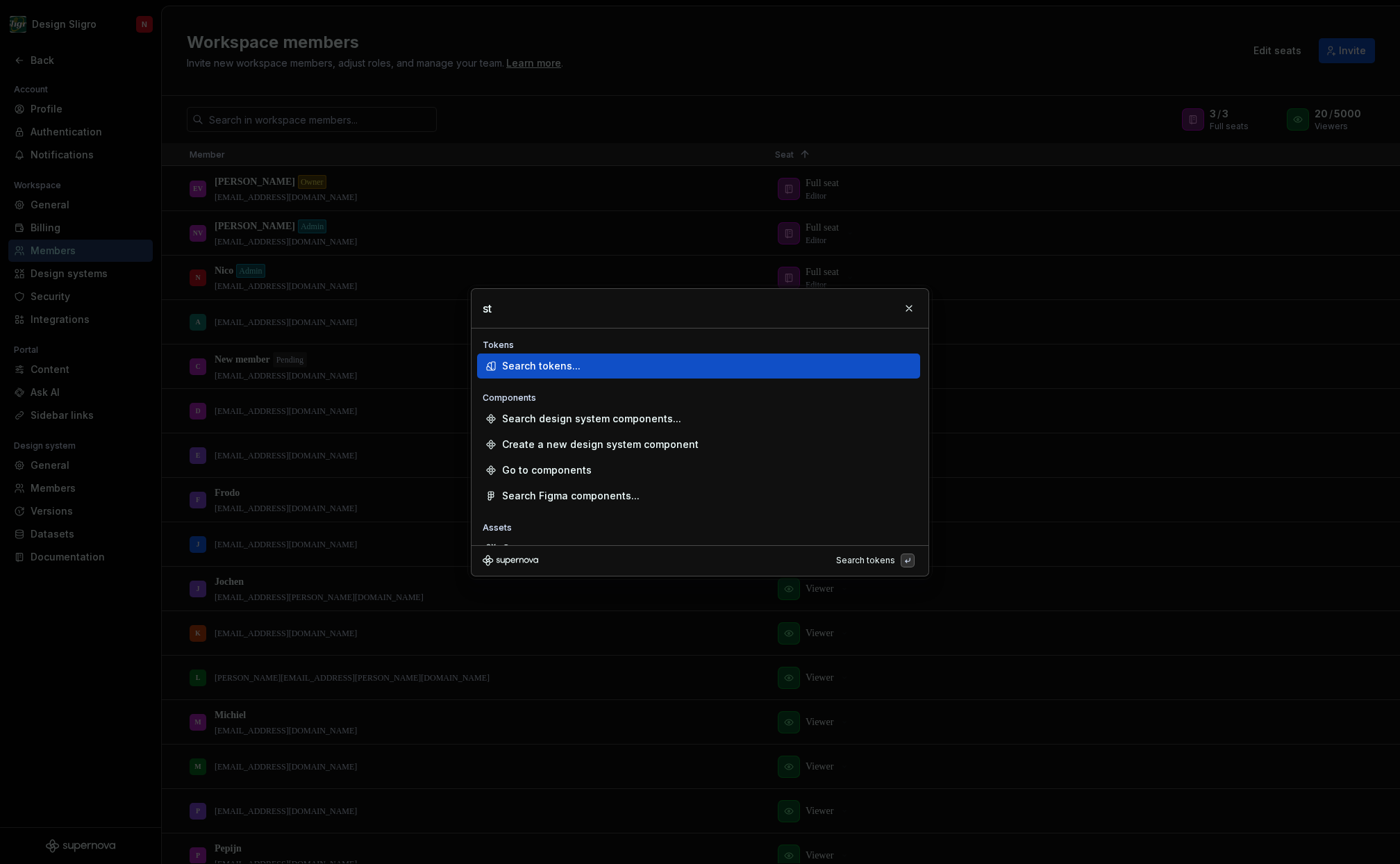
type input "s"
